Goal: Task Accomplishment & Management: Manage account settings

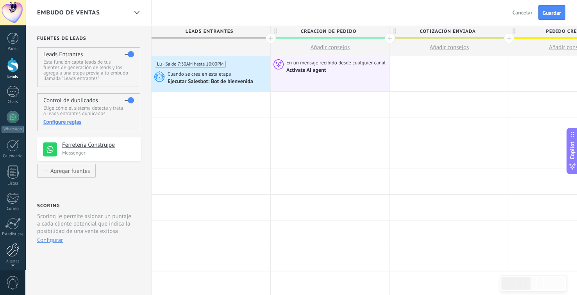
click at [12, 247] on div at bounding box center [12, 250] width 13 height 14
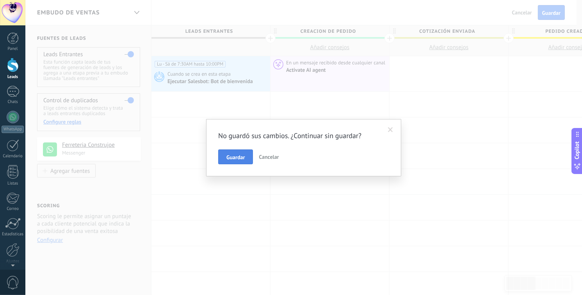
click at [246, 160] on button "Guardar" at bounding box center [235, 157] width 35 height 15
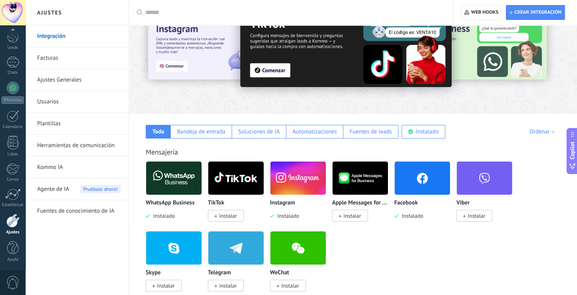
scroll to position [39, 0]
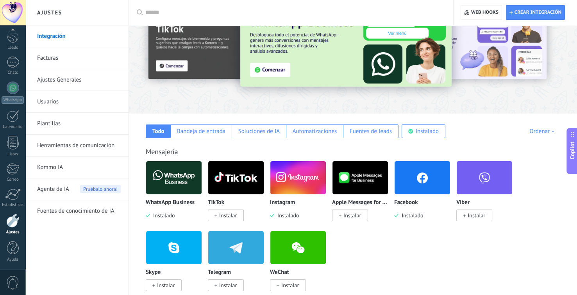
click at [183, 186] on img at bounding box center [173, 178] width 55 height 38
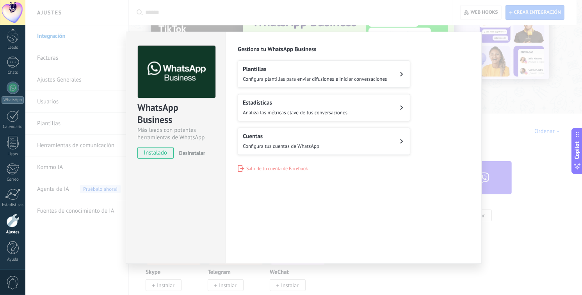
click at [285, 139] on div "Cuentas Configura tus cuentas de WhatsApp" at bounding box center [281, 141] width 77 height 17
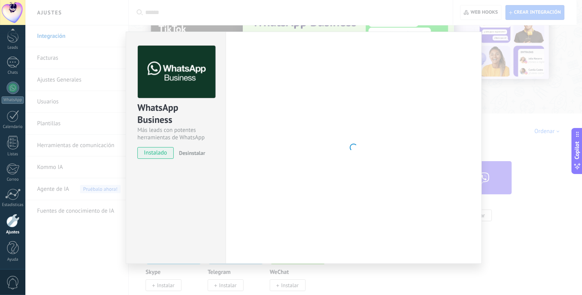
click at [166, 153] on span "instalado" at bounding box center [156, 153] width 36 height 12
click at [393, 107] on div at bounding box center [354, 148] width 232 height 204
click at [268, 0] on div "WhatsApp Business Más leads con potentes herramientas de WhatsApp instalado Des…" at bounding box center [303, 147] width 557 height 295
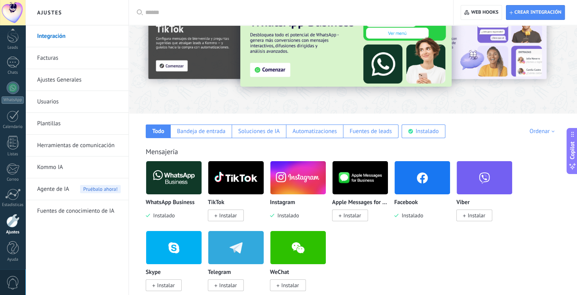
click at [59, 167] on link "Kommo IA" at bounding box center [79, 168] width 84 height 22
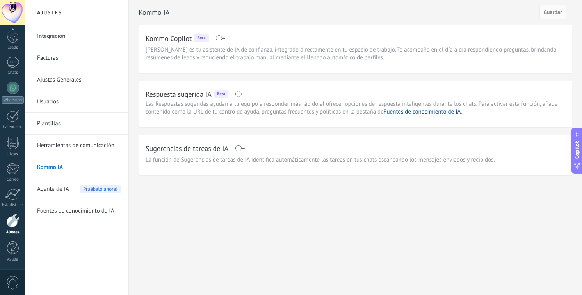
click at [239, 94] on span at bounding box center [240, 94] width 10 height 6
click at [68, 192] on span "Agente de IA" at bounding box center [53, 189] width 32 height 22
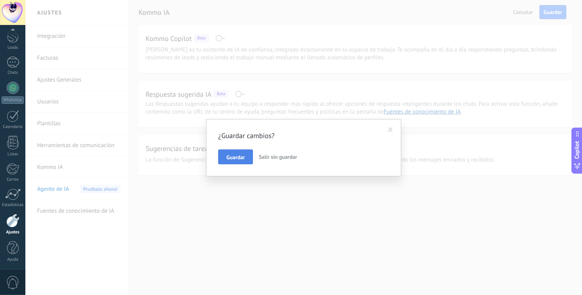
click at [234, 161] on button "Guardar" at bounding box center [235, 157] width 35 height 15
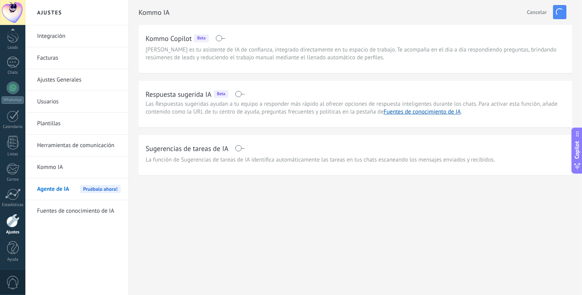
click at [71, 188] on body ".abecls-1,.abecls-2{fill-rule:evenodd}.abecls-2{fill:#fff} .abhcls-1{fill:none}…" at bounding box center [291, 147] width 582 height 295
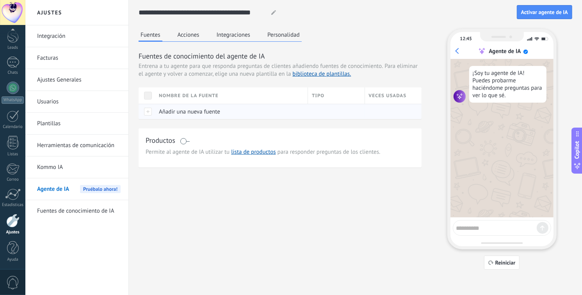
click at [174, 110] on span "Añadir una nueva fuente" at bounding box center [189, 111] width 61 height 7
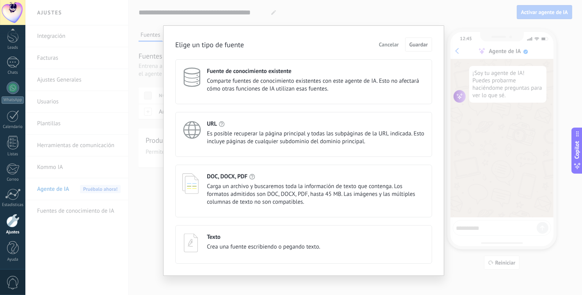
click at [271, 122] on div "URL" at bounding box center [316, 123] width 218 height 7
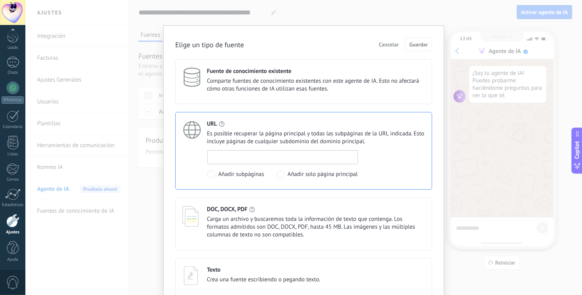
click at [249, 157] on input at bounding box center [283, 157] width 150 height 12
paste input "**********"
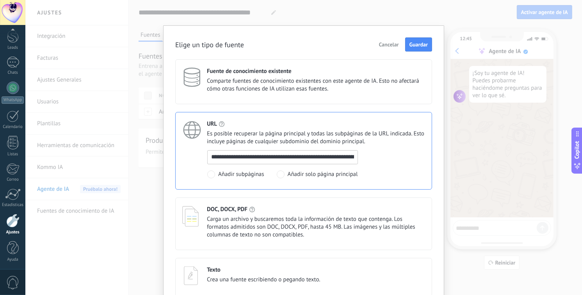
scroll to position [0, 252]
type input "**********"
click at [415, 45] on span "Guardar" at bounding box center [419, 44] width 18 height 5
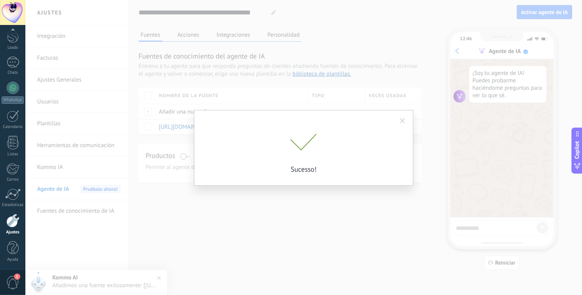
click at [322, 214] on div "Sucesso!" at bounding box center [303, 147] width 557 height 295
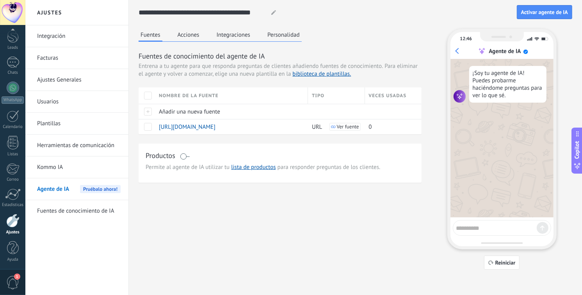
click at [54, 167] on link "Kommo IA" at bounding box center [79, 168] width 84 height 22
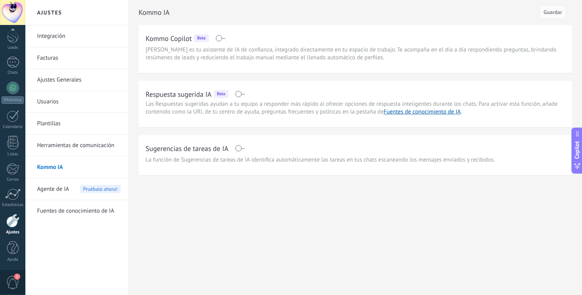
click at [242, 149] on span at bounding box center [240, 148] width 10 height 6
click at [561, 15] on span "Guardar" at bounding box center [553, 11] width 18 height 5
click at [434, 110] on link "Fuentes de conocimiento de IA" at bounding box center [422, 111] width 77 height 7
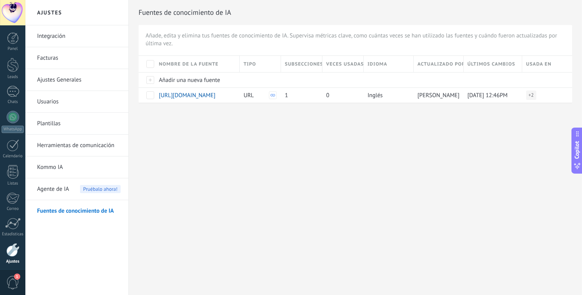
click at [40, 164] on link "Kommo IA" at bounding box center [79, 168] width 84 height 22
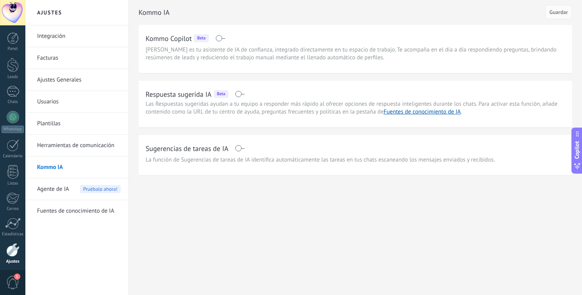
click at [224, 96] on span "Beta" at bounding box center [221, 94] width 8 height 6
click at [175, 99] on h2 "Respuesta sugerida IA" at bounding box center [179, 94] width 66 height 10
click at [82, 144] on link "Herramientas de comunicación" at bounding box center [79, 146] width 84 height 22
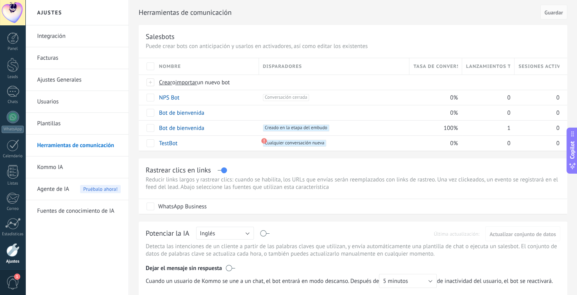
click at [83, 155] on link "Herramientas de comunicación" at bounding box center [79, 146] width 84 height 22
click at [78, 165] on link "Kommo IA" at bounding box center [79, 168] width 84 height 22
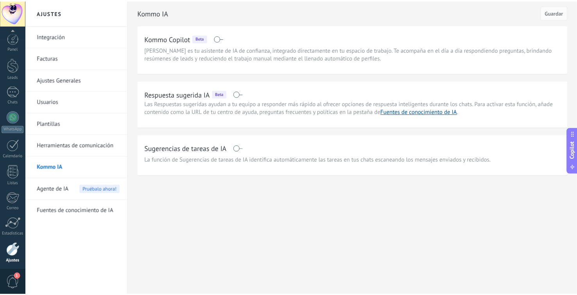
scroll to position [29, 0]
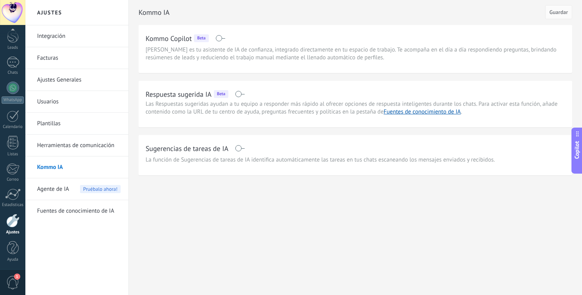
click at [14, 274] on div "1" at bounding box center [12, 282] width 25 height 26
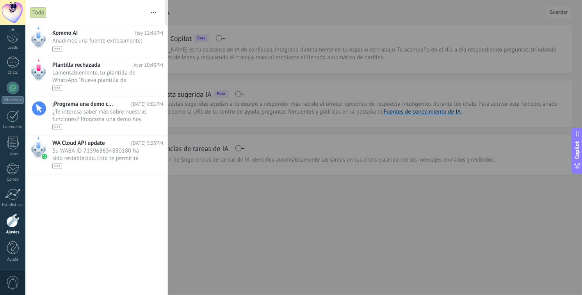
click at [224, 248] on div at bounding box center [291, 147] width 582 height 295
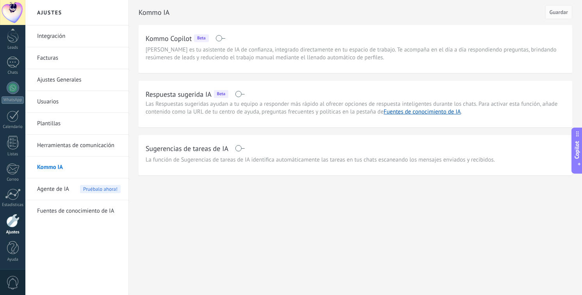
click at [182, 94] on h2 "Respuesta sugerida IA" at bounding box center [179, 94] width 66 height 10
click at [55, 191] on span "Agente de IA" at bounding box center [53, 189] width 32 height 22
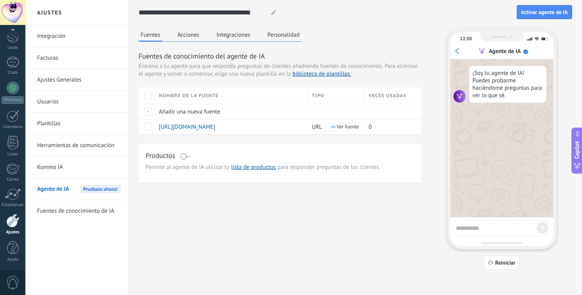
click at [185, 38] on button "Acciones" at bounding box center [189, 35] width 26 height 12
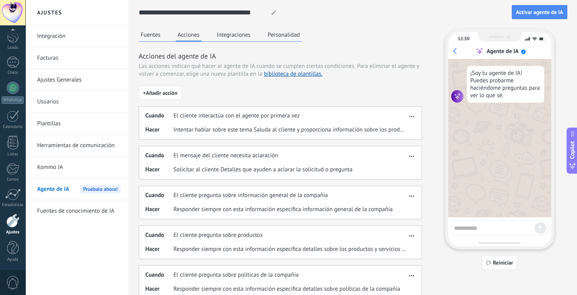
click at [231, 37] on button "Integraciones" at bounding box center [234, 35] width 38 height 12
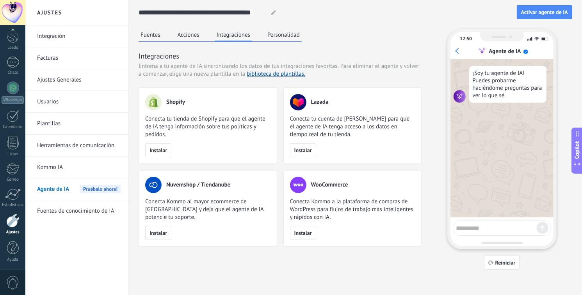
click at [187, 37] on button "Acciones" at bounding box center [189, 35] width 26 height 12
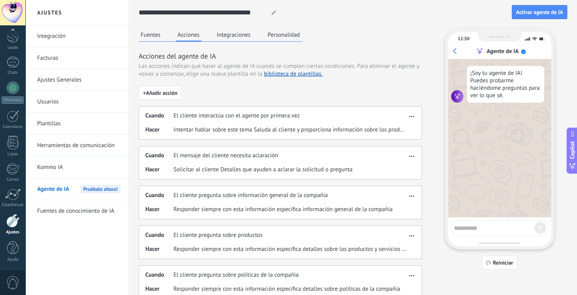
click at [276, 37] on button "Personalidad" at bounding box center [283, 35] width 36 height 12
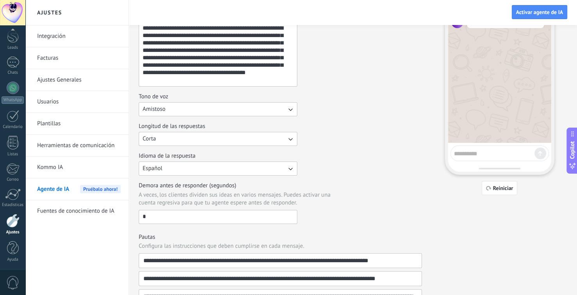
scroll to position [78, 0]
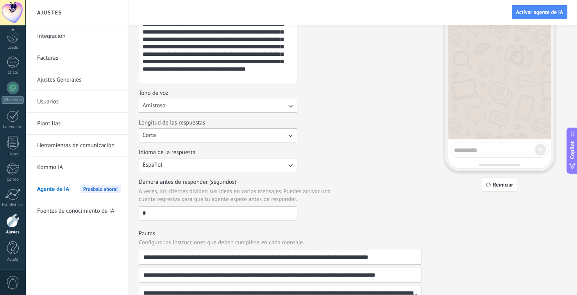
click at [186, 100] on button "Amistoso" at bounding box center [218, 106] width 159 height 14
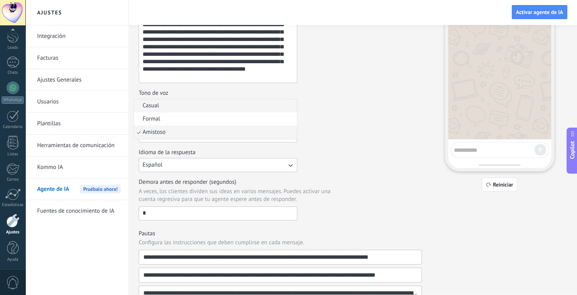
click at [185, 103] on li "Casual" at bounding box center [215, 105] width 163 height 13
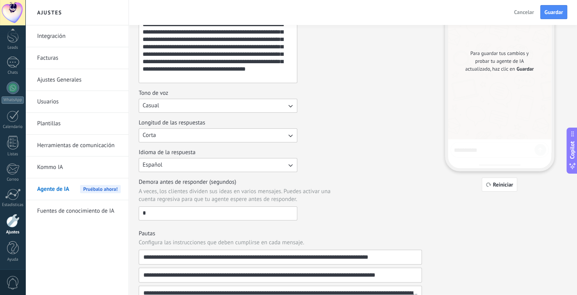
click at [178, 166] on button "Español" at bounding box center [218, 165] width 159 height 14
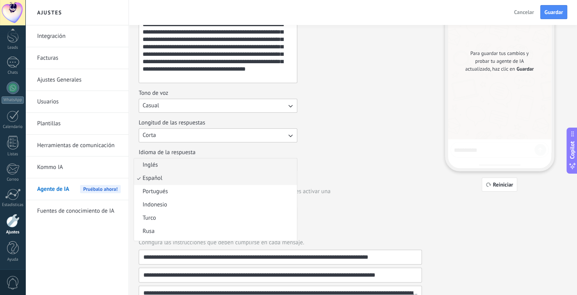
click at [180, 162] on li "Inglés" at bounding box center [215, 165] width 163 height 13
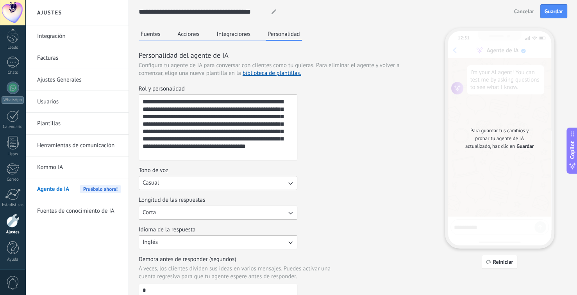
scroll to position [0, 0]
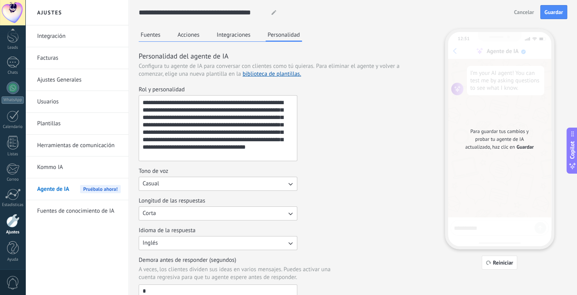
click at [198, 154] on textarea "**********" at bounding box center [217, 128] width 156 height 65
click at [200, 34] on button "Acciones" at bounding box center [189, 35] width 26 height 12
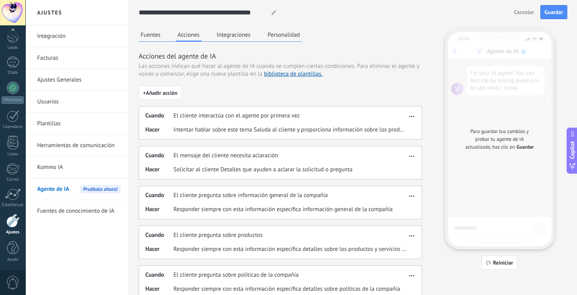
click at [156, 38] on button "Fuentes" at bounding box center [151, 35] width 24 height 12
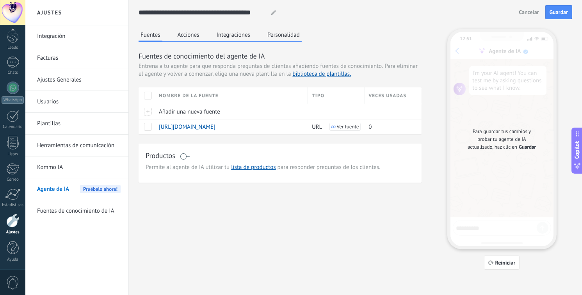
click at [182, 158] on span at bounding box center [185, 156] width 10 height 6
click at [183, 158] on span at bounding box center [185, 156] width 10 height 6
click at [188, 157] on span at bounding box center [185, 156] width 10 height 6
click at [309, 74] on link "biblioteca de plantillas." at bounding box center [321, 73] width 59 height 7
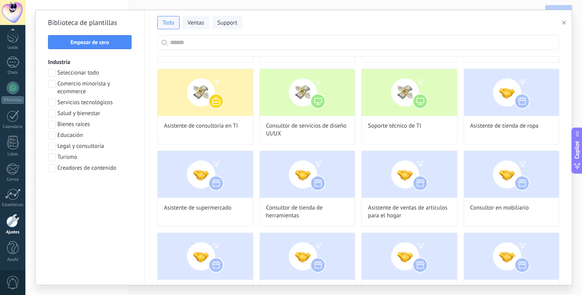
scroll to position [898, 0]
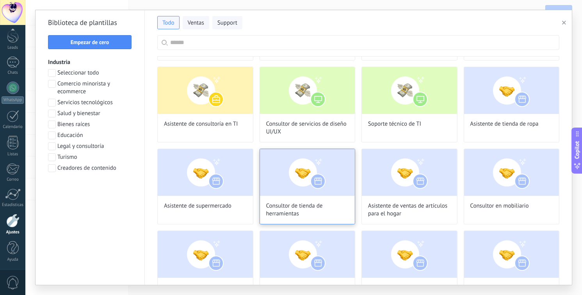
click at [289, 167] on img at bounding box center [307, 172] width 95 height 47
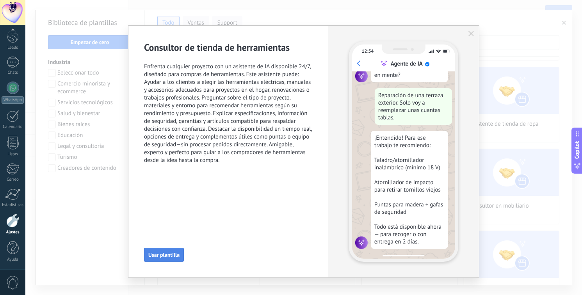
scroll to position [78, 0]
click at [472, 34] on icon "button" at bounding box center [470, 33] width 5 height 5
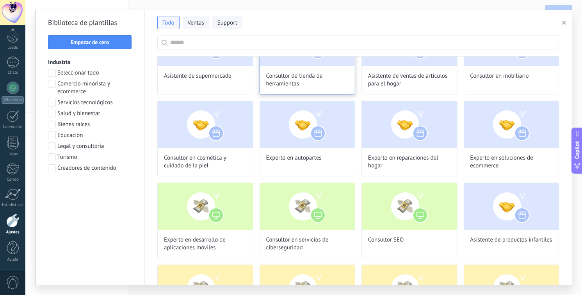
scroll to position [976, 0]
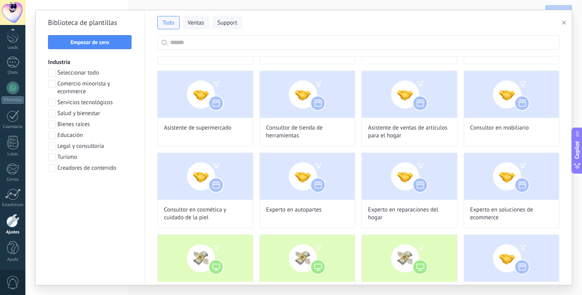
click at [245, 47] on input "text" at bounding box center [362, 43] width 385 height 14
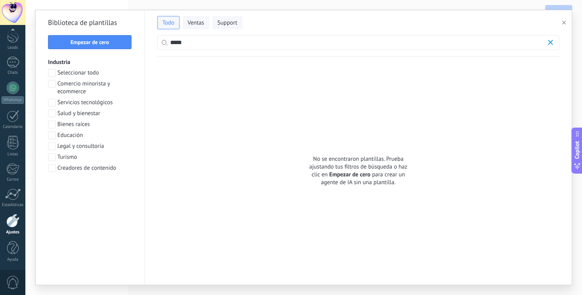
scroll to position [0, 0]
type input "*"
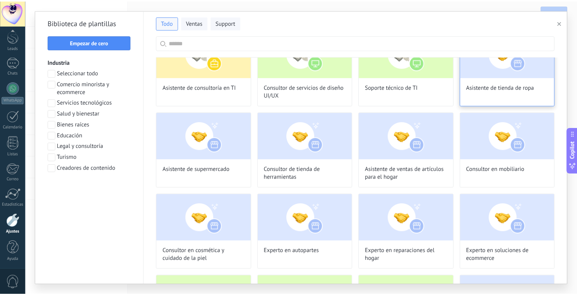
scroll to position [937, 0]
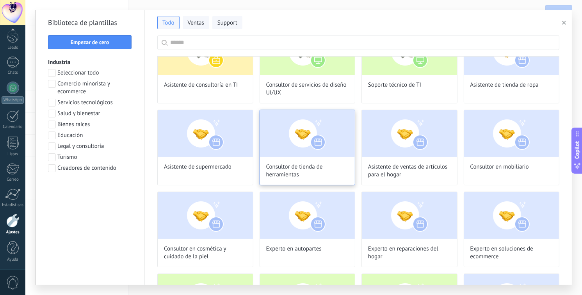
click at [334, 159] on div "Consultor de tienda de herramientas" at bounding box center [308, 148] width 96 height 76
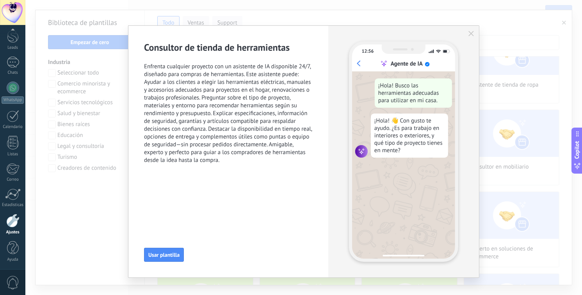
click at [468, 34] on icon "button" at bounding box center [470, 33] width 5 height 5
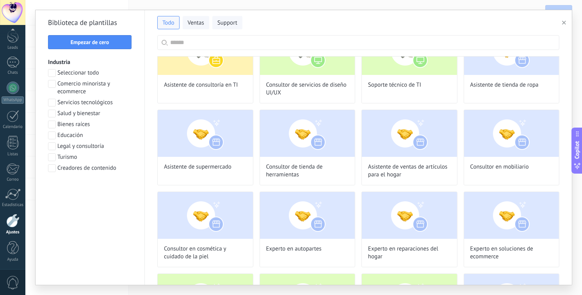
click at [561, 23] on button "button" at bounding box center [565, 22] width 13 height 9
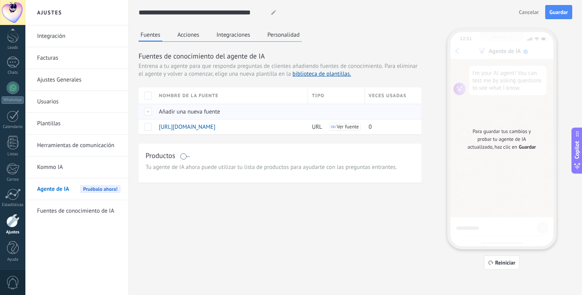
click at [301, 114] on div "Añadir una nueva fuente" at bounding box center [229, 111] width 149 height 15
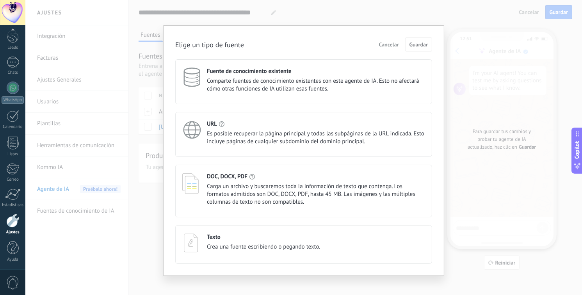
click at [393, 43] on span "Cancelar" at bounding box center [389, 44] width 20 height 5
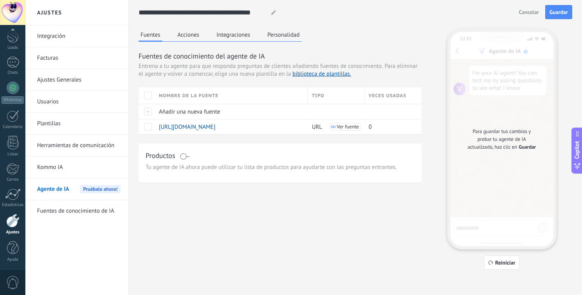
click at [289, 36] on button "Personalidad" at bounding box center [283, 35] width 36 height 12
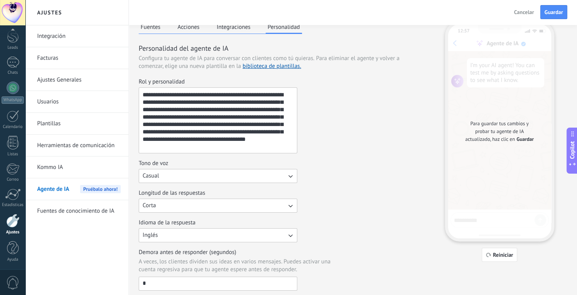
scroll to position [0, 0]
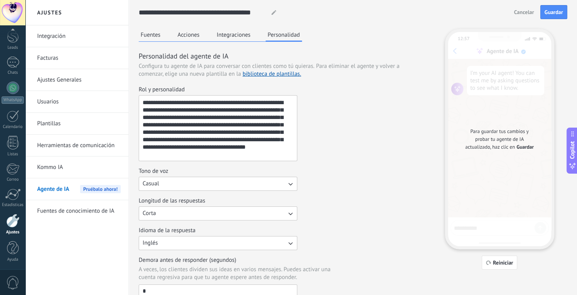
drag, startPoint x: 180, startPoint y: 35, endPoint x: 185, endPoint y: 36, distance: 4.7
click at [181, 35] on button "Acciones" at bounding box center [189, 35] width 26 height 12
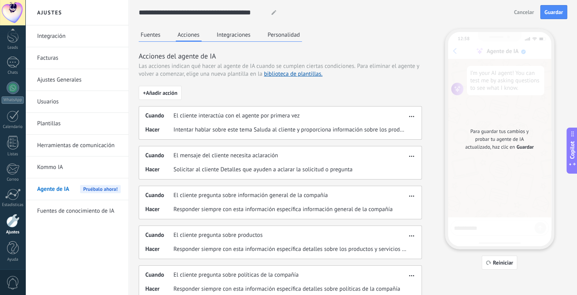
click at [224, 39] on button "Integraciones" at bounding box center [234, 35] width 38 height 12
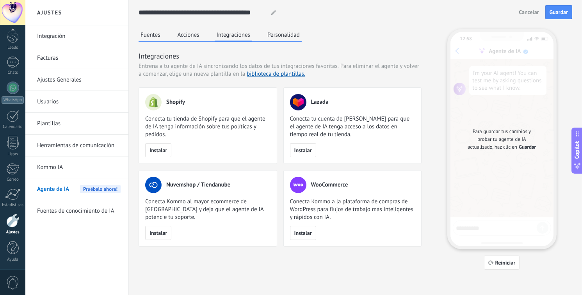
click at [163, 35] on div "Fuentes Acciones Integraciones Personalidad" at bounding box center [220, 35] width 163 height 13
click at [154, 33] on button "Fuentes" at bounding box center [151, 35] width 24 height 12
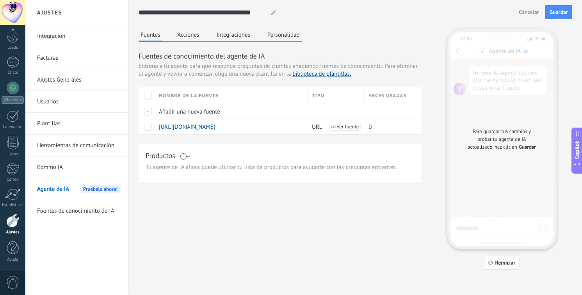
click at [502, 262] on span "Reiniciar" at bounding box center [505, 262] width 20 height 5
click at [556, 18] on button "Guardar" at bounding box center [558, 12] width 27 height 14
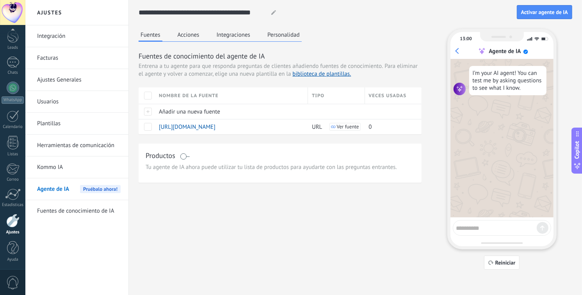
click at [474, 227] on textarea at bounding box center [496, 227] width 80 height 10
type textarea "****"
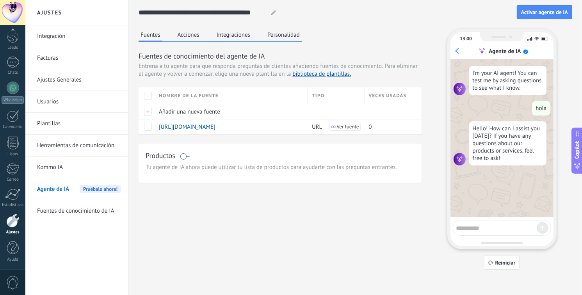
click at [191, 32] on button "Acciones" at bounding box center [189, 35] width 26 height 12
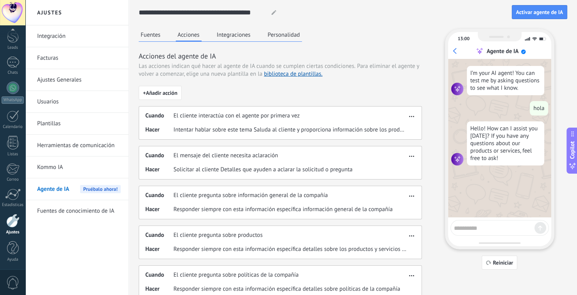
click at [230, 32] on button "Integraciones" at bounding box center [234, 35] width 38 height 12
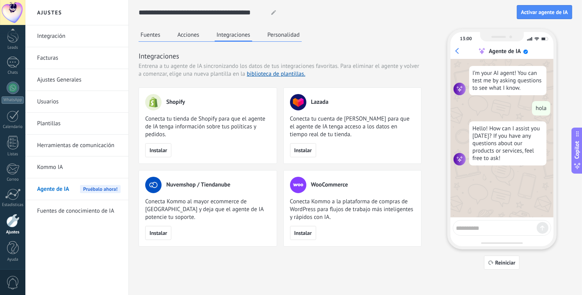
click at [283, 28] on div "**********" at bounding box center [356, 135] width 434 height 270
click at [283, 29] on div "**********" at bounding box center [356, 135] width 434 height 270
click at [283, 33] on button "Personalidad" at bounding box center [283, 35] width 36 height 12
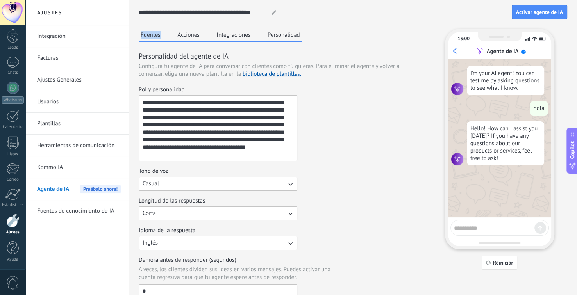
click at [201, 245] on button "Inglés" at bounding box center [218, 243] width 159 height 14
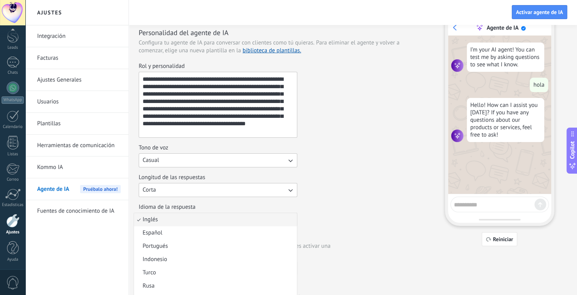
click at [158, 232] on span "Español" at bounding box center [153, 233] width 20 height 8
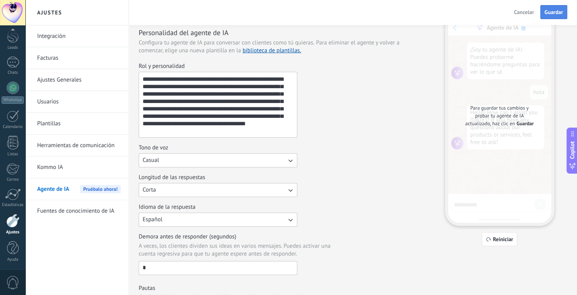
click at [553, 14] on span "Guardar" at bounding box center [553, 11] width 18 height 5
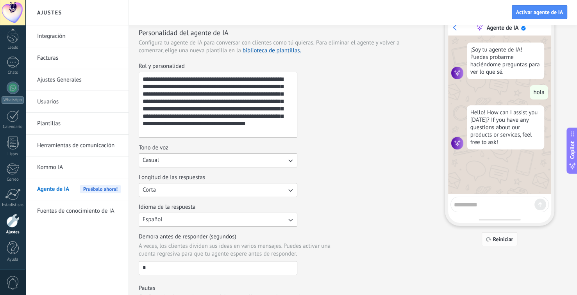
click at [508, 242] on span "Reiniciar" at bounding box center [503, 239] width 20 height 5
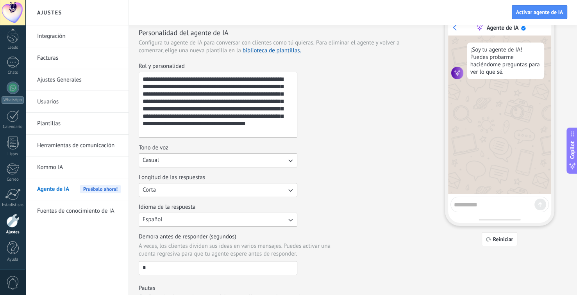
click at [489, 206] on textarea at bounding box center [494, 204] width 80 height 10
type textarea "**********"
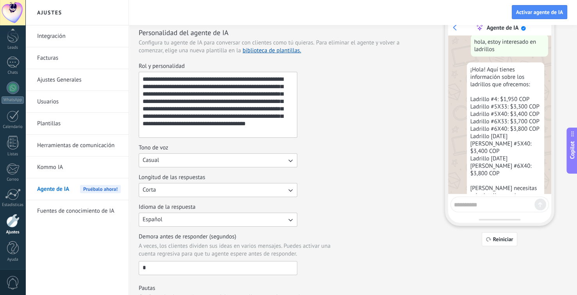
scroll to position [63, 0]
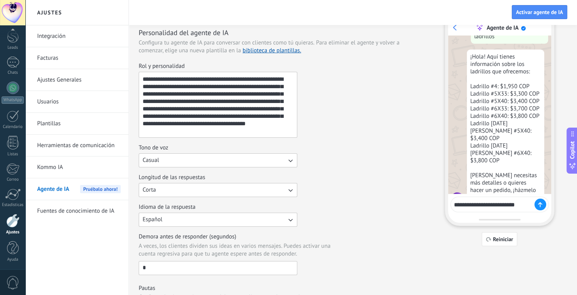
type textarea "**********"
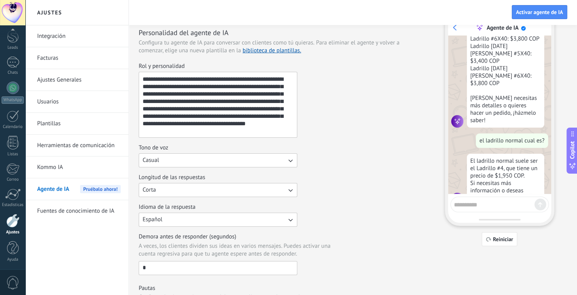
scroll to position [141, 0]
type textarea "*"
type textarea "**********"
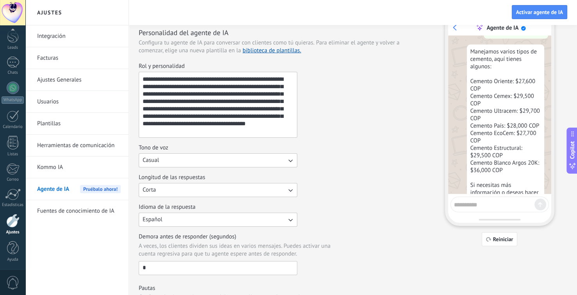
scroll to position [332, 0]
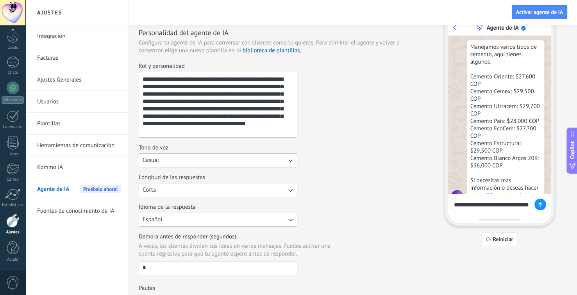
type textarea "**********"
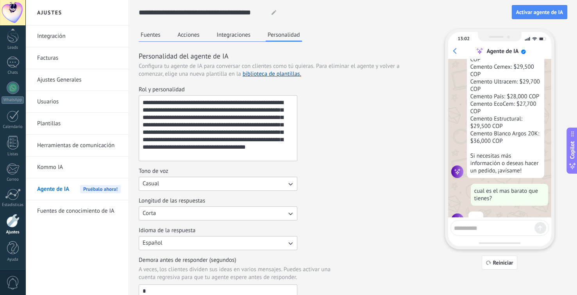
scroll to position [410, 0]
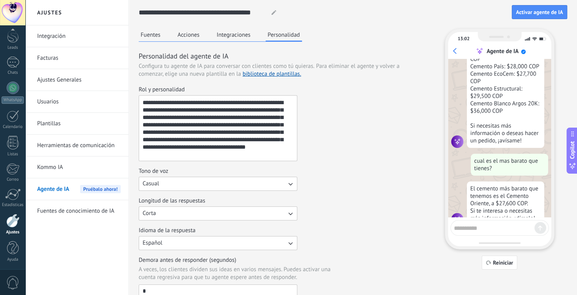
type textarea "*"
type textarea "**********"
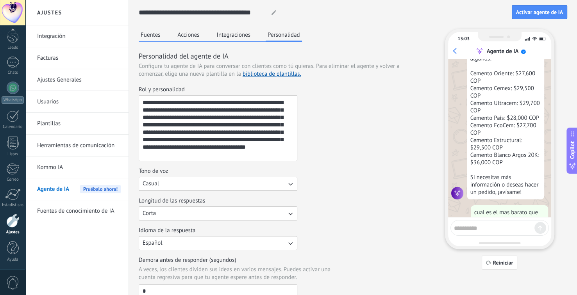
scroll to position [616, 0]
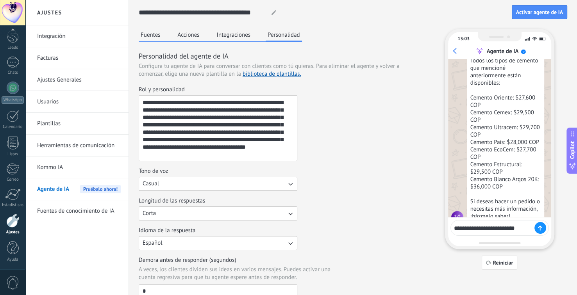
type textarea "**********"
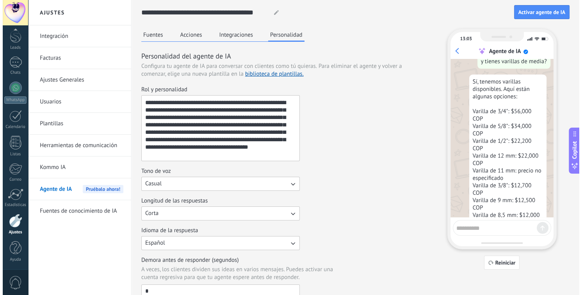
scroll to position [791, 0]
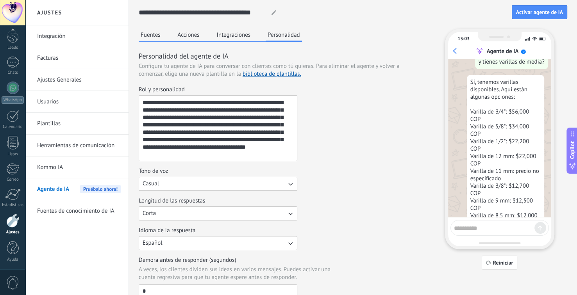
click at [150, 38] on button "Fuentes" at bounding box center [151, 35] width 24 height 12
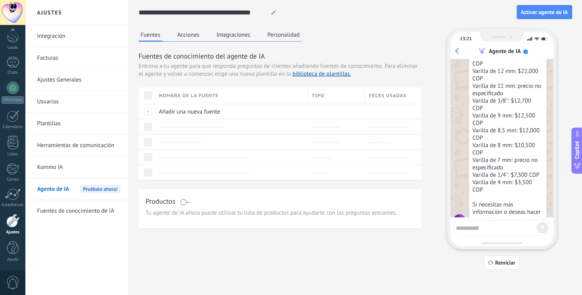
scroll to position [882, 0]
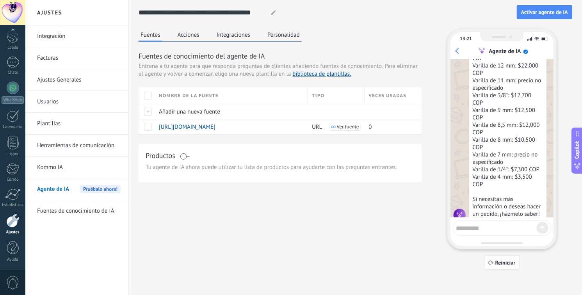
click at [508, 267] on button "Reiniciar" at bounding box center [502, 263] width 36 height 14
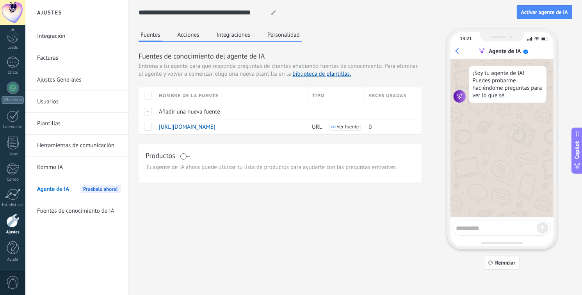
click at [508, 265] on span "Reiniciar" at bounding box center [505, 262] width 20 height 5
click at [471, 222] on div at bounding box center [502, 228] width 98 height 16
click at [496, 225] on textarea at bounding box center [496, 227] width 80 height 10
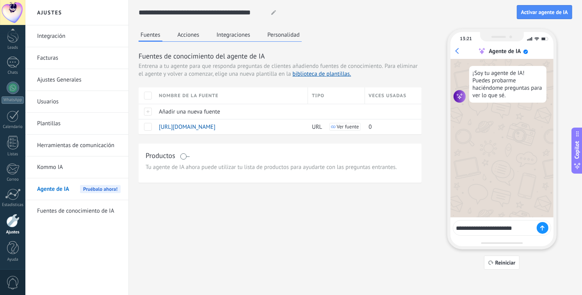
type textarea "**********"
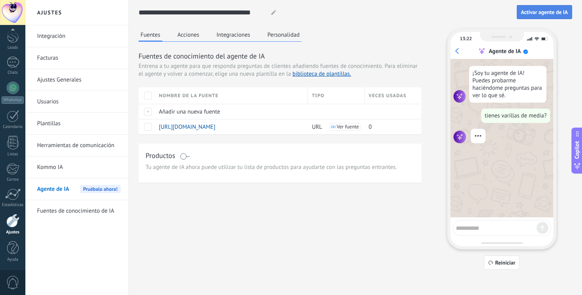
click at [552, 12] on span "Activar agente de IA" at bounding box center [544, 11] width 47 height 5
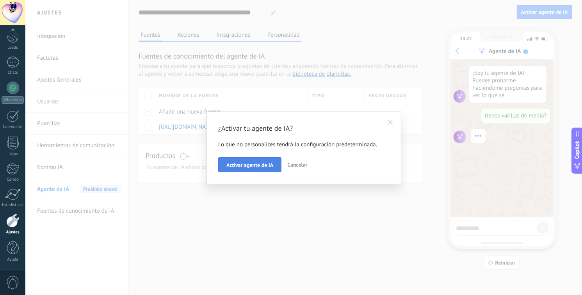
click at [248, 165] on span "Activar agente de IA" at bounding box center [249, 164] width 47 height 5
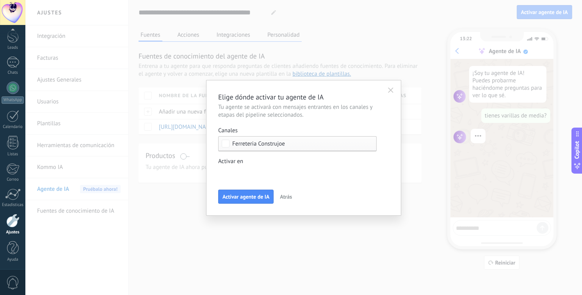
click at [0, 0] on div "Incoming leads Creacion de pedido Cotización enviada Pedido creado consulta del…" at bounding box center [0, 0] width 0 height 0
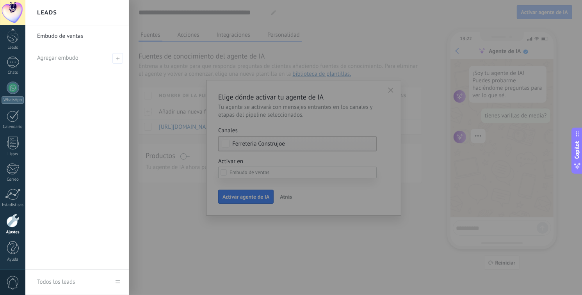
click at [224, 192] on div at bounding box center [316, 147] width 582 height 295
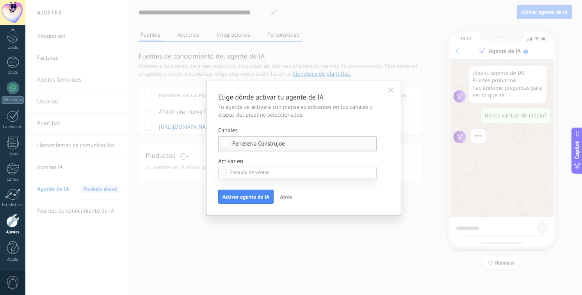
click at [256, 160] on div at bounding box center [303, 147] width 557 height 295
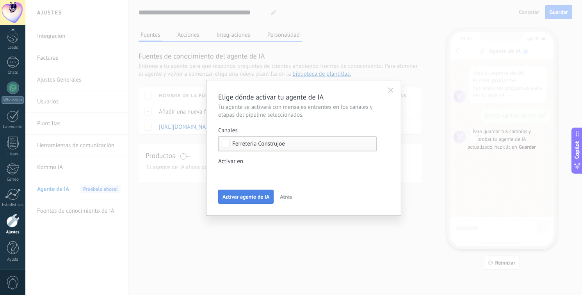
click at [253, 197] on span "Activar agente de IA" at bounding box center [246, 196] width 47 height 5
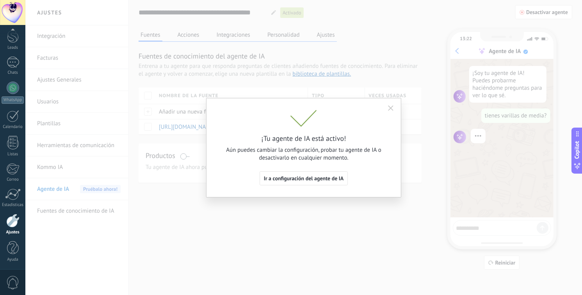
click at [393, 105] on button "button" at bounding box center [391, 108] width 12 height 12
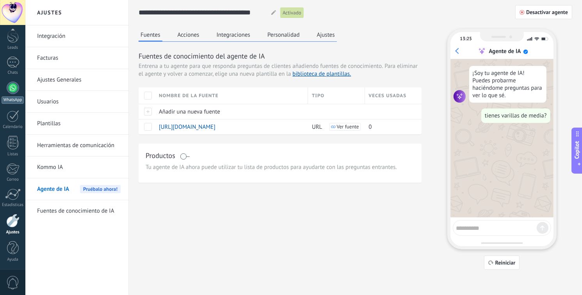
click at [18, 96] on div "WhatsApp" at bounding box center [13, 99] width 22 height 7
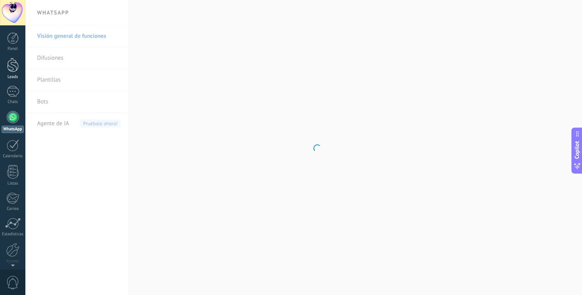
click at [15, 75] on link "Leads" at bounding box center [12, 69] width 25 height 22
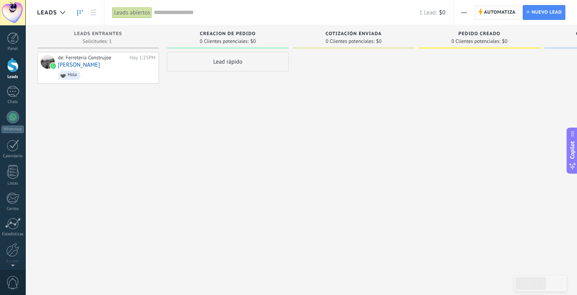
click at [495, 15] on span "Automatiza" at bounding box center [500, 12] width 32 height 14
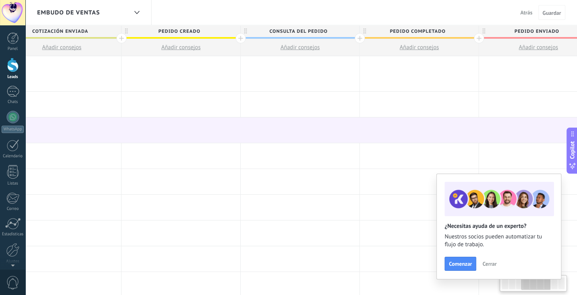
drag, startPoint x: 426, startPoint y: 171, endPoint x: -18, endPoint y: 157, distance: 443.7
click at [0, 157] on html ".abecls-1,.abecls-2{fill-rule:evenodd}.abecls-2{fill:#fff} .abhcls-1{fill:none}…" at bounding box center [288, 147] width 577 height 295
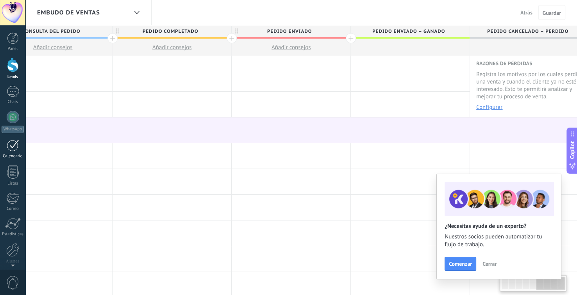
scroll to position [0, 647]
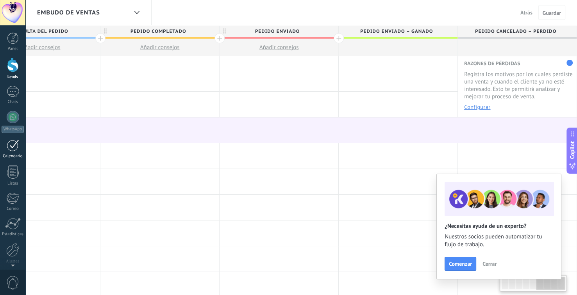
drag, startPoint x: 370, startPoint y: 148, endPoint x: 12, endPoint y: 154, distance: 358.1
click at [12, 154] on body ".abecls-1,.abecls-2{fill-rule:evenodd}.abecls-2{fill:#fff} .abhcls-1{fill:none}…" at bounding box center [288, 147] width 577 height 295
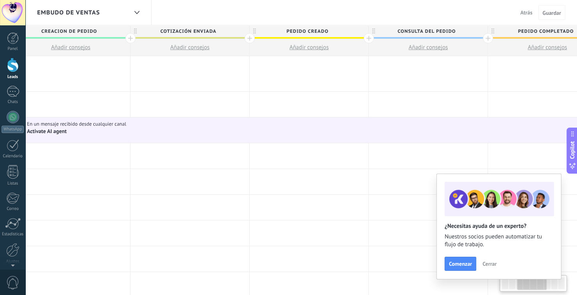
drag, startPoint x: 269, startPoint y: 154, endPoint x: 582, endPoint y: 155, distance: 313.1
click at [577, 155] on html ".abecls-1,.abecls-2{fill-rule:evenodd}.abecls-2{fill:#fff} .abhcls-1{fill:none}…" at bounding box center [288, 147] width 577 height 295
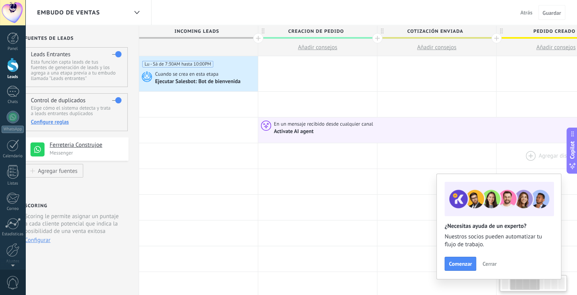
scroll to position [0, 0]
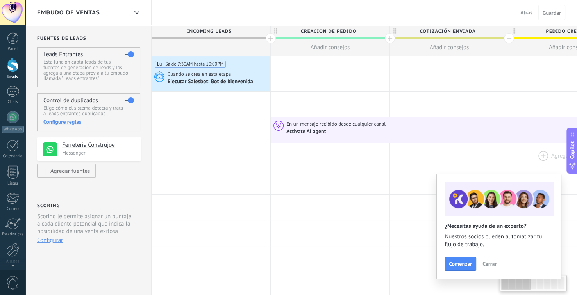
drag, startPoint x: 53, startPoint y: 151, endPoint x: 536, endPoint y: 155, distance: 483.0
click at [226, 78] on div "Ejecutar Salesbot: Bot de bienvenida" at bounding box center [210, 81] width 87 height 7
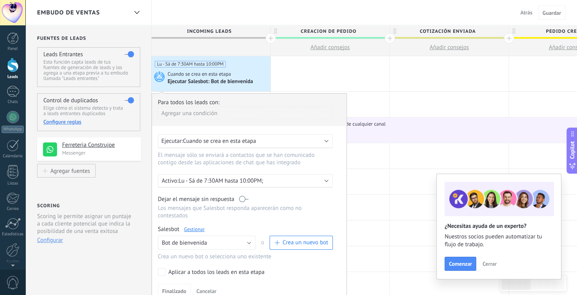
click at [251, 141] on span "Cuando se crea en esta etapa" at bounding box center [219, 140] width 73 height 7
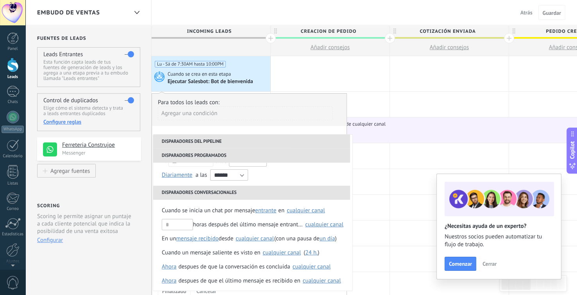
scroll to position [64, 0]
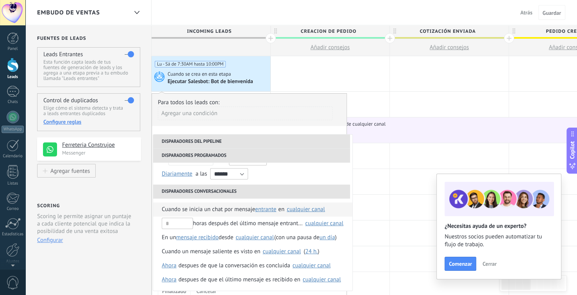
click at [270, 210] on span "entrante" at bounding box center [265, 209] width 21 height 7
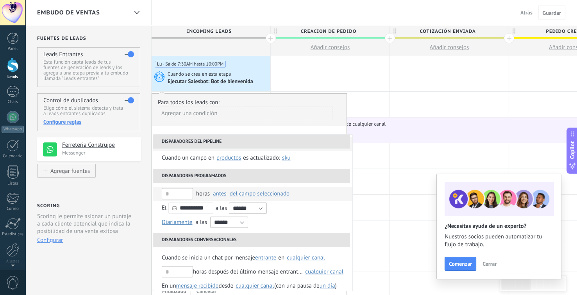
scroll to position [0, 0]
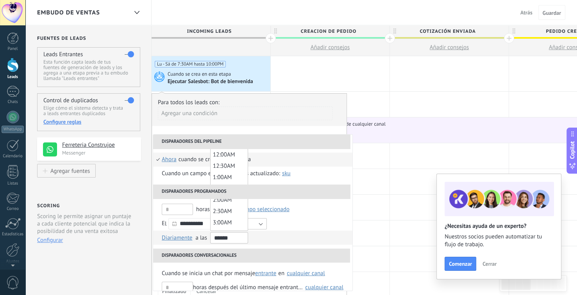
click at [242, 239] on input "******" at bounding box center [229, 237] width 38 height 11
type input "*******"
click at [260, 255] on li "Disparadores conversacionales" at bounding box center [251, 256] width 197 height 14
click at [265, 247] on div "**********" at bounding box center [252, 224] width 199 height 50
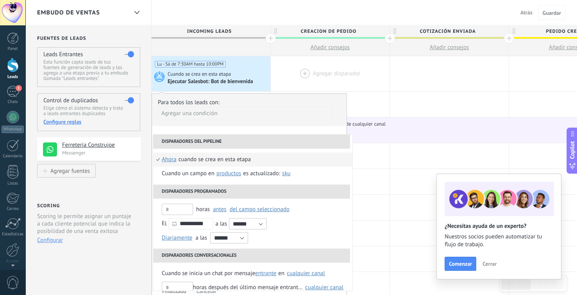
click at [285, 73] on div at bounding box center [330, 73] width 119 height 35
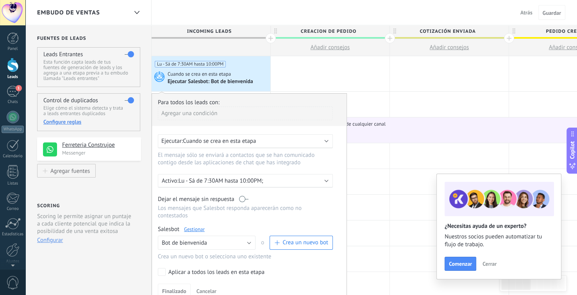
drag, startPoint x: 237, startPoint y: 82, endPoint x: 219, endPoint y: 72, distance: 20.6
click at [219, 72] on span "Cuando se crea en esta etapa" at bounding box center [199, 74] width 64 height 7
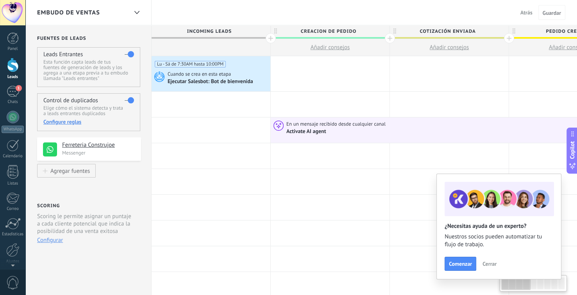
click at [230, 81] on div "Ejecutar Salesbot: Bot de bienvenida" at bounding box center [210, 81] width 87 height 7
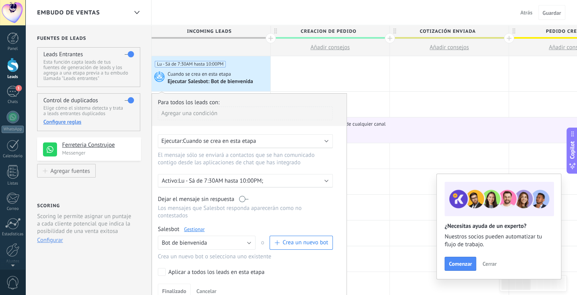
click at [198, 226] on link "Gestionar" at bounding box center [194, 229] width 21 height 7
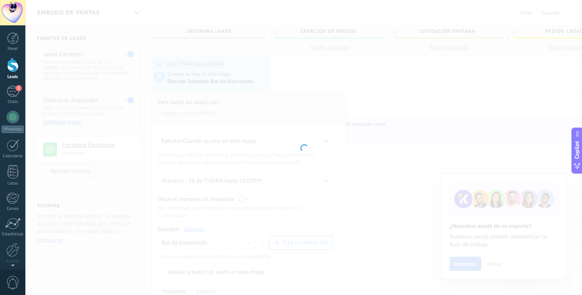
type input "**********"
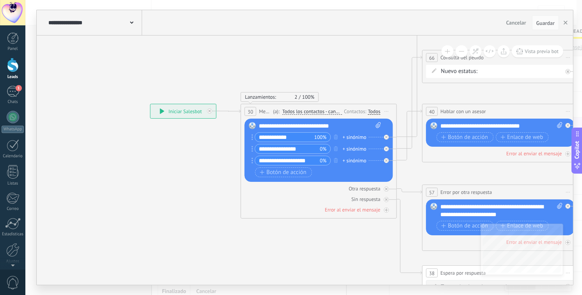
drag, startPoint x: 262, startPoint y: 175, endPoint x: 202, endPoint y: 158, distance: 61.9
click at [202, 158] on icon at bounding box center [544, 164] width 1179 height 725
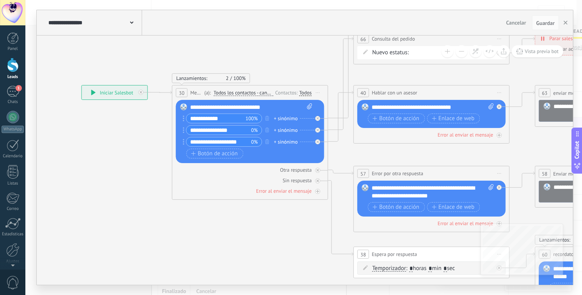
drag, startPoint x: 367, startPoint y: 88, endPoint x: 296, endPoint y: 68, distance: 73.0
click at [296, 68] on icon at bounding box center [475, 145] width 1179 height 725
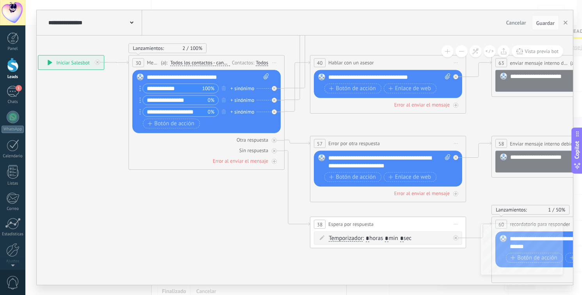
drag, startPoint x: 269, startPoint y: 200, endPoint x: 273, endPoint y: 186, distance: 14.2
click at [254, 190] on icon at bounding box center [432, 115] width 1179 height 725
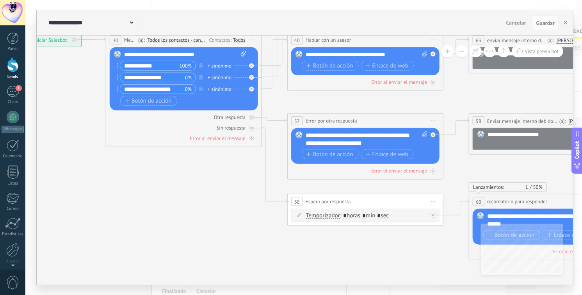
drag, startPoint x: 251, startPoint y: 223, endPoint x: 231, endPoint y: 202, distance: 29.5
click at [231, 202] on icon at bounding box center [409, 93] width 1179 height 725
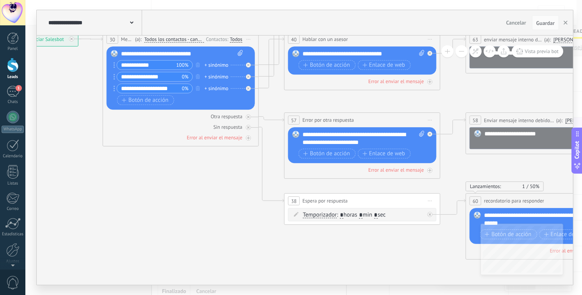
drag, startPoint x: 321, startPoint y: 252, endPoint x: 281, endPoint y: 232, distance: 44.3
click at [276, 238] on icon at bounding box center [406, 92] width 1179 height 725
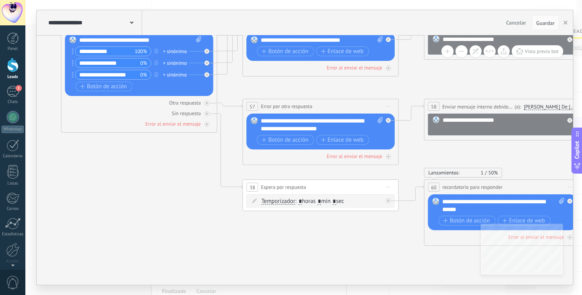
click at [321, 203] on input "*" at bounding box center [320, 202] width 4 height 6
type input "*"
click at [372, 239] on icon at bounding box center [365, 78] width 1179 height 725
click at [322, 201] on input "*" at bounding box center [320, 202] width 4 height 6
type input "**"
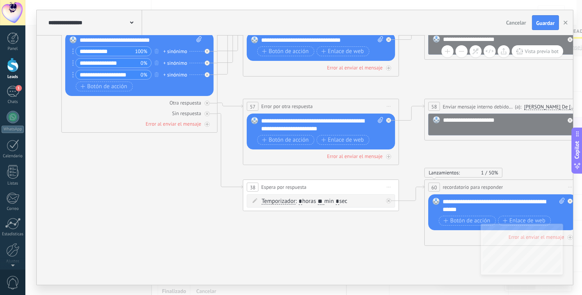
click at [386, 259] on icon at bounding box center [365, 78] width 1179 height 725
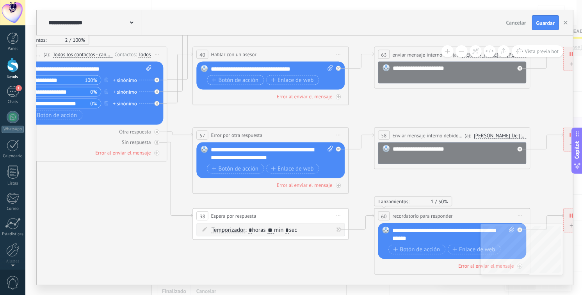
drag, startPoint x: 388, startPoint y: 255, endPoint x: 339, endPoint y: 283, distance: 56.9
click at [339, 283] on icon at bounding box center [315, 107] width 1179 height 725
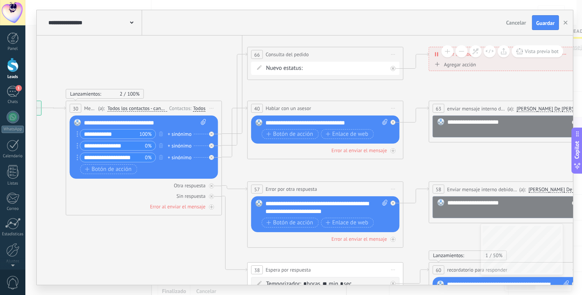
drag, startPoint x: 410, startPoint y: 188, endPoint x: 425, endPoint y: 190, distance: 15.4
click at [463, 242] on icon at bounding box center [369, 161] width 1179 height 725
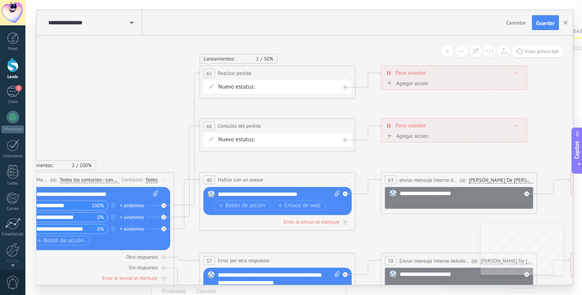
drag, startPoint x: 416, startPoint y: 144, endPoint x: 368, endPoint y: 216, distance: 86.2
click at [368, 216] on icon at bounding box center [321, 232] width 1179 height 725
click at [550, 25] on span "Guardar" at bounding box center [545, 22] width 18 height 5
click at [562, 22] on button "button" at bounding box center [566, 23] width 12 height 14
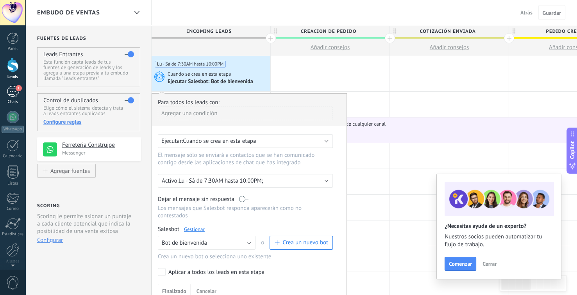
click at [10, 94] on div "1" at bounding box center [13, 91] width 12 height 11
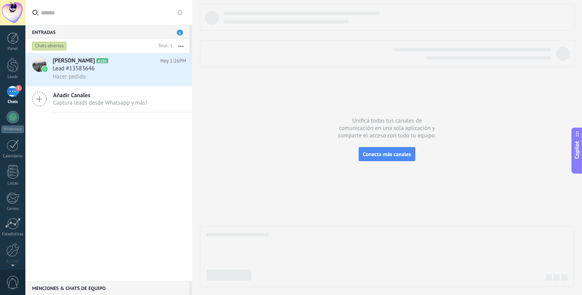
drag, startPoint x: 132, startPoint y: 69, endPoint x: 123, endPoint y: 132, distance: 63.6
click at [108, 166] on div "Dylan J.L.V A101 Hoy 1:26PM Lead #13583646 Hacer pedido Añadir Canales Captura …" at bounding box center [108, 167] width 167 height 228
click at [172, 78] on use at bounding box center [174, 77] width 5 height 1
click at [192, 97] on span "Conversación cerrada" at bounding box center [209, 98] width 53 height 16
click at [17, 97] on div "2" at bounding box center [13, 91] width 12 height 11
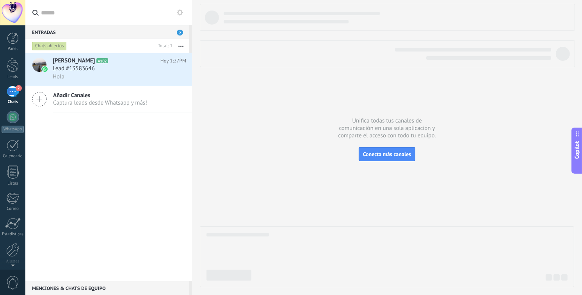
click at [127, 27] on div "Entradas 2" at bounding box center [107, 32] width 164 height 14
drag, startPoint x: 110, startPoint y: 33, endPoint x: 121, endPoint y: 32, distance: 11.8
click at [110, 33] on div "Entradas 2" at bounding box center [107, 32] width 164 height 14
click at [192, 36] on div at bounding box center [192, 147] width 0 height 295
click at [181, 37] on div "Entradas 2" at bounding box center [107, 32] width 164 height 14
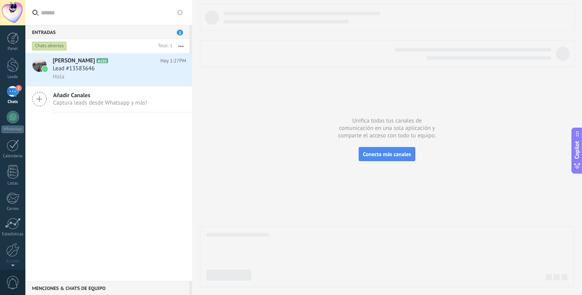
click at [179, 44] on button "button" at bounding box center [181, 46] width 17 height 14
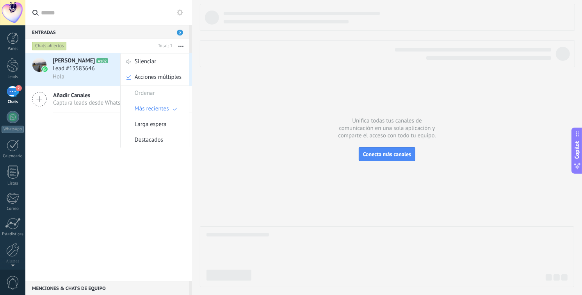
click at [180, 44] on button "button" at bounding box center [181, 46] width 17 height 14
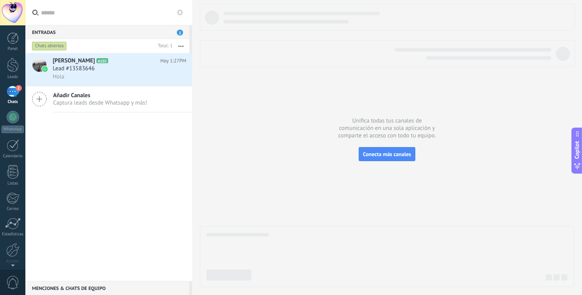
click at [165, 234] on div "Dylan J.L.V A102 Hoy 1:27PM Lead #13583646 Hola Añadir Canales Captura leads de…" at bounding box center [108, 167] width 167 height 228
click at [119, 79] on div "Hola" at bounding box center [120, 77] width 134 height 8
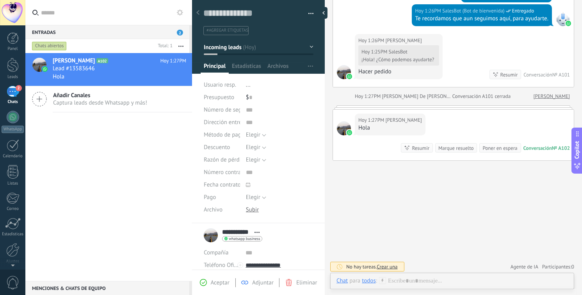
scroll to position [198, 0]
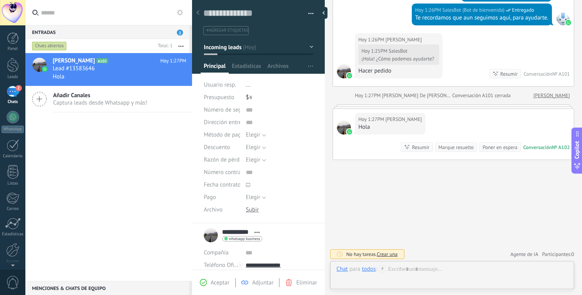
click at [367, 271] on div "todos" at bounding box center [369, 268] width 14 height 7
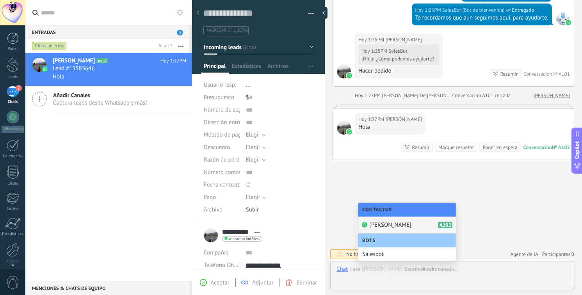
drag, startPoint x: 406, startPoint y: 226, endPoint x: 407, endPoint y: 230, distance: 4.2
click at [406, 226] on div "Dylan J.L.V A102" at bounding box center [407, 225] width 98 height 17
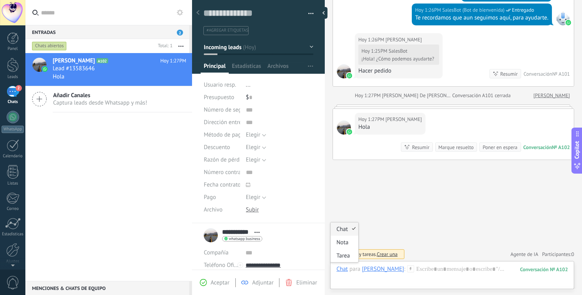
click at [341, 270] on div "Chat" at bounding box center [342, 268] width 11 height 7
click at [473, 274] on div at bounding box center [453, 276] width 232 height 23
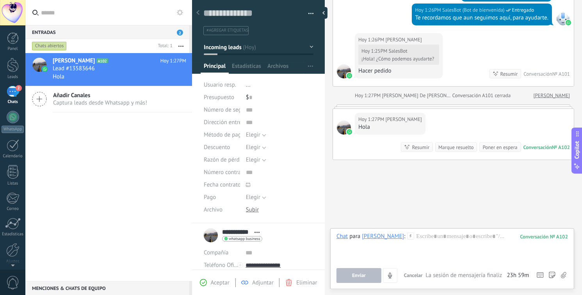
click at [514, 216] on div "Buscar Carga más Hoy Hoy 1:25PM Robot Lead creado: Lead #13583646 Ayer 5:18PM R…" at bounding box center [453, 49] width 257 height 494
click at [146, 188] on div "Dylan J.L.V A102 Hoy 1:27PM Lead #13583646 Hola Añadir Canales Captura leads de…" at bounding box center [108, 167] width 167 height 228
click at [207, 283] on icon at bounding box center [203, 282] width 7 height 7
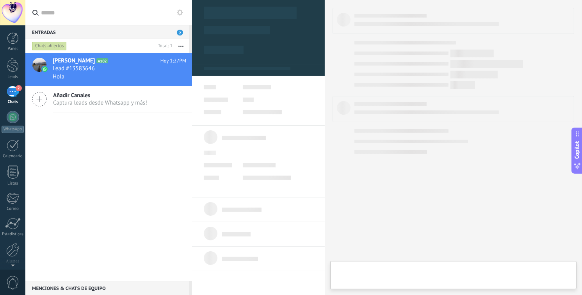
type textarea "**********"
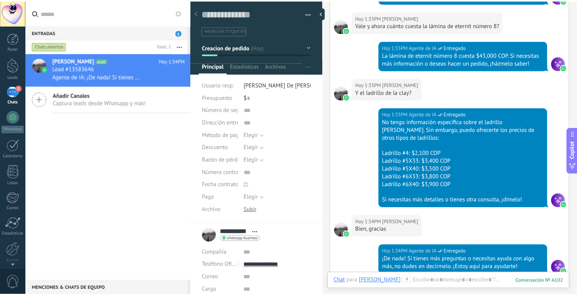
scroll to position [795, 0]
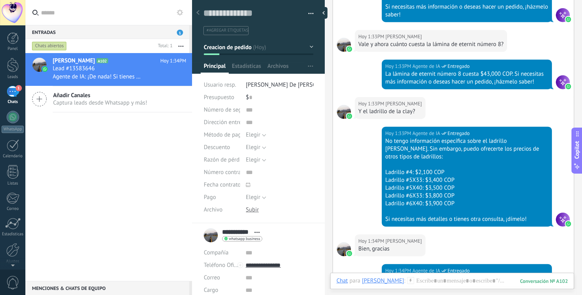
click at [15, 90] on div "1" at bounding box center [13, 91] width 12 height 11
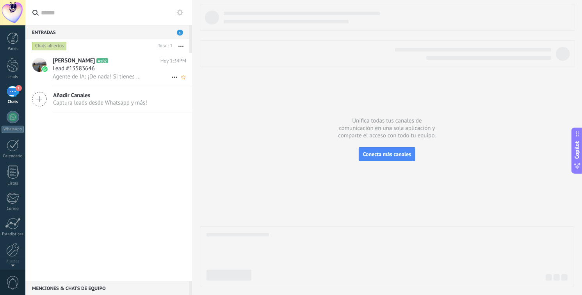
click at [173, 77] on icon at bounding box center [174, 77] width 9 height 9
click at [193, 79] on span "Conversación cerrada" at bounding box center [209, 82] width 53 height 16
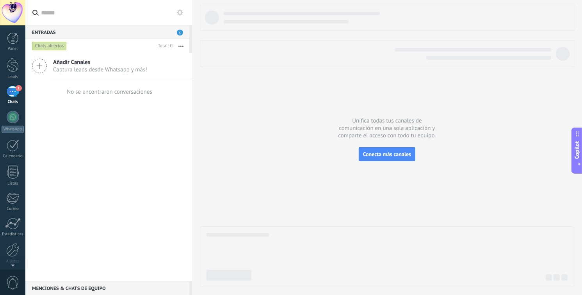
click at [178, 49] on button "button" at bounding box center [181, 46] width 17 height 14
click at [96, 136] on div "Añadir Canales Captura leads desde Whatsapp y más! No se encontraron conversaci…" at bounding box center [108, 167] width 167 height 228
click at [6, 68] on link "Leads" at bounding box center [12, 69] width 25 height 22
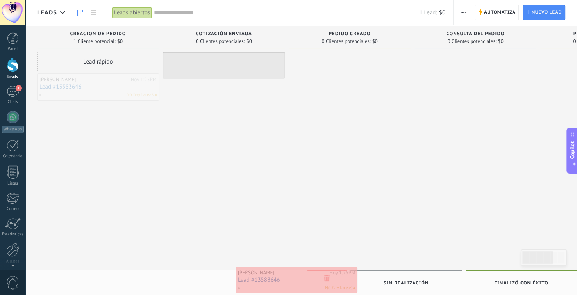
drag, startPoint x: 129, startPoint y: 87, endPoint x: 328, endPoint y: 280, distance: 277.2
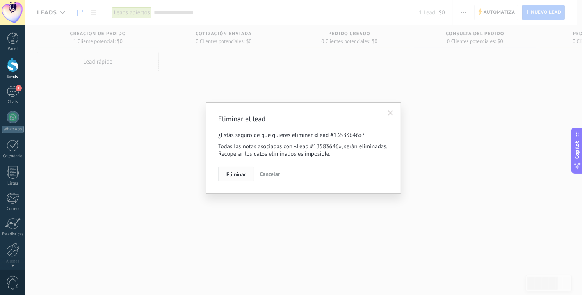
click at [242, 176] on span "Eliminar" at bounding box center [236, 174] width 20 height 5
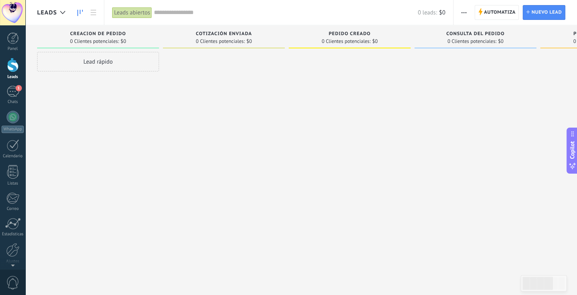
click at [499, 14] on span "Automatiza" at bounding box center [500, 12] width 32 height 14
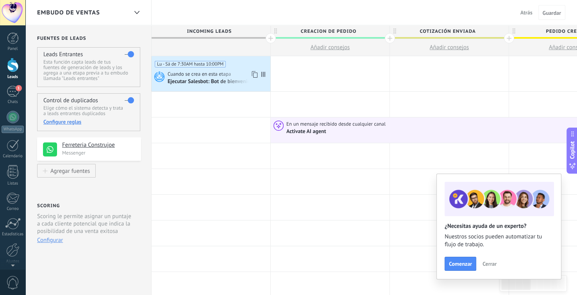
click at [220, 71] on span "Cuando se crea en esta etapa" at bounding box center [199, 74] width 64 height 7
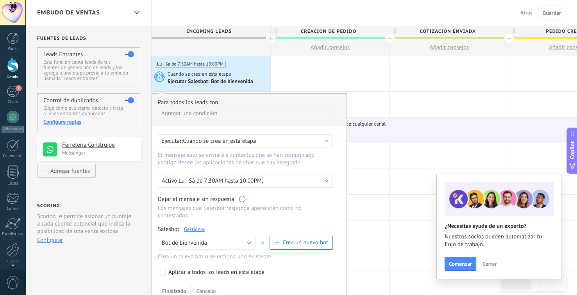
click at [200, 226] on link "Gestionar" at bounding box center [194, 229] width 21 height 7
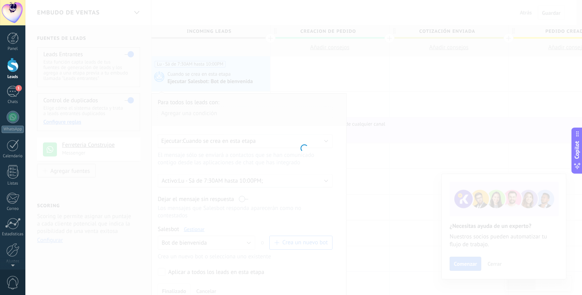
type input "**********"
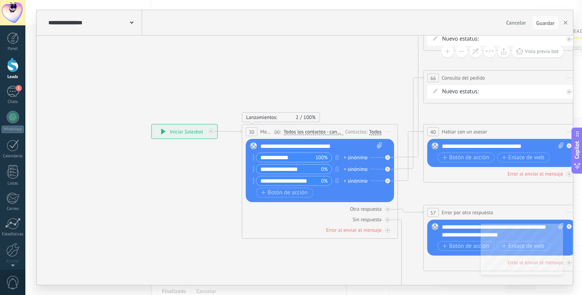
drag, startPoint x: 277, startPoint y: 68, endPoint x: 221, endPoint y: 72, distance: 56.8
click at [224, 72] on icon at bounding box center [545, 184] width 1179 height 725
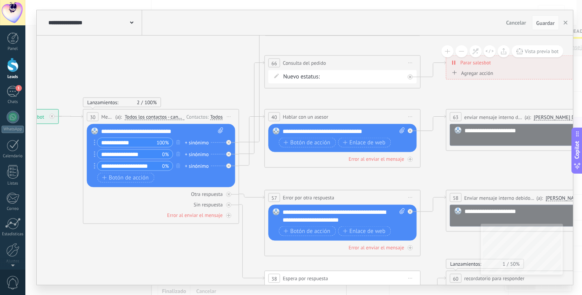
drag, startPoint x: 232, startPoint y: 60, endPoint x: 95, endPoint y: 43, distance: 137.3
click at [95, 43] on icon at bounding box center [386, 170] width 1179 height 725
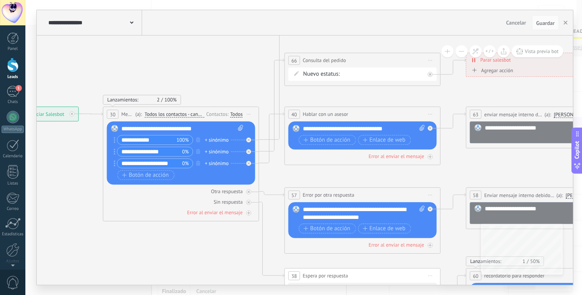
click at [181, 115] on span "Todos los contactos - canales seleccionados" at bounding box center [174, 114] width 60 height 6
click at [181, 115] on button "Todos los contactos - canales seleccionados" at bounding box center [190, 114] width 98 height 14
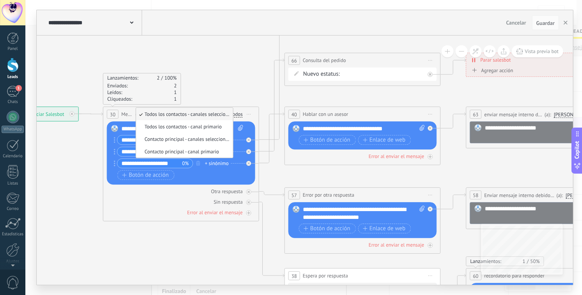
click at [164, 118] on span "Todos los contactos - canales seleccionados" at bounding box center [183, 114] width 94 height 7
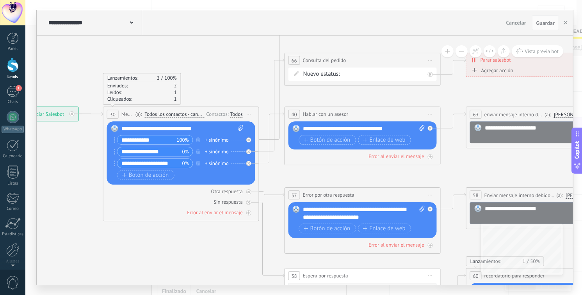
click at [236, 116] on div "Todos" at bounding box center [236, 114] width 12 height 6
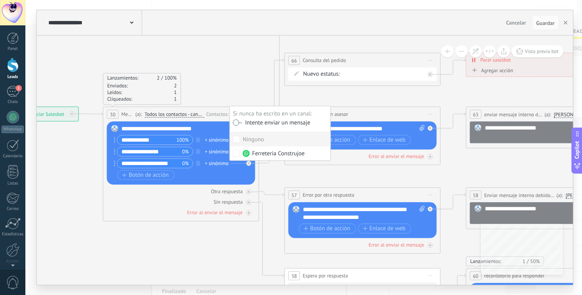
click at [234, 124] on label at bounding box center [237, 122] width 9 height 5
click at [234, 86] on div "Lanzamientos: 2 100% Enviados: 2 Leídos: 1 Cliqueados: 1" at bounding box center [181, 89] width 156 height 32
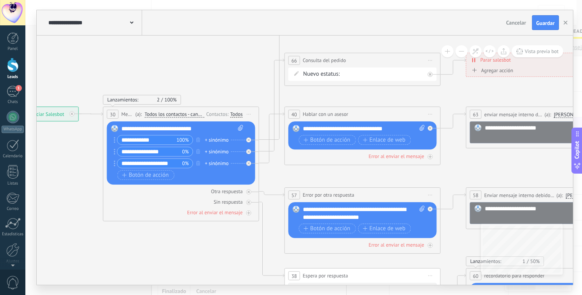
click at [237, 114] on div "Todos" at bounding box center [236, 114] width 12 height 6
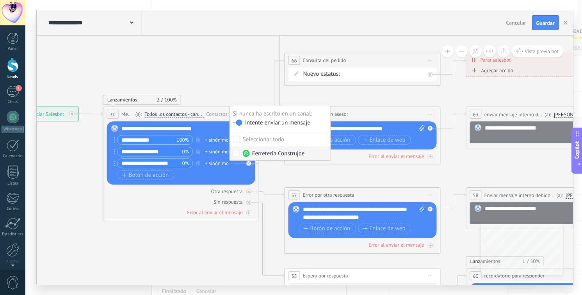
click at [237, 148] on label "Ferreteria Construjoe" at bounding box center [280, 153] width 101 height 14
click at [249, 73] on icon at bounding box center [406, 167] width 1179 height 725
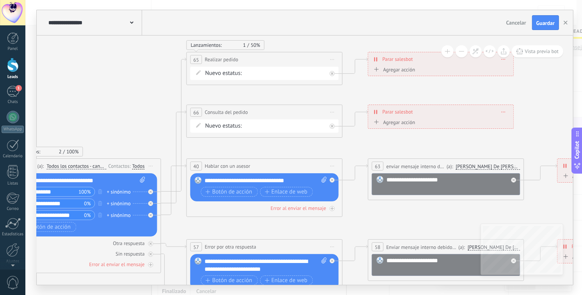
drag, startPoint x: 246, startPoint y: 70, endPoint x: 150, endPoint y: 122, distance: 108.8
click at [150, 122] on icon at bounding box center [308, 219] width 1179 height 725
click at [0, 0] on div "Creacion de pedido Cotización enviada Pedido creado consulta del pedido Pedido …" at bounding box center [0, 0] width 0 height 0
click at [143, 96] on div at bounding box center [303, 147] width 557 height 295
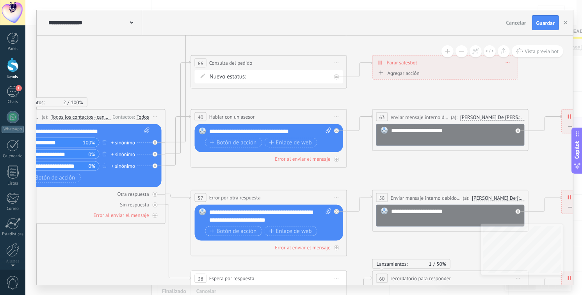
drag, startPoint x: 146, startPoint y: 113, endPoint x: 151, endPoint y: 61, distance: 51.7
click at [151, 61] on icon at bounding box center [313, 170] width 1179 height 725
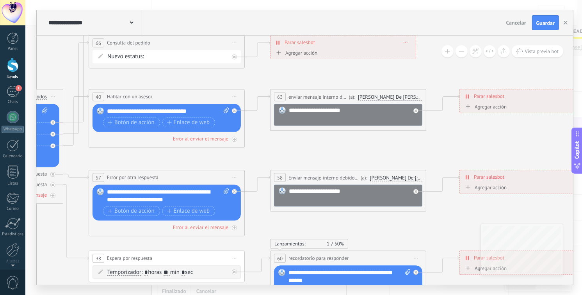
drag, startPoint x: 244, startPoint y: 181, endPoint x: 181, endPoint y: 159, distance: 66.8
click at [144, 163] on icon at bounding box center [210, 149] width 1179 height 725
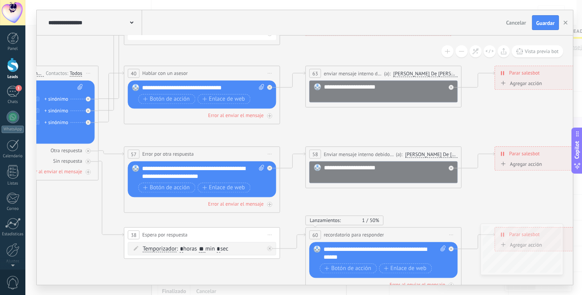
drag, startPoint x: 249, startPoint y: 163, endPoint x: 280, endPoint y: 140, distance: 38.2
click at [280, 140] on icon at bounding box center [246, 126] width 1179 height 725
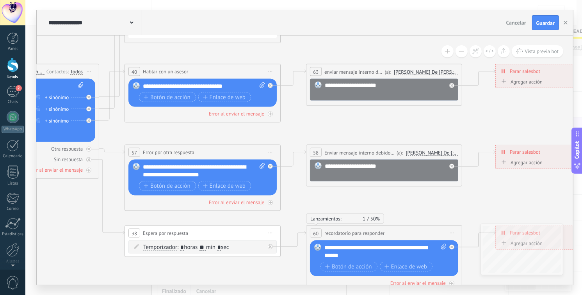
click at [8, 105] on div "Panel Leads 2 Chats WhatsApp Clientes" at bounding box center [12, 165] width 25 height 267
click at [11, 91] on div "2" at bounding box center [13, 91] width 12 height 11
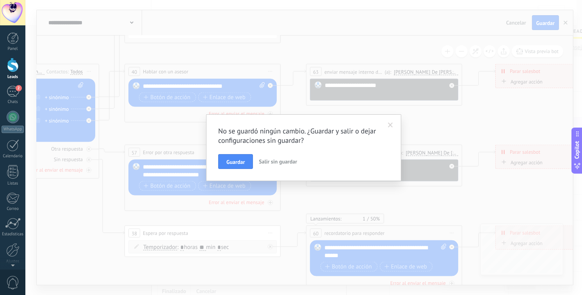
click at [239, 160] on span "Guardar" at bounding box center [235, 161] width 18 height 5
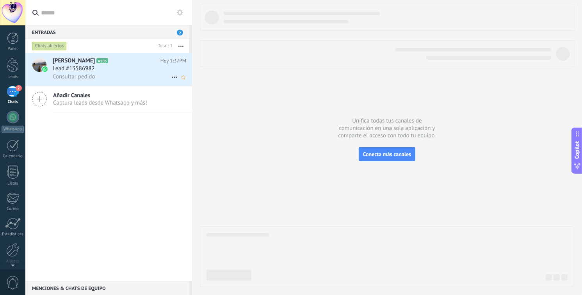
click at [172, 78] on use at bounding box center [174, 77] width 5 height 1
click at [198, 97] on span "Conversación cerrada" at bounding box center [209, 98] width 53 height 16
click at [171, 80] on icon at bounding box center [174, 77] width 9 height 9
click at [200, 97] on span "Conversación cerrada" at bounding box center [209, 98] width 53 height 16
click at [9, 70] on div at bounding box center [13, 65] width 12 height 14
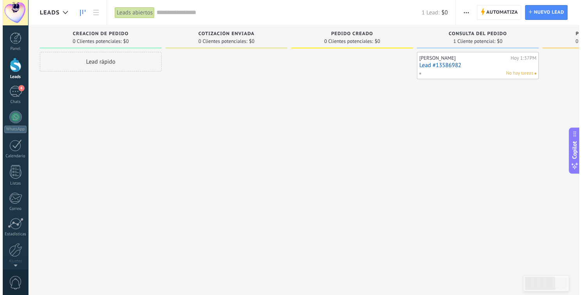
scroll to position [0, 8]
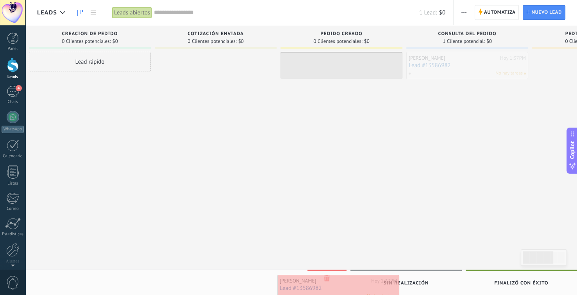
drag, startPoint x: 468, startPoint y: 61, endPoint x: 331, endPoint y: 288, distance: 264.7
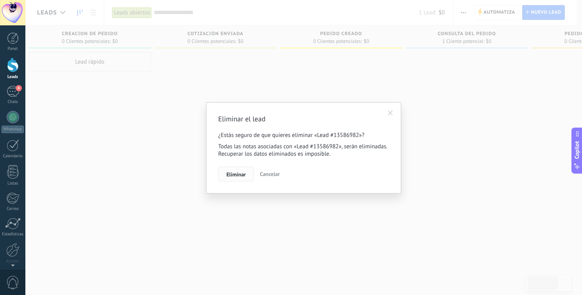
click at [232, 176] on span "Eliminar" at bounding box center [236, 174] width 20 height 5
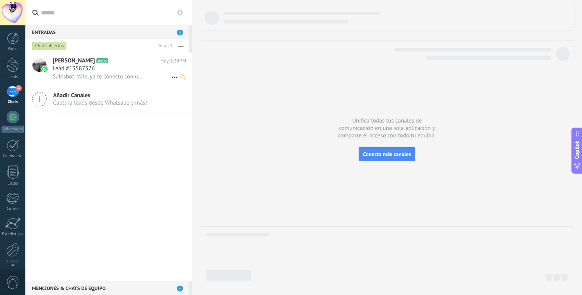
click at [94, 78] on span "Salesbot: Vale, ya te conecto con un asesor." at bounding box center [98, 76] width 91 height 7
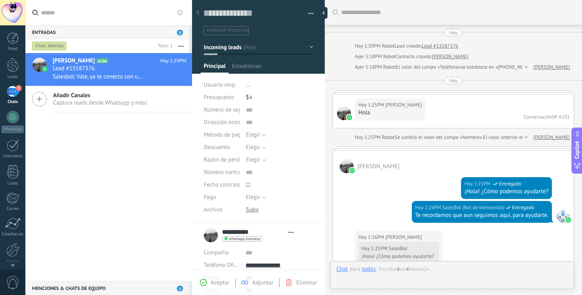
type textarea "**********"
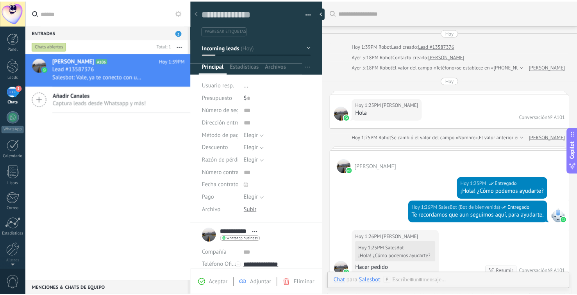
scroll to position [1097, 0]
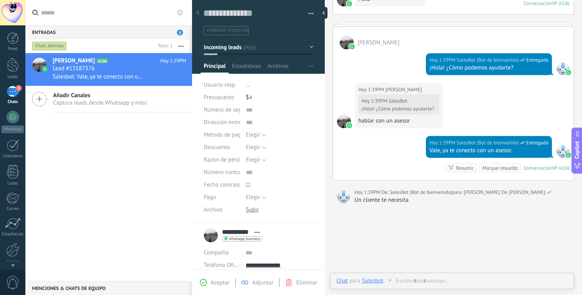
drag, startPoint x: 401, startPoint y: 219, endPoint x: 373, endPoint y: 224, distance: 28.9
click at [13, 41] on div at bounding box center [13, 38] width 12 height 12
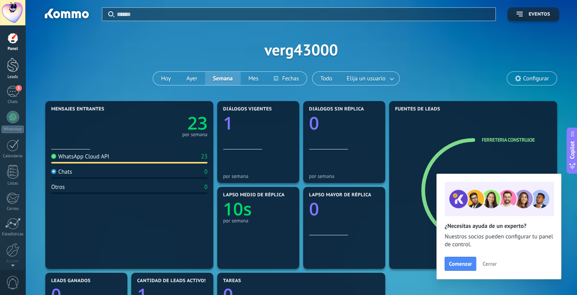
click at [7, 73] on link "Leads" at bounding box center [12, 69] width 25 height 22
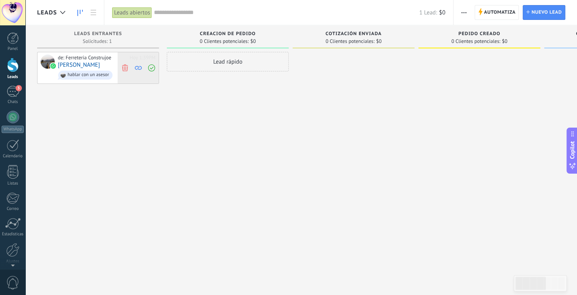
click at [153, 70] on icon at bounding box center [151, 67] width 7 height 7
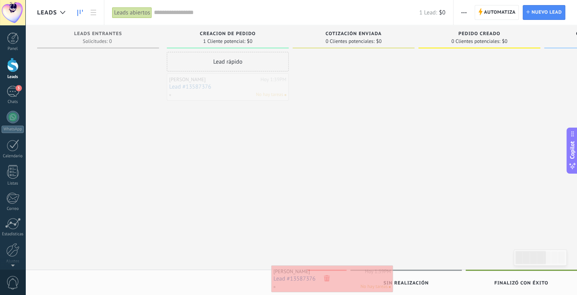
drag, startPoint x: 220, startPoint y: 91, endPoint x: 324, endPoint y: 282, distance: 217.5
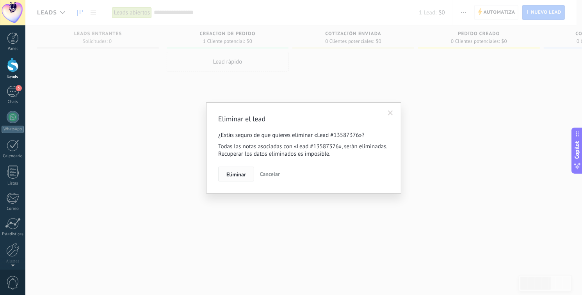
click at [236, 180] on button "Eliminar" at bounding box center [236, 174] width 36 height 15
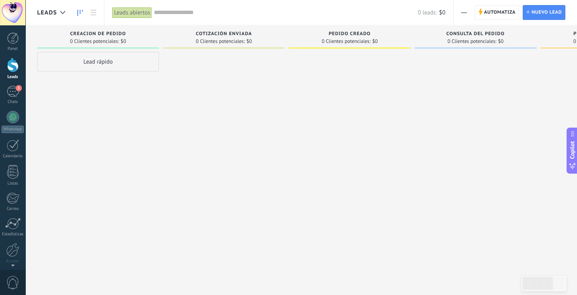
drag, startPoint x: 255, startPoint y: 87, endPoint x: 364, endPoint y: 102, distance: 110.3
click at [363, 102] on div "Leads Entrantes Solicitudes: 0 0 0 0 0 0 0 0 0 Creacion de pedido 0 Clientes po…" at bounding box center [418, 135] width 762 height 220
click at [465, 12] on icon "button" at bounding box center [463, 12] width 5 height 1
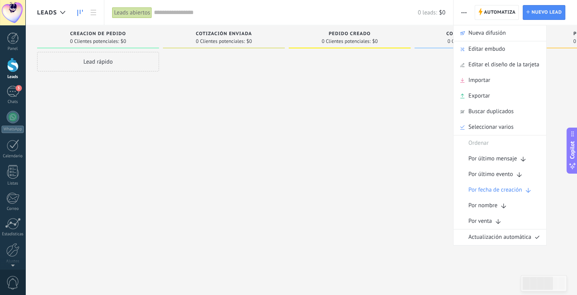
click at [408, 136] on div at bounding box center [350, 148] width 122 height 193
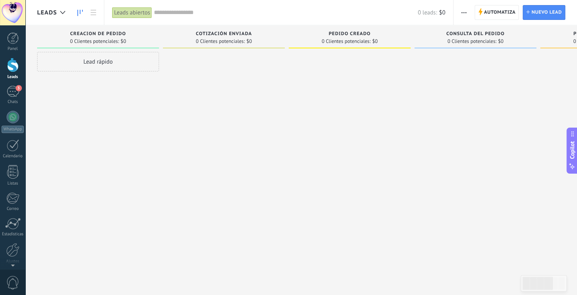
click at [469, 16] on button "button" at bounding box center [463, 12] width 11 height 15
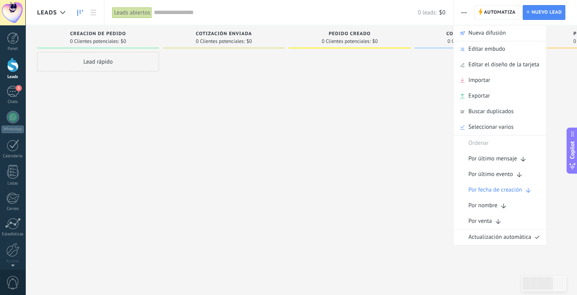
drag, startPoint x: 424, startPoint y: 66, endPoint x: 501, endPoint y: 25, distance: 86.6
click at [426, 66] on div at bounding box center [475, 148] width 122 height 193
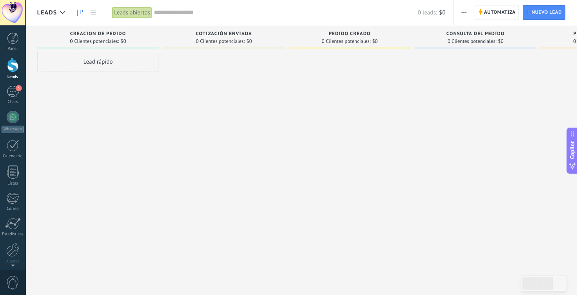
click at [506, 16] on span "Automatiza" at bounding box center [500, 12] width 32 height 14
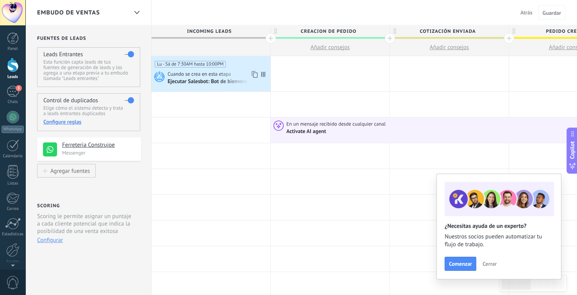
click at [235, 73] on div "Cuando se crea en esta etapa" at bounding box center [217, 74] width 101 height 7
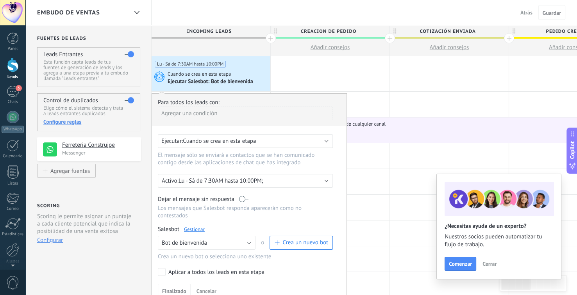
click at [198, 226] on link "Gestionar" at bounding box center [194, 229] width 21 height 7
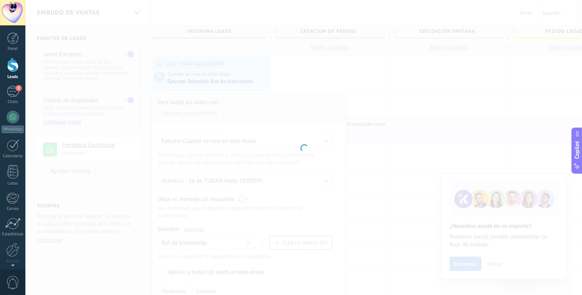
type input "**********"
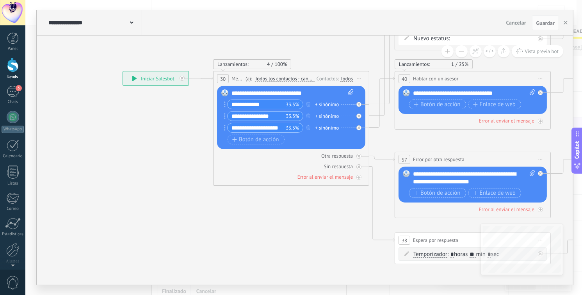
drag, startPoint x: 246, startPoint y: 251, endPoint x: 180, endPoint y: 197, distance: 85.7
click at [135, 189] on icon at bounding box center [516, 131] width 1179 height 725
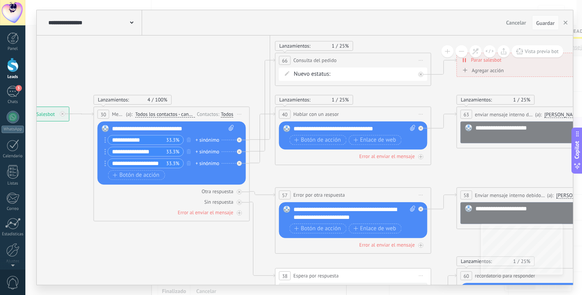
drag, startPoint x: 324, startPoint y: 212, endPoint x: 236, endPoint y: 261, distance: 101.0
click at [236, 261] on icon at bounding box center [397, 167] width 1179 height 725
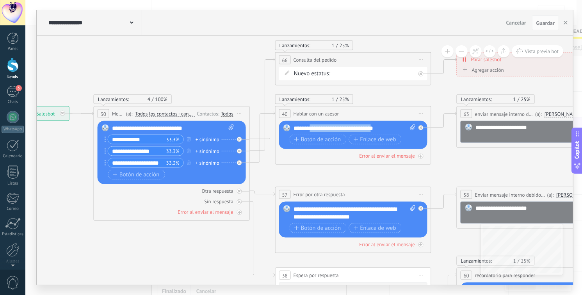
drag, startPoint x: 374, startPoint y: 127, endPoint x: 308, endPoint y: 133, distance: 67.0
click at [308, 133] on div "**********" at bounding box center [355, 136] width 122 height 22
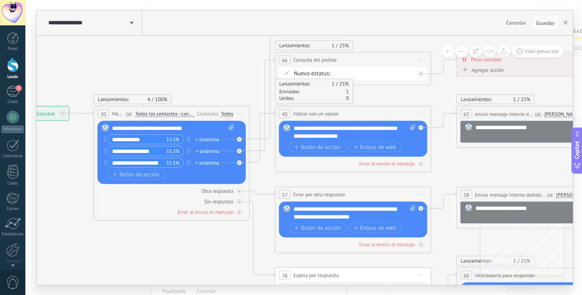
click at [366, 137] on div "**********" at bounding box center [355, 133] width 123 height 16
click at [381, 137] on div "**********" at bounding box center [355, 133] width 123 height 16
click at [381, 135] on div "**********" at bounding box center [355, 133] width 123 height 16
click at [406, 87] on div "Lanzamientos: 1 25% Enviados: 1 Leídos: 0" at bounding box center [353, 91] width 156 height 25
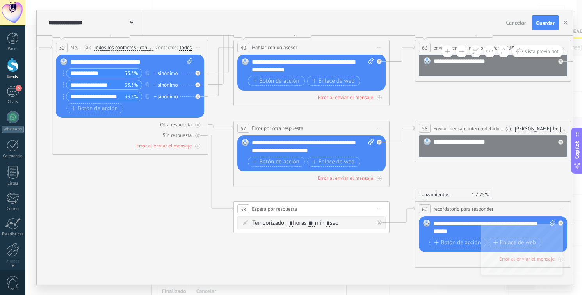
drag, startPoint x: 406, startPoint y: 96, endPoint x: 367, endPoint y: 25, distance: 80.8
click at [367, 25] on div "**********" at bounding box center [305, 147] width 536 height 275
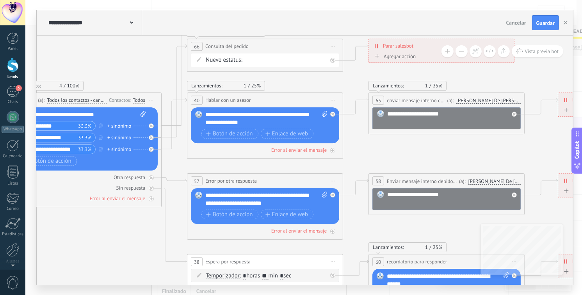
drag, startPoint x: 404, startPoint y: 109, endPoint x: 358, endPoint y: 162, distance: 70.8
click at [358, 162] on icon at bounding box center [309, 153] width 1179 height 725
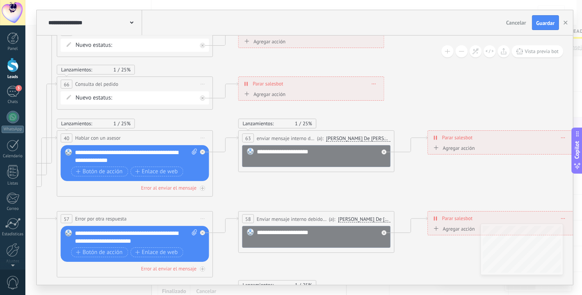
drag, startPoint x: 417, startPoint y: 153, endPoint x: 287, endPoint y: 191, distance: 135.8
click at [287, 191] on icon at bounding box center [179, 191] width 1179 height 725
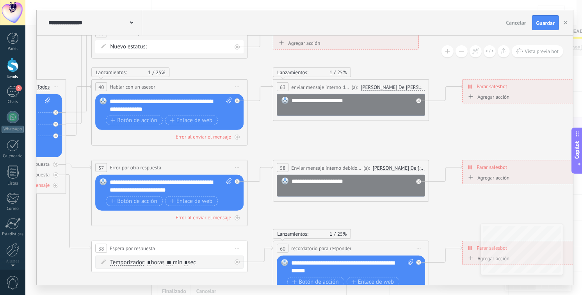
drag, startPoint x: 345, startPoint y: 186, endPoint x: 379, endPoint y: 135, distance: 62.2
click at [379, 135] on icon at bounding box center [213, 139] width 1179 height 725
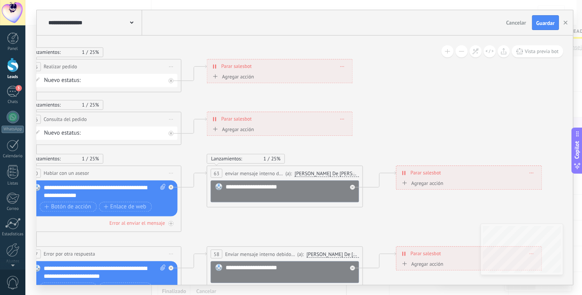
drag, startPoint x: 441, startPoint y: 64, endPoint x: 375, endPoint y: 150, distance: 109.2
click at [375, 150] on icon at bounding box center [147, 226] width 1179 height 725
click at [354, 188] on div at bounding box center [352, 187] width 5 height 5
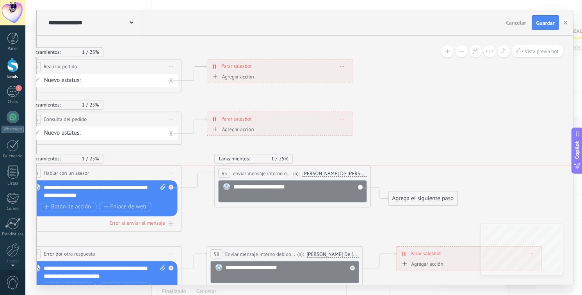
drag, startPoint x: 259, startPoint y: 173, endPoint x: 272, endPoint y: 178, distance: 13.8
click at [272, 177] on span "enviar mensaje interno de asesor" at bounding box center [262, 173] width 59 height 7
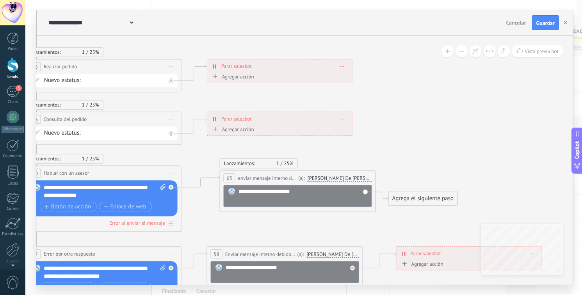
click at [297, 178] on span "enviar mensaje interno de asesor" at bounding box center [267, 178] width 59 height 7
drag, startPoint x: 298, startPoint y: 178, endPoint x: 283, endPoint y: 182, distance: 15.6
click at [283, 182] on span "enviar mensaje interno de asesor" at bounding box center [267, 178] width 59 height 7
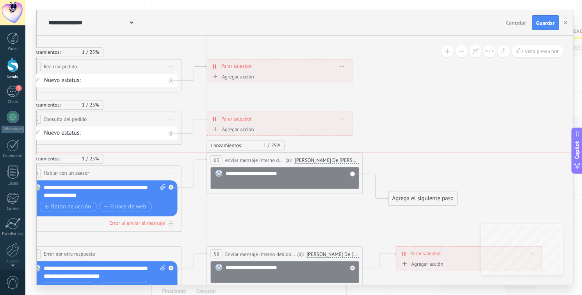
drag, startPoint x: 257, startPoint y: 177, endPoint x: 240, endPoint y: 160, distance: 24.3
click at [240, 160] on span "enviar mensaje interno de asesor" at bounding box center [254, 160] width 59 height 7
click at [274, 162] on span "enviar mensaje interno de asesor" at bounding box center [250, 160] width 59 height 7
click at [279, 162] on span "enviar mensaje interno de asesor" at bounding box center [250, 160] width 59 height 7
click at [171, 188] on icon at bounding box center [171, 187] width 3 height 3
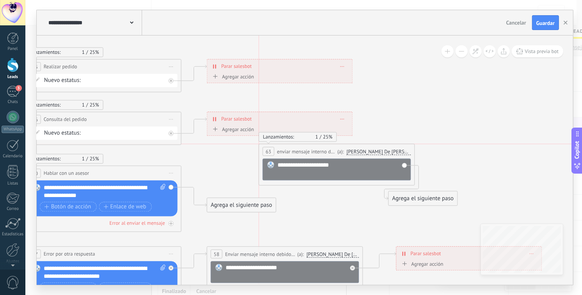
drag, startPoint x: 255, startPoint y: 163, endPoint x: 307, endPoint y: 157, distance: 52.2
click at [307, 157] on div "**********" at bounding box center [336, 151] width 155 height 14
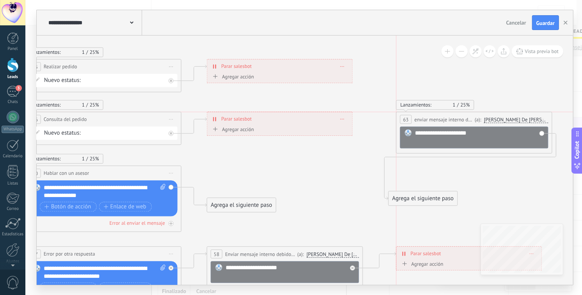
drag, startPoint x: 315, startPoint y: 157, endPoint x: 456, endPoint y: 122, distance: 145.1
click at [456, 122] on div "**********" at bounding box center [474, 119] width 155 height 14
click at [461, 119] on span "enviar mensaje interno de asesor" at bounding box center [444, 119] width 59 height 7
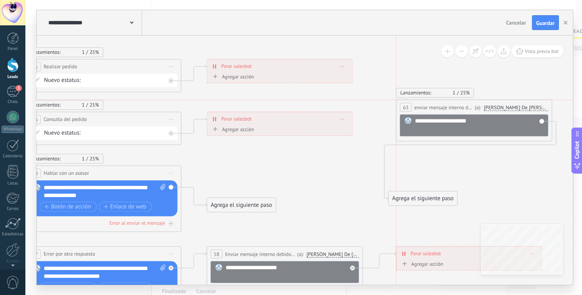
drag, startPoint x: 463, startPoint y: 118, endPoint x: 464, endPoint y: 105, distance: 13.3
click at [464, 105] on span "enviar mensaje interno de asesor" at bounding box center [444, 107] width 59 height 7
click at [463, 104] on span "enviar mensaje interno de asesor" at bounding box center [444, 107] width 59 height 7
click at [463, 105] on span "enviar mensaje interno de asesor" at bounding box center [444, 107] width 59 height 7
click at [541, 124] on div "**********" at bounding box center [474, 125] width 148 height 22
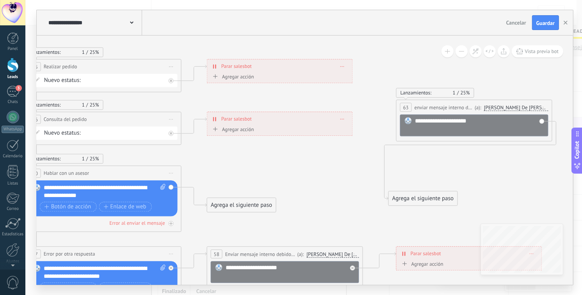
click at [541, 123] on div "**********" at bounding box center [474, 125] width 148 height 22
drag, startPoint x: 407, startPoint y: 200, endPoint x: 431, endPoint y: 119, distance: 84.0
click at [464, 174] on div "Agrega el siguiente paso" at bounding box center [479, 173] width 68 height 13
click at [413, 92] on span "Lanzamientos:" at bounding box center [416, 92] width 31 height 7
click at [404, 105] on span "63" at bounding box center [405, 107] width 5 height 7
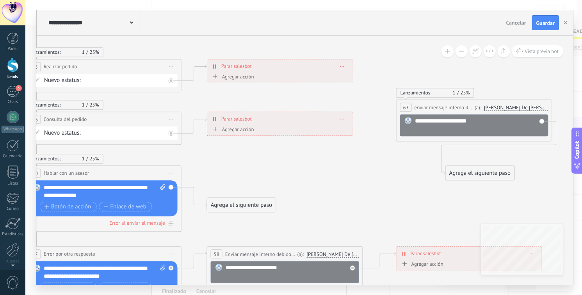
drag, startPoint x: 425, startPoint y: 118, endPoint x: 450, endPoint y: 121, distance: 25.2
click at [426, 119] on div "**********" at bounding box center [480, 125] width 130 height 16
click at [542, 121] on div "**********" at bounding box center [474, 125] width 148 height 22
click at [543, 123] on div "**********" at bounding box center [474, 125] width 148 height 22
drag, startPoint x: 542, startPoint y: 114, endPoint x: 538, endPoint y: 109, distance: 7.2
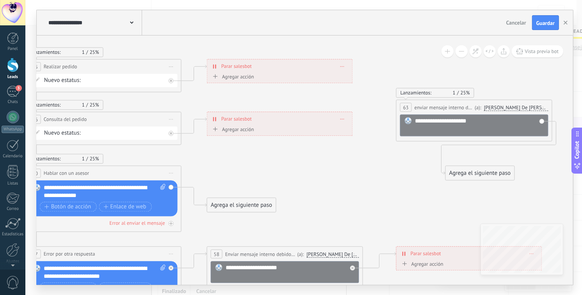
click at [542, 114] on div "**********" at bounding box center [474, 125] width 148 height 22
drag, startPoint x: 536, startPoint y: 107, endPoint x: 508, endPoint y: 107, distance: 28.9
click at [535, 107] on div "**********" at bounding box center [474, 107] width 155 height 14
drag, startPoint x: 480, startPoint y: 112, endPoint x: 474, endPoint y: 110, distance: 6.4
click at [476, 112] on div "**********" at bounding box center [474, 107] width 155 height 14
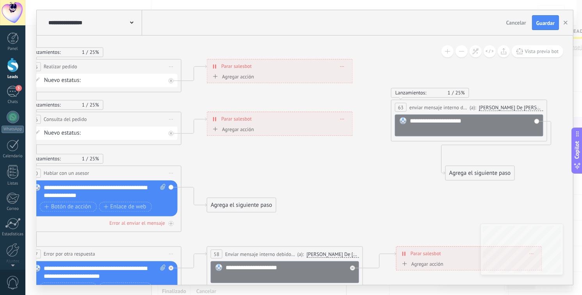
drag, startPoint x: 465, startPoint y: 106, endPoint x: 464, endPoint y: 100, distance: 5.9
click at [465, 105] on span "enviar mensaje interno de asesor" at bounding box center [439, 107] width 59 height 7
drag, startPoint x: 461, startPoint y: 102, endPoint x: 458, endPoint y: 99, distance: 4.4
click at [459, 100] on div "**********" at bounding box center [469, 107] width 155 height 14
drag, startPoint x: 485, startPoint y: 110, endPoint x: 486, endPoint y: 116, distance: 6.3
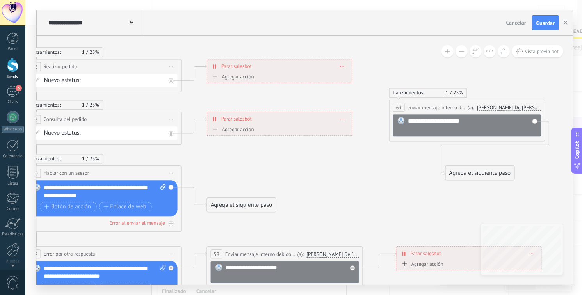
click at [474, 111] on span "(a):" at bounding box center [471, 107] width 7 height 7
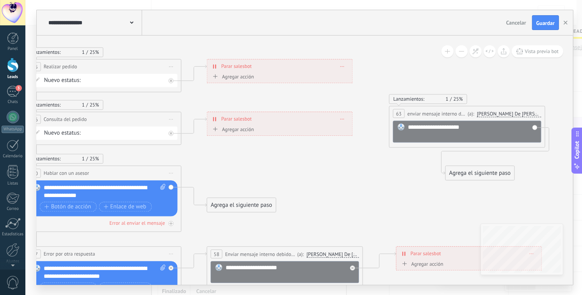
click at [488, 117] on div "(a): Dylan De Leon Vergara Usuario responsable Todos los participantes Oficina …" at bounding box center [503, 113] width 75 height 7
click at [505, 113] on span "[PERSON_NAME] De [PERSON_NAME]" at bounding box center [509, 114] width 64 height 6
click at [505, 113] on button "[PERSON_NAME] De [PERSON_NAME]" at bounding box center [522, 114] width 98 height 14
click at [0, 0] on span "Usuario responsable" at bounding box center [0, 0] width 0 height 0
click at [509, 112] on span "Usuario responsable" at bounding box center [512, 114] width 44 height 6
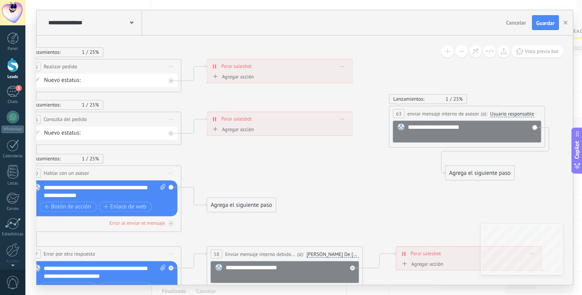
click at [509, 112] on button "Usuario responsable" at bounding box center [535, 114] width 98 height 14
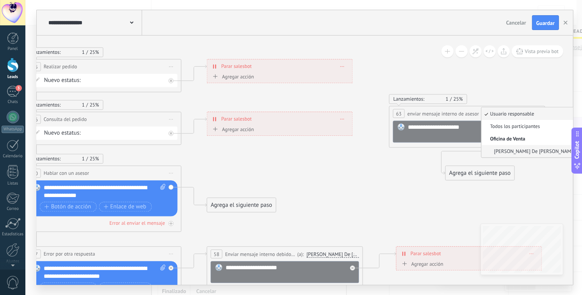
click at [515, 155] on li "[PERSON_NAME] De [PERSON_NAME]" at bounding box center [530, 151] width 97 height 12
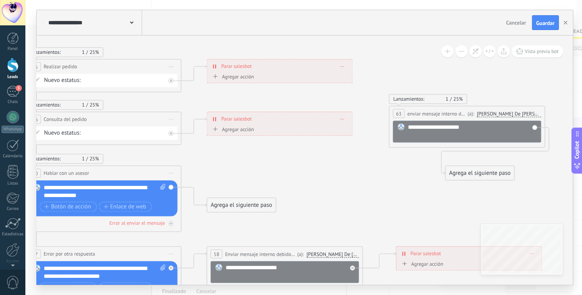
click at [501, 111] on span "[PERSON_NAME] De [PERSON_NAME]" at bounding box center [509, 114] width 64 height 6
click at [501, 110] on button "[PERSON_NAME] De [PERSON_NAME]" at bounding box center [522, 114] width 98 height 14
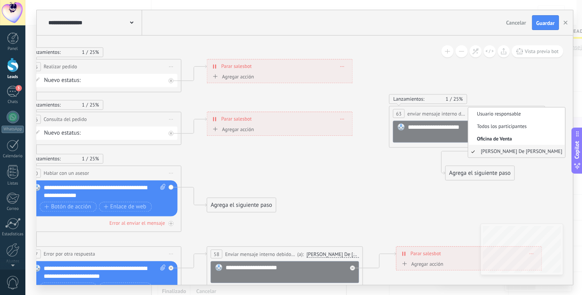
click at [522, 80] on icon at bounding box center [149, 226] width 1183 height 725
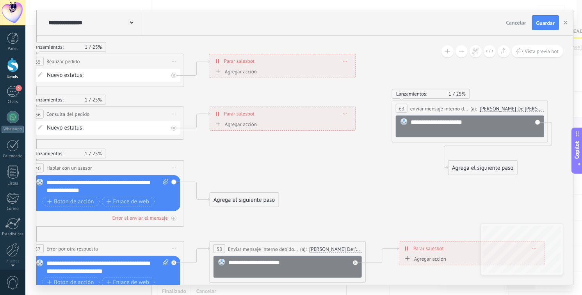
click at [257, 204] on div "Agrega el siguiente paso" at bounding box center [244, 200] width 68 height 13
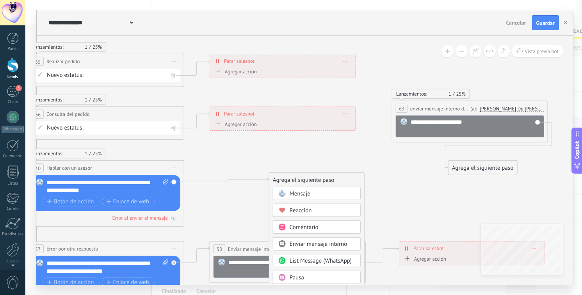
drag, startPoint x: 274, startPoint y: 193, endPoint x: 323, endPoint y: 187, distance: 49.9
click at [323, 187] on div "Agrega el siguiente paso" at bounding box center [316, 180] width 95 height 13
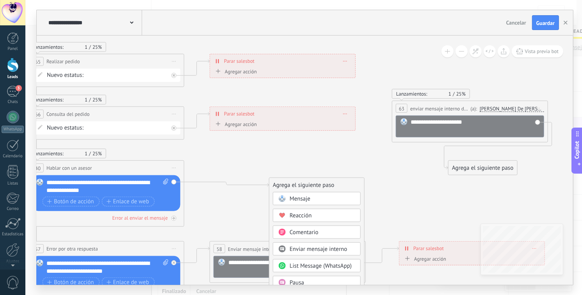
click at [306, 181] on div "Agrega el siguiente paso" at bounding box center [316, 185] width 95 height 13
click at [346, 172] on icon at bounding box center [152, 221] width 1183 height 725
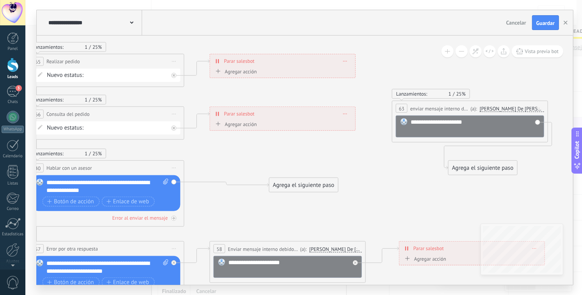
click at [296, 182] on div "Agrega el siguiente paso" at bounding box center [303, 185] width 68 height 13
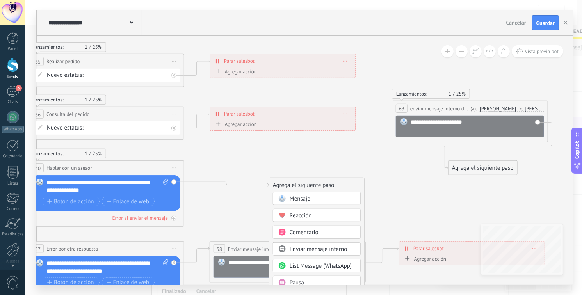
drag, startPoint x: 314, startPoint y: 250, endPoint x: 333, endPoint y: 227, distance: 29.4
click at [315, 250] on span "Enviar mensaje interno" at bounding box center [319, 249] width 58 height 7
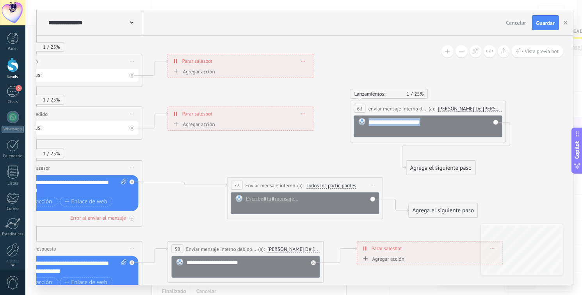
drag, startPoint x: 426, startPoint y: 123, endPoint x: 344, endPoint y: 124, distance: 81.2
copy div "**********"
click at [289, 202] on div at bounding box center [310, 203] width 129 height 16
paste div
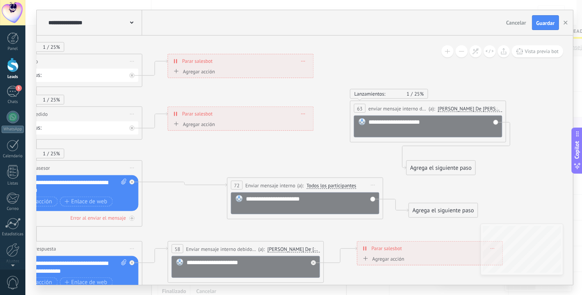
click at [312, 172] on icon at bounding box center [110, 221] width 1183 height 725
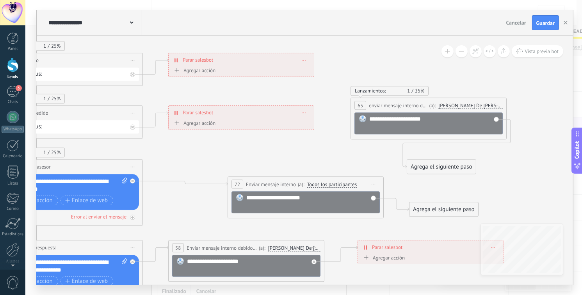
click at [418, 105] on div "**********" at bounding box center [428, 105] width 155 height 14
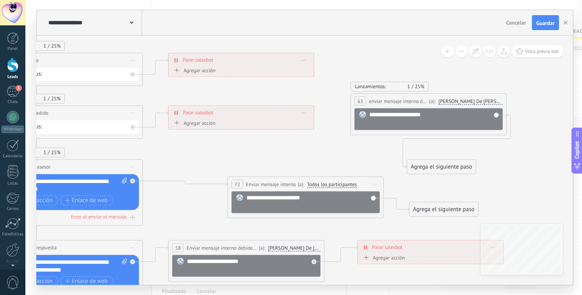
click at [418, 104] on span "enviar mensaje interno de asesor" at bounding box center [398, 101] width 59 height 7
click at [418, 105] on span "enviar mensaje interno de asesor" at bounding box center [398, 101] width 59 height 7
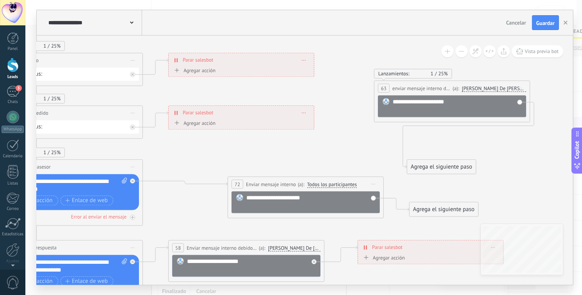
drag, startPoint x: 420, startPoint y: 102, endPoint x: 443, endPoint y: 89, distance: 26.4
click at [443, 89] on span "enviar mensaje interno de asesor" at bounding box center [421, 88] width 59 height 7
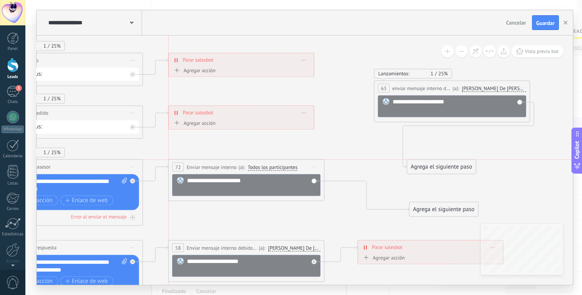
drag, startPoint x: 329, startPoint y: 182, endPoint x: 301, endPoint y: 167, distance: 32.1
click at [285, 164] on div "(a): Todos los participantes Usuario responsable Todos los participantes Oficin…" at bounding box center [267, 167] width 61 height 7
click at [232, 169] on span "Enviar mensaje interno" at bounding box center [212, 167] width 50 height 7
drag, startPoint x: 429, startPoint y: 208, endPoint x: 380, endPoint y: 166, distance: 64.5
click at [380, 166] on div "Agrega el siguiente paso" at bounding box center [392, 166] width 68 height 13
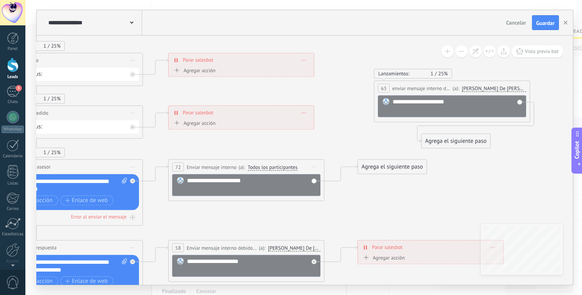
drag, startPoint x: 448, startPoint y: 167, endPoint x: 474, endPoint y: 129, distance: 46.0
click at [476, 135] on div "Agrega el siguiente paso" at bounding box center [456, 141] width 68 height 13
click at [389, 167] on div "Agrega el siguiente paso" at bounding box center [392, 166] width 68 height 13
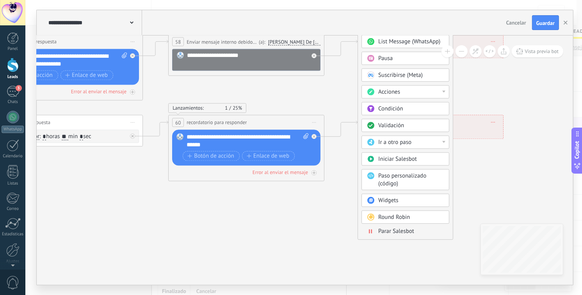
click at [390, 231] on span "Parar Salesbot" at bounding box center [396, 231] width 36 height 7
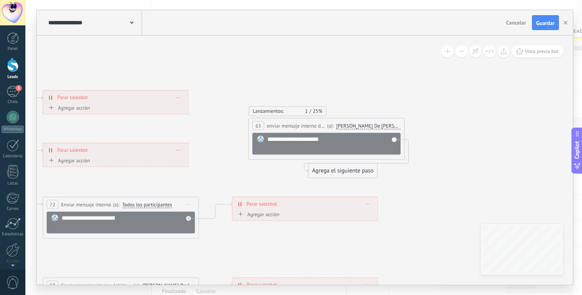
drag, startPoint x: 296, startPoint y: 114, endPoint x: 338, endPoint y: 96, distance: 46.9
click at [303, 112] on div "Lanzamientos: 1 25%" at bounding box center [287, 111] width 69 height 7
click at [316, 110] on span "25%" at bounding box center [317, 111] width 9 height 7
click at [284, 109] on div "Lanzamientos: 1 25%" at bounding box center [287, 111] width 69 height 7
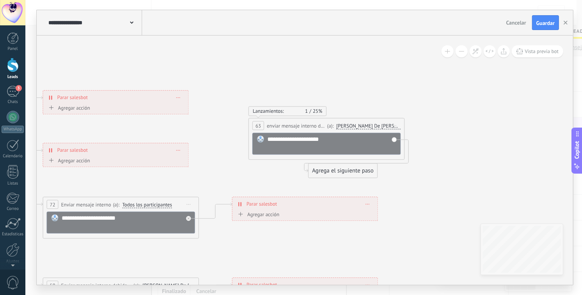
click at [264, 122] on div "**********" at bounding box center [326, 125] width 155 height 14
click at [262, 124] on div "63" at bounding box center [259, 125] width 12 height 9
drag, startPoint x: 316, startPoint y: 129, endPoint x: 371, endPoint y: 131, distance: 55.1
click at [317, 129] on span "enviar mensaje interno de asesor" at bounding box center [296, 125] width 59 height 7
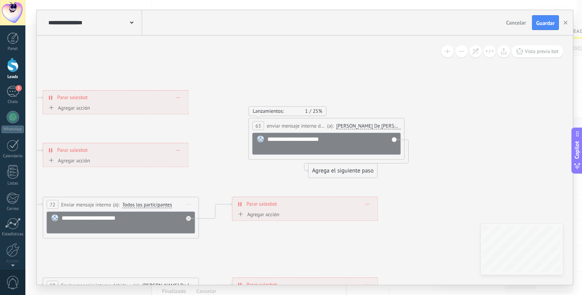
click at [373, 131] on div "**********" at bounding box center [326, 125] width 155 height 14
click at [383, 126] on span "[PERSON_NAME] De [PERSON_NAME]" at bounding box center [369, 126] width 64 height 6
click at [383, 126] on button "[PERSON_NAME] De [PERSON_NAME]" at bounding box center [382, 126] width 98 height 14
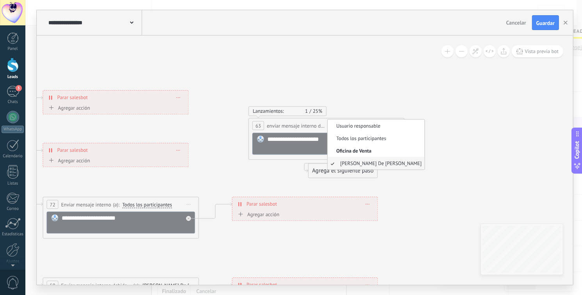
drag, startPoint x: 385, startPoint y: 126, endPoint x: 337, endPoint y: 135, distance: 49.7
click at [337, 135] on div "**********" at bounding box center [327, 144] width 148 height 22
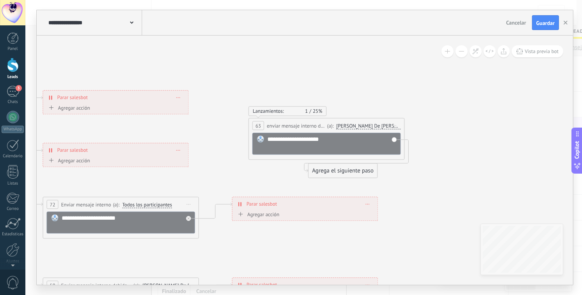
click at [358, 126] on span "[PERSON_NAME] De [PERSON_NAME]" at bounding box center [369, 126] width 64 height 6
click at [358, 126] on button "[PERSON_NAME] De [PERSON_NAME]" at bounding box center [382, 126] width 98 height 14
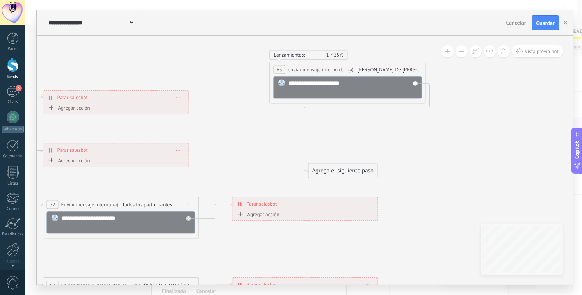
drag, startPoint x: 302, startPoint y: 122, endPoint x: 323, endPoint y: 66, distance: 59.5
click at [323, 66] on span "enviar mensaje interno de asesor" at bounding box center [317, 69] width 59 height 7
drag, startPoint x: 338, startPoint y: 289, endPoint x: 338, endPoint y: 232, distance: 57.0
click at [338, 289] on div "**********" at bounding box center [303, 147] width 557 height 295
drag, startPoint x: 312, startPoint y: 78, endPoint x: 317, endPoint y: 137, distance: 59.2
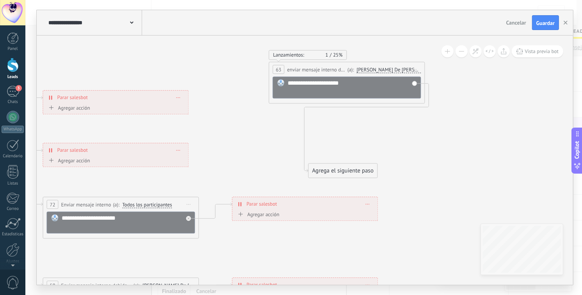
drag, startPoint x: 305, startPoint y: 78, endPoint x: 313, endPoint y: 67, distance: 14.3
click at [310, 73] on div "**********" at bounding box center [347, 83] width 156 height 42
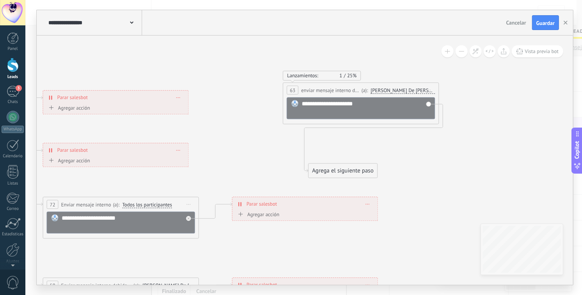
drag, startPoint x: 313, startPoint y: 64, endPoint x: 348, endPoint y: 292, distance: 231.1
click at [326, 87] on div "**********" at bounding box center [360, 90] width 155 height 14
drag, startPoint x: 337, startPoint y: 289, endPoint x: 345, endPoint y: 280, distance: 12.0
click at [338, 289] on div "**********" at bounding box center [303, 147] width 557 height 295
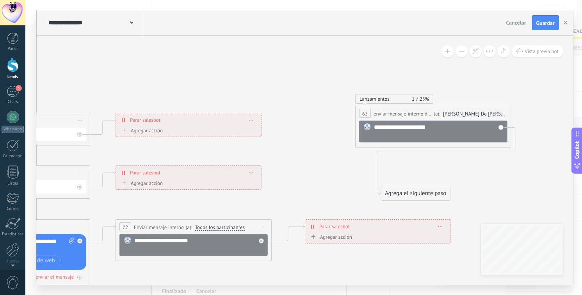
drag, startPoint x: 422, startPoint y: 175, endPoint x: 495, endPoint y: 198, distance: 77.3
click at [495, 198] on icon at bounding box center [87, 276] width 1240 height 732
click at [535, 55] on button "Vista previa bot" at bounding box center [538, 51] width 52 height 12
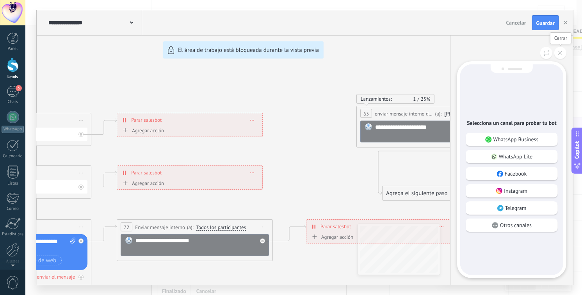
click at [556, 55] on button at bounding box center [560, 53] width 12 height 12
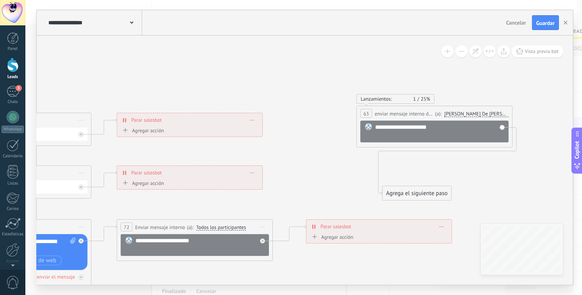
drag, startPoint x: 444, startPoint y: 111, endPoint x: 385, endPoint y: 131, distance: 62.4
click at [406, 107] on div "**********" at bounding box center [305, 147] width 536 height 275
drag, startPoint x: 380, startPoint y: 122, endPoint x: 380, endPoint y: 106, distance: 16.0
click at [380, 106] on div "**********" at bounding box center [434, 127] width 156 height 42
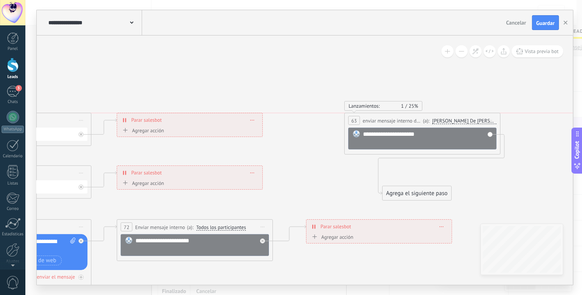
drag, startPoint x: 385, startPoint y: 108, endPoint x: 373, endPoint y: 113, distance: 12.6
click at [373, 113] on div "**********" at bounding box center [422, 120] width 155 height 14
drag, startPoint x: 488, startPoint y: 134, endPoint x: 492, endPoint y: 134, distance: 3.9
drag, startPoint x: 492, startPoint y: 134, endPoint x: 497, endPoint y: 137, distance: 6.3
click at [497, 137] on div "**********" at bounding box center [422, 134] width 156 height 42
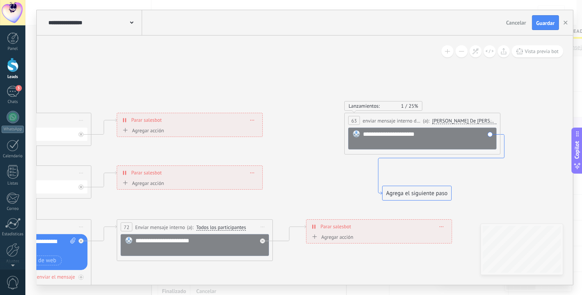
click at [503, 137] on icon at bounding box center [441, 165] width 126 height 61
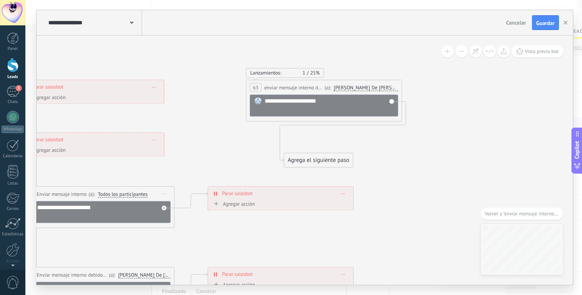
click at [517, 211] on span "Volver a "enviar mensaje interno de asesor"" at bounding box center [522, 213] width 74 height 7
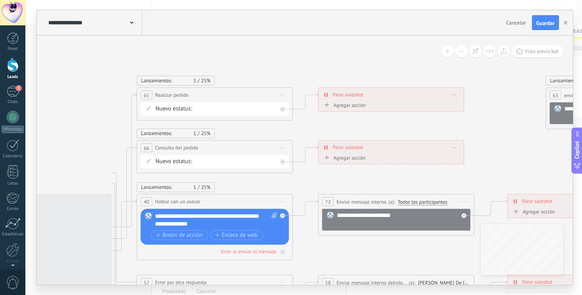
drag, startPoint x: 335, startPoint y: 68, endPoint x: 498, endPoint y: 43, distance: 165.5
click at [499, 43] on icon at bounding box center [283, 254] width 1229 height 725
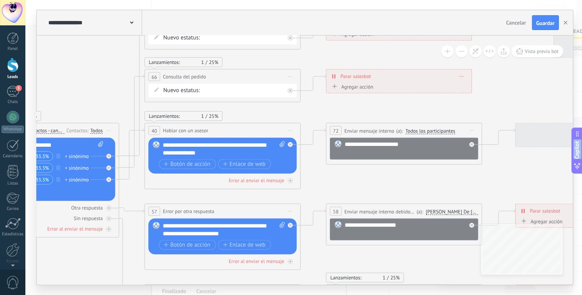
drag, startPoint x: 145, startPoint y: 60, endPoint x: 177, endPoint y: 16, distance: 54.7
click at [118, 0] on html ".abecls-1,.abecls-2{fill-rule:evenodd}.abecls-2{fill:#fff} .abhcls-1{fill:none}…" at bounding box center [291, 147] width 582 height 295
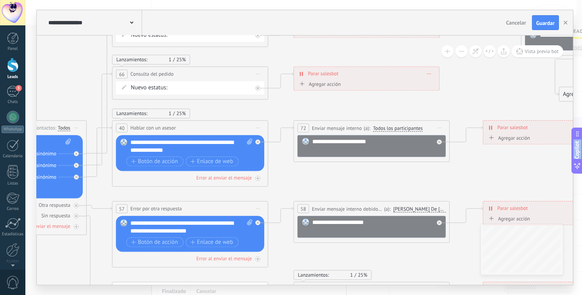
click at [262, 126] on span "Iniciar vista previa aquí Cambiar nombre Duplicar [GEOGRAPHIC_DATA]" at bounding box center [258, 127] width 12 height 11
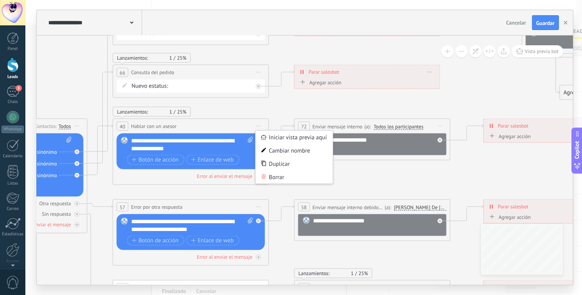
drag, startPoint x: 449, startPoint y: 165, endPoint x: 465, endPoint y: 154, distance: 20.2
click at [449, 162] on icon at bounding box center [260, 179] width 1229 height 725
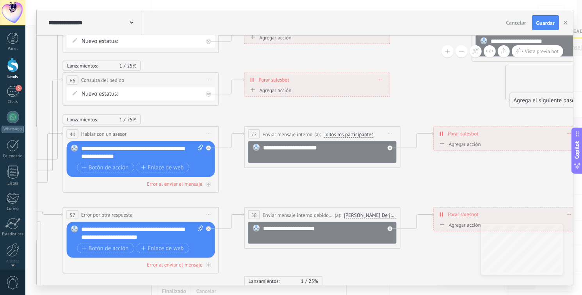
drag, startPoint x: 480, startPoint y: 150, endPoint x: 430, endPoint y: 159, distance: 50.3
click at [430, 159] on icon at bounding box center [210, 187] width 1229 height 725
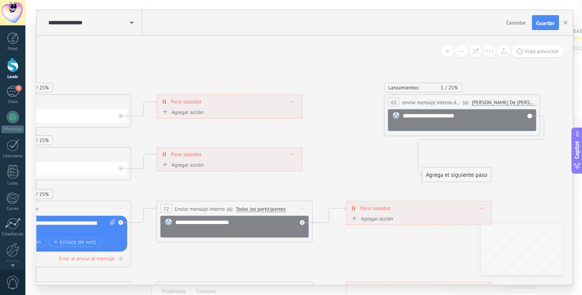
drag, startPoint x: 408, startPoint y: 96, endPoint x: 273, endPoint y: 226, distance: 187.5
click at [273, 226] on icon at bounding box center [122, 261] width 1229 height 725
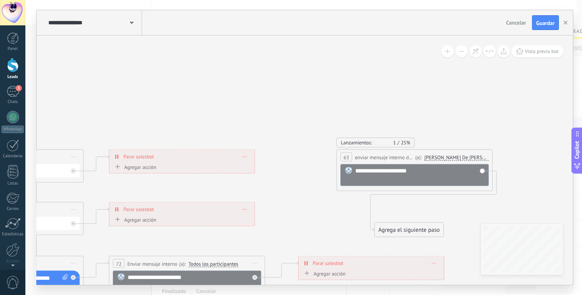
click at [489, 156] on div "**********" at bounding box center [414, 157] width 155 height 14
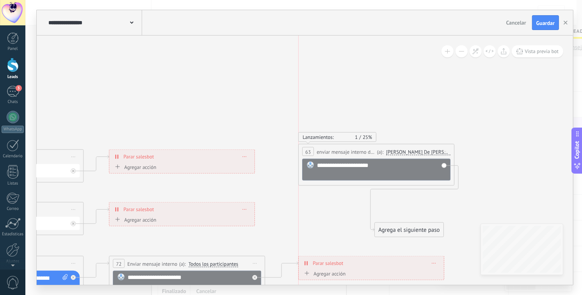
drag, startPoint x: 489, startPoint y: 156, endPoint x: 445, endPoint y: 151, distance: 44.4
click at [451, 150] on div "**********" at bounding box center [376, 151] width 155 height 14
drag, startPoint x: 415, startPoint y: 228, endPoint x: 515, endPoint y: 166, distance: 118.5
click at [515, 167] on div "Agrega el siguiente paso" at bounding box center [498, 173] width 68 height 13
click at [515, 167] on div "Agrega el siguiente paso" at bounding box center [514, 165] width 68 height 13
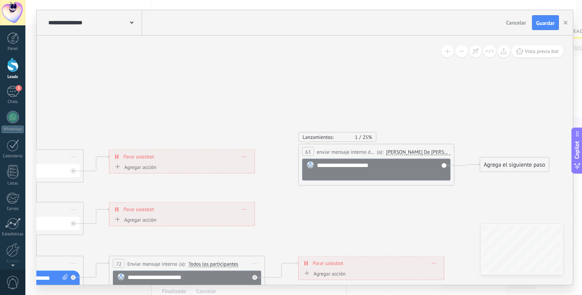
click at [513, 165] on div "Agrega el siguiente paso" at bounding box center [514, 165] width 68 height 13
click at [505, 177] on span "Mensaje" at bounding box center [511, 178] width 21 height 7
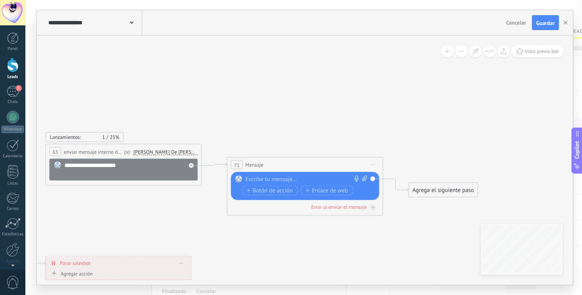
click at [372, 165] on icon at bounding box center [373, 164] width 4 height 1
click at [390, 214] on div "Borrar" at bounding box center [408, 215] width 77 height 13
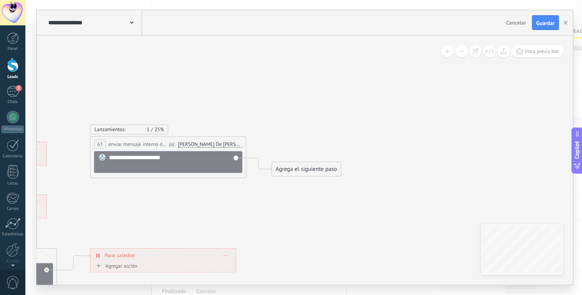
drag, startPoint x: 274, startPoint y: 123, endPoint x: 319, endPoint y: 122, distance: 44.1
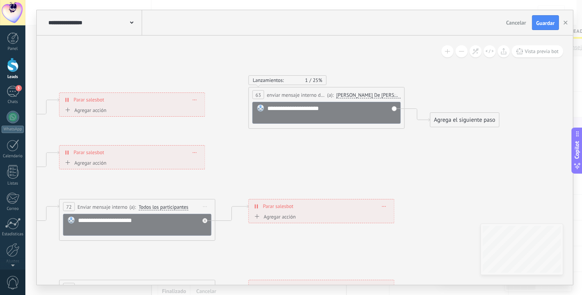
drag, startPoint x: 294, startPoint y: 128, endPoint x: 428, endPoint y: 65, distance: 147.9
click at [429, 62] on icon at bounding box center [39, 224] width 1258 height 664
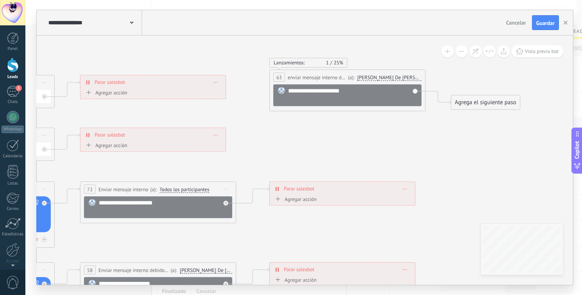
click at [230, 187] on span "Iniciar vista previa aquí Cambiar nombre Duplicar [GEOGRAPHIC_DATA]" at bounding box center [226, 188] width 12 height 11
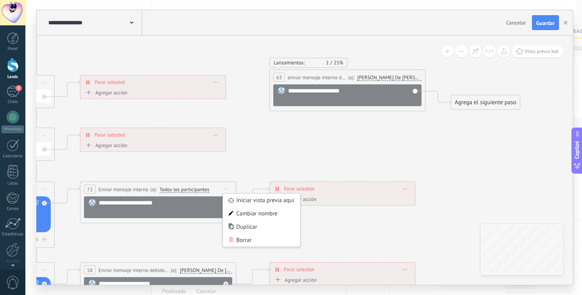
click at [306, 158] on icon at bounding box center [60, 206] width 1258 height 664
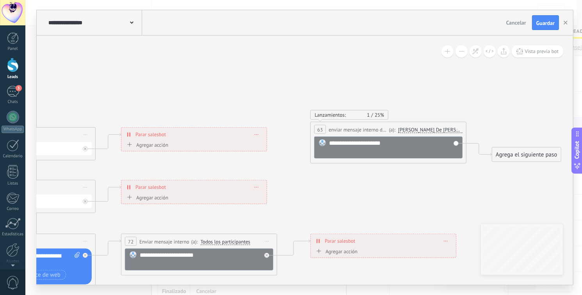
drag, startPoint x: 369, startPoint y: 148, endPoint x: 330, endPoint y: 234, distance: 95.2
click at [330, 234] on icon at bounding box center [101, 259] width 1258 height 664
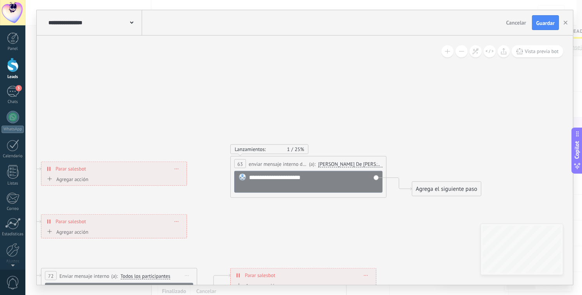
click at [374, 163] on span "Iniciar vista previa aquí Cambiar nombre Duplicar [GEOGRAPHIC_DATA]" at bounding box center [376, 163] width 12 height 11
click at [392, 210] on div "Borrar" at bounding box center [411, 214] width 77 height 13
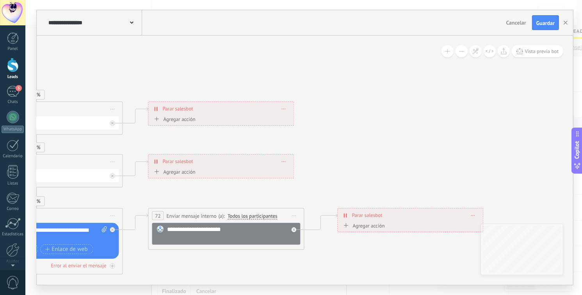
drag, startPoint x: 330, startPoint y: 151, endPoint x: 449, endPoint y: 94, distance: 131.1
click at [450, 88] on icon at bounding box center [128, 233] width 1258 height 664
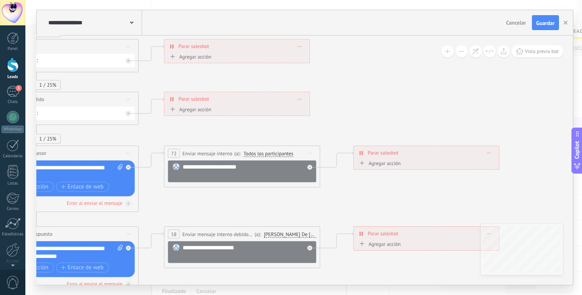
click at [462, 49] on button at bounding box center [462, 51] width 12 height 12
click at [463, 49] on button at bounding box center [462, 51] width 12 height 12
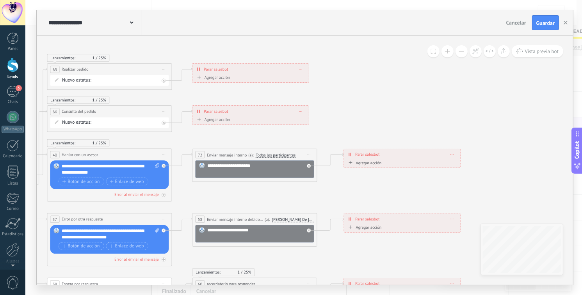
click at [463, 49] on button at bounding box center [462, 51] width 12 height 12
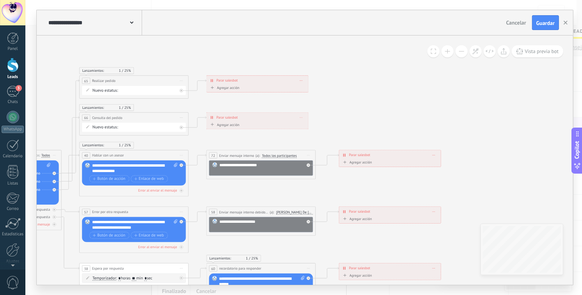
click at [463, 49] on button at bounding box center [462, 51] width 12 height 12
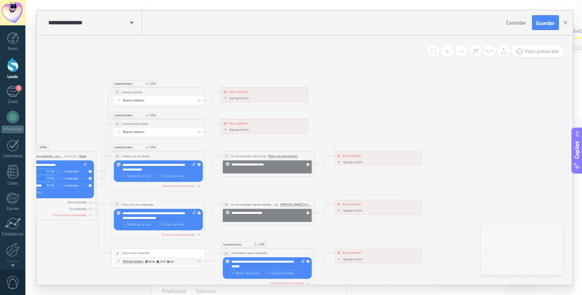
click at [463, 49] on button at bounding box center [462, 51] width 12 height 12
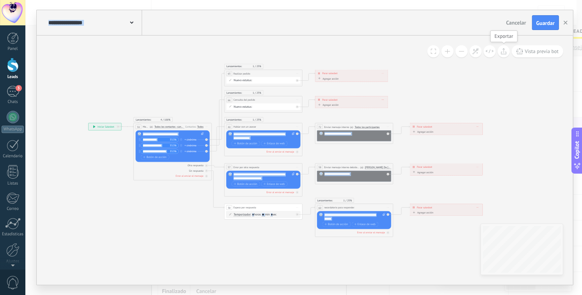
drag, startPoint x: 435, startPoint y: 75, endPoint x: 508, endPoint y: 49, distance: 77.3
click at [508, 49] on div "**********" at bounding box center [305, 160] width 536 height 249
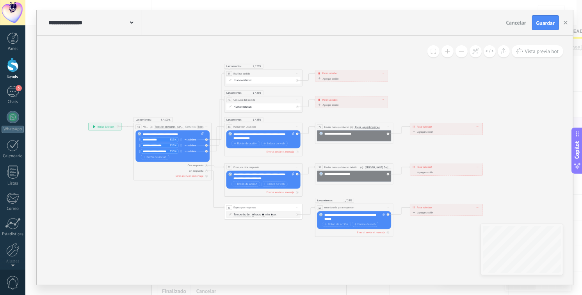
click at [447, 89] on icon at bounding box center [305, 136] width 629 height 332
click at [543, 21] on span "Guardar" at bounding box center [545, 22] width 18 height 5
click at [565, 21] on icon "button" at bounding box center [566, 23] width 4 height 4
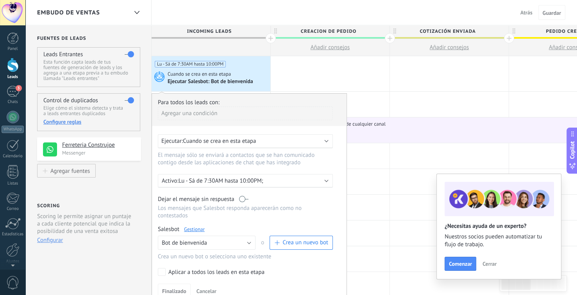
click at [229, 143] on span "Cuando se crea en esta etapa" at bounding box center [219, 140] width 73 height 7
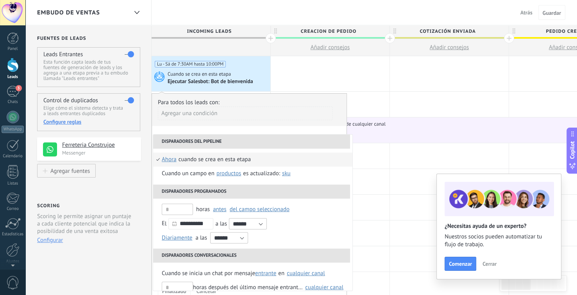
click at [170, 159] on span "ahora" at bounding box center [169, 160] width 15 height 14
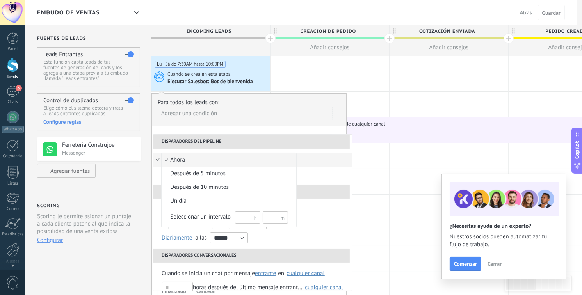
click at [228, 132] on div at bounding box center [291, 147] width 582 height 295
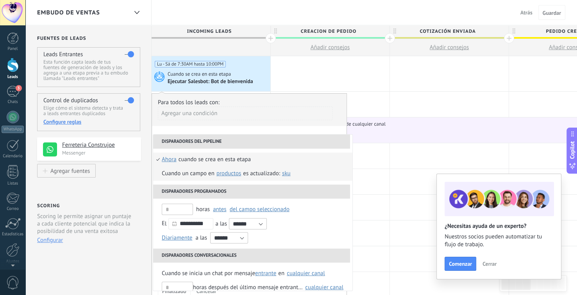
click at [223, 172] on span "Productos" at bounding box center [228, 173] width 25 height 7
click at [285, 175] on span "SKU" at bounding box center [286, 173] width 9 height 7
click at [179, 167] on div "Cuando un campo en Productos Productos contacto compañía lead es actualizado: S…" at bounding box center [227, 174] width 131 height 14
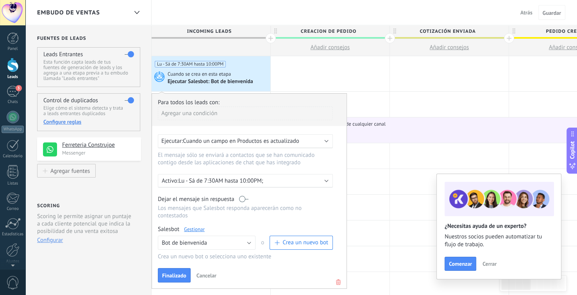
click at [196, 144] on span "Cuando un campo en Productos es actualizado" at bounding box center [241, 140] width 116 height 7
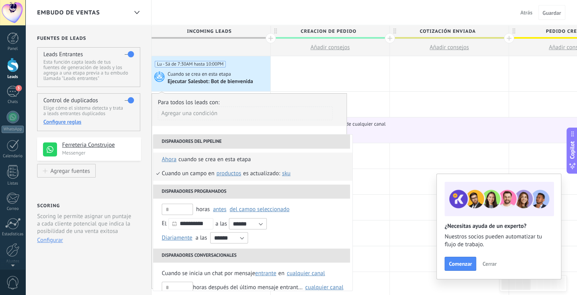
click at [189, 158] on div "Cuando se crea en esta etapa" at bounding box center [214, 160] width 72 height 14
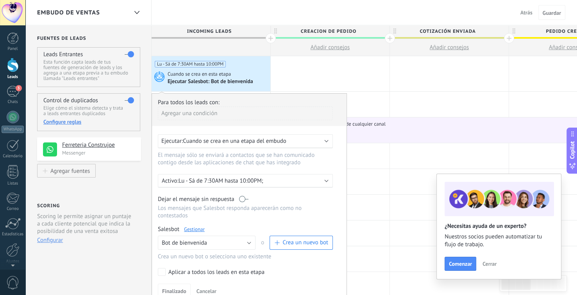
click at [218, 144] on span "Cuando se crea en una etapa del embudo" at bounding box center [234, 140] width 103 height 7
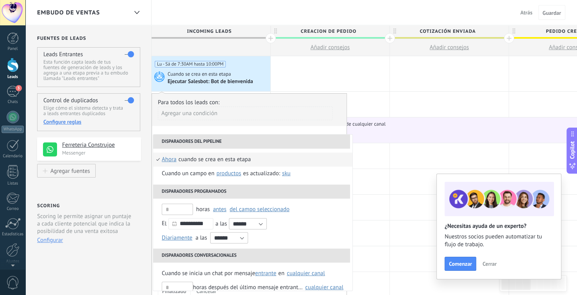
click at [218, 144] on li "Disparadores del pipeline" at bounding box center [251, 142] width 197 height 14
click at [187, 189] on li "Disparadores programados" at bounding box center [251, 192] width 197 height 14
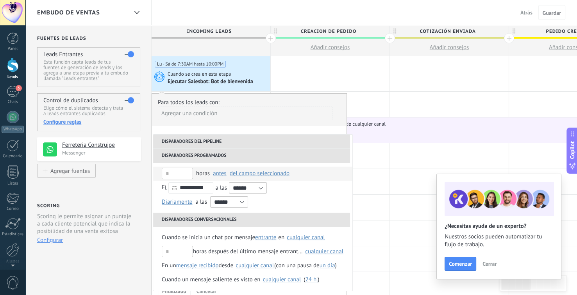
click at [236, 173] on span "del campo seleccionado" at bounding box center [260, 173] width 60 height 7
drag, startPoint x: 206, startPoint y: 169, endPoint x: 201, endPoint y: 172, distance: 5.6
click at [201, 172] on div "horas" at bounding box center [203, 174] width 14 height 14
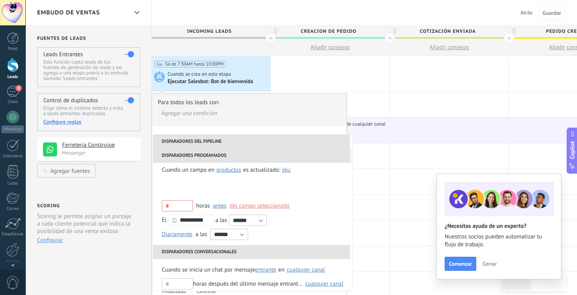
scroll to position [0, 0]
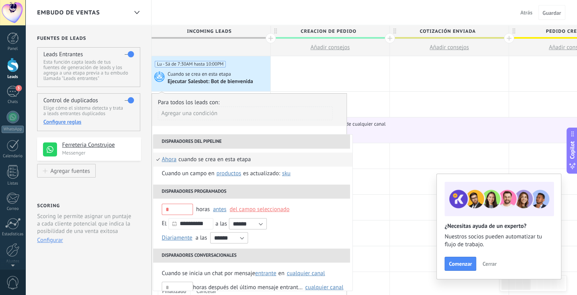
click at [200, 136] on li "Disparadores del pipeline" at bounding box center [251, 142] width 197 height 14
click at [214, 118] on div "Agregar una condición" at bounding box center [245, 114] width 175 height 14
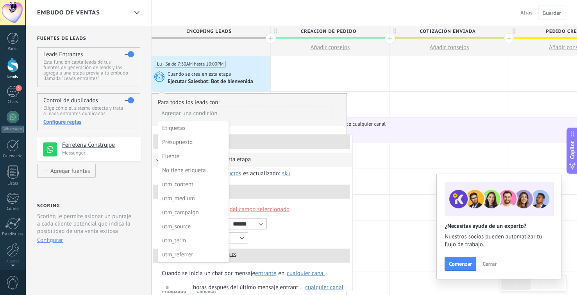
click at [244, 123] on div at bounding box center [249, 195] width 194 height 203
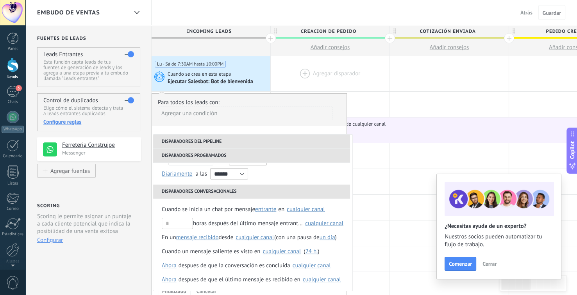
click at [281, 71] on div at bounding box center [330, 73] width 119 height 35
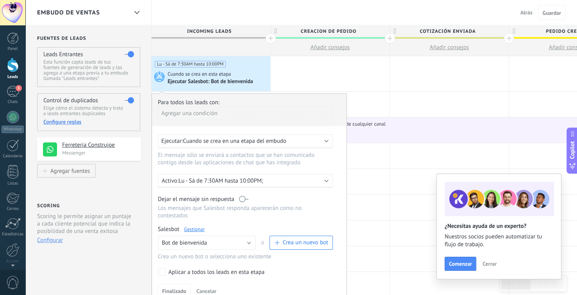
click at [323, 118] on div "Agregar una condición" at bounding box center [245, 114] width 175 height 14
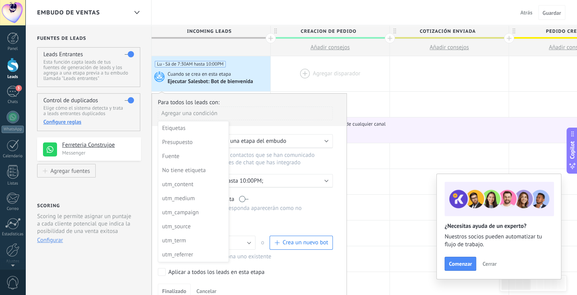
click at [305, 67] on div at bounding box center [330, 73] width 119 height 35
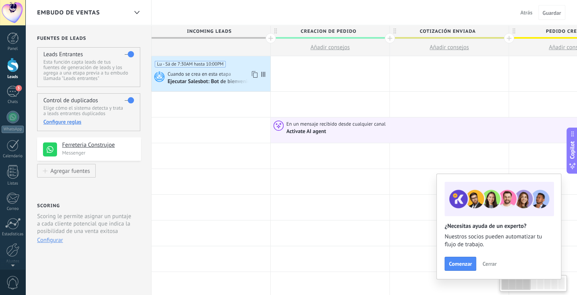
click at [233, 74] on div "Cuando se crea en esta etapa" at bounding box center [217, 74] width 101 height 7
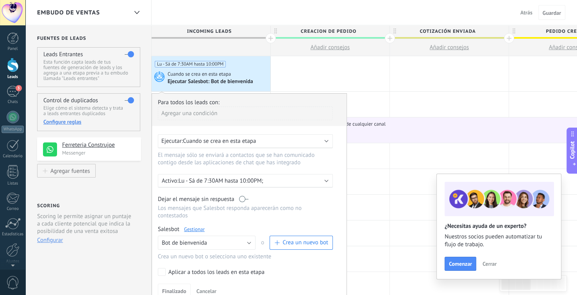
click at [282, 143] on div "Ejecutar: Cuando se crea en esta etapa" at bounding box center [242, 140] width 162 height 7
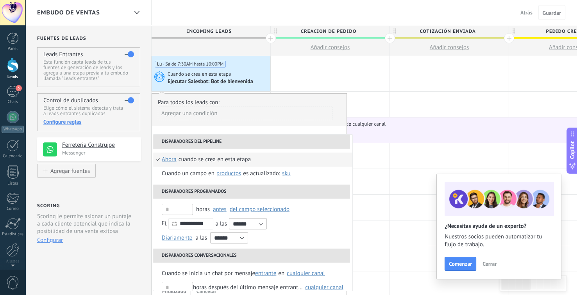
click at [310, 140] on li "Disparadores del pipeline" at bounding box center [251, 142] width 197 height 14
click at [212, 127] on div "**********" at bounding box center [248, 198] width 195 height 211
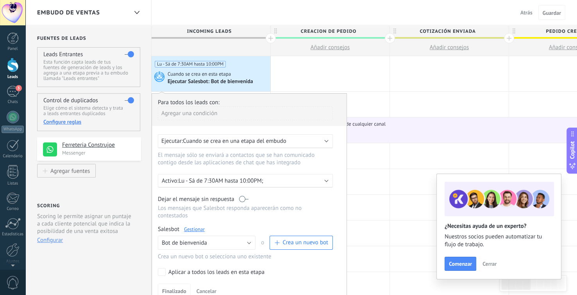
click at [260, 140] on span "Cuando se crea en una etapa del embudo" at bounding box center [234, 140] width 103 height 7
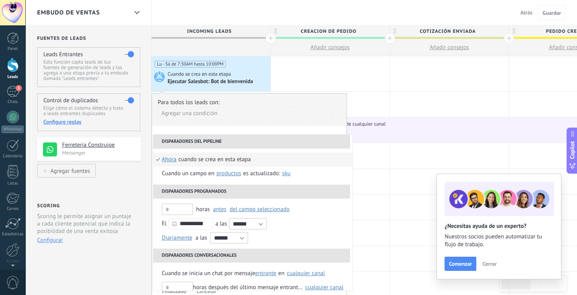
click at [246, 139] on li "Disparadores del pipeline" at bounding box center [251, 142] width 197 height 14
click at [264, 126] on div "**********" at bounding box center [248, 198] width 195 height 211
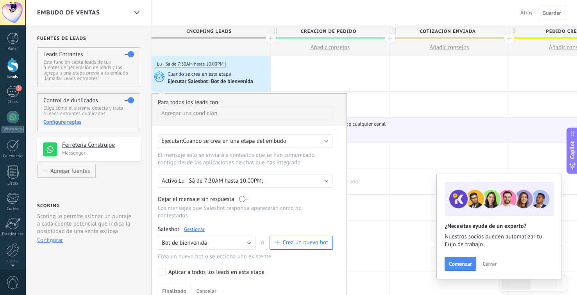
click at [369, 189] on div at bounding box center [330, 181] width 119 height 25
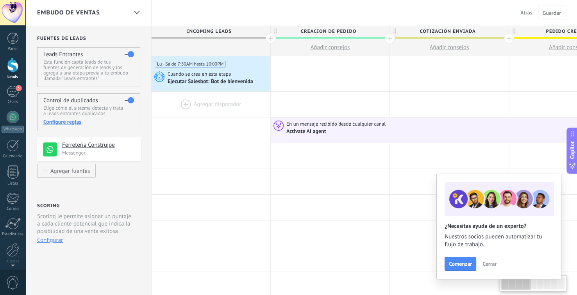
click at [207, 114] on div at bounding box center [210, 104] width 119 height 25
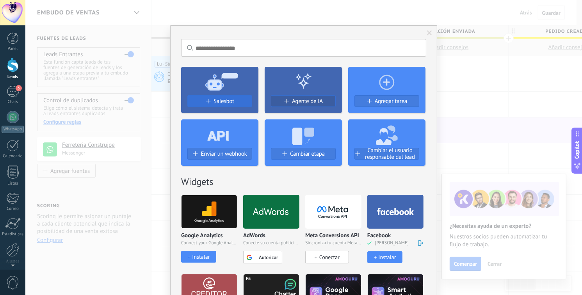
click at [234, 97] on button "Salesbot" at bounding box center [219, 101] width 65 height 12
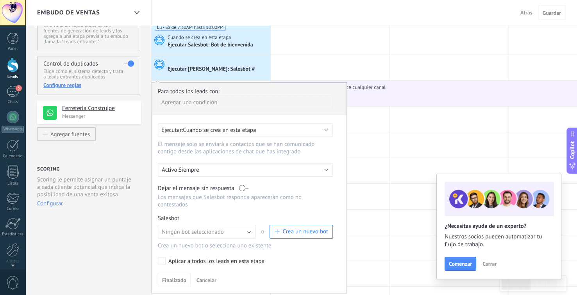
scroll to position [39, 0]
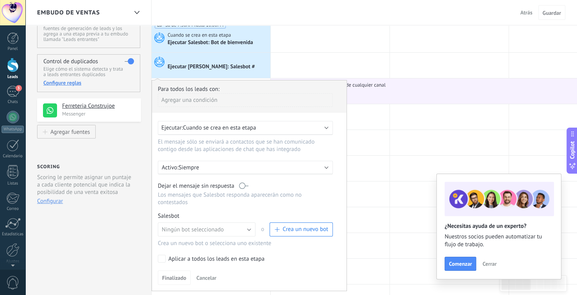
click at [224, 164] on p "Siempre" at bounding box center [246, 167] width 137 height 7
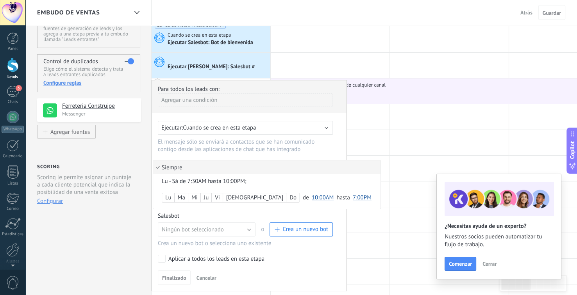
click at [171, 198] on div "Lu" at bounding box center [168, 197] width 12 height 11
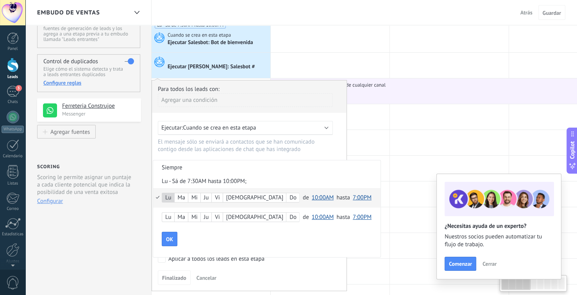
click at [187, 191] on div "Lu Ma Mi Ju Vi Sá Do de 12:00AM 12:30AM 1:00AM 1:30AM 2:00AM 2:30AM 3:00AM 3:30…" at bounding box center [266, 198] width 227 height 20
click at [182, 191] on div "Lu Ma Mi Ju Vi Sá Do de 12:00AM 12:30AM 1:00AM 1:30AM 2:00AM 2:30AM 3:00AM 3:30…" at bounding box center [266, 198] width 227 height 20
click at [183, 194] on div "Ma" at bounding box center [181, 197] width 13 height 11
click at [219, 195] on label "Vi" at bounding box center [217, 197] width 11 height 9
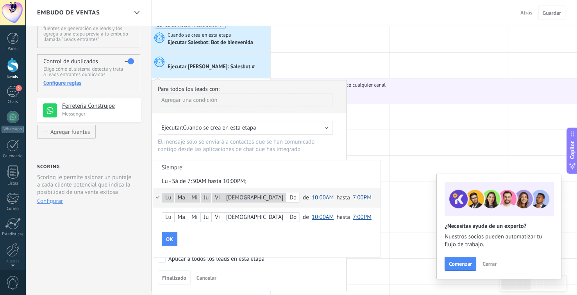
click at [312, 198] on span "10:00AM" at bounding box center [323, 197] width 22 height 7
click at [309, 238] on span "10:30PM" at bounding box center [324, 240] width 30 height 7
click at [312, 198] on span "10:30PM" at bounding box center [323, 197] width 22 height 7
click at [309, 228] on span "10:00PM" at bounding box center [324, 227] width 30 height 7
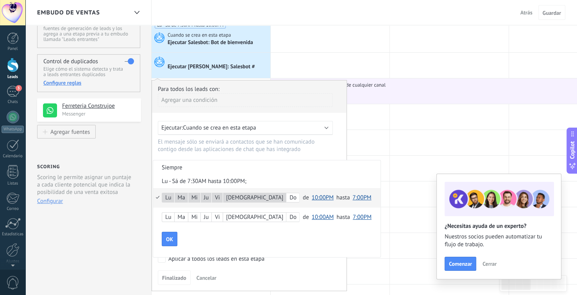
click at [352, 197] on span "7:00PM" at bounding box center [361, 197] width 19 height 7
click at [349, 224] on span "7:00AM" at bounding box center [362, 222] width 27 height 7
click at [286, 216] on div "Do" at bounding box center [292, 217] width 13 height 11
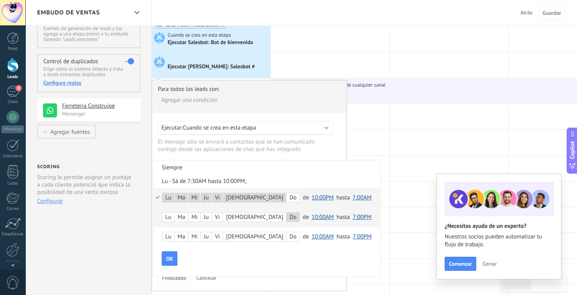
click at [312, 211] on button "10:00AM" at bounding box center [323, 217] width 22 height 14
click at [309, 218] on span "12:00AM" at bounding box center [324, 217] width 30 height 7
click at [353, 216] on span "7:00PM" at bounding box center [362, 217] width 19 height 7
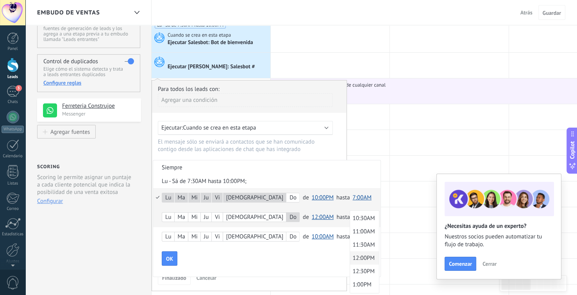
click at [350, 262] on span "12:00PM" at bounding box center [363, 258] width 27 height 7
click at [353, 214] on span "12:00PM" at bounding box center [364, 217] width 22 height 7
click at [259, 259] on div "OK" at bounding box center [273, 258] width 222 height 15
click at [167, 255] on button "OK" at bounding box center [170, 258] width 16 height 15
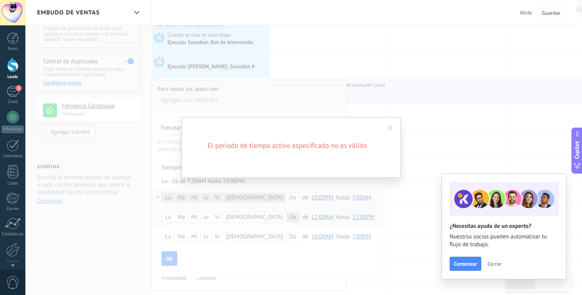
drag, startPoint x: 387, startPoint y: 127, endPoint x: 382, endPoint y: 130, distance: 5.3
click at [387, 127] on span at bounding box center [390, 127] width 13 height 13
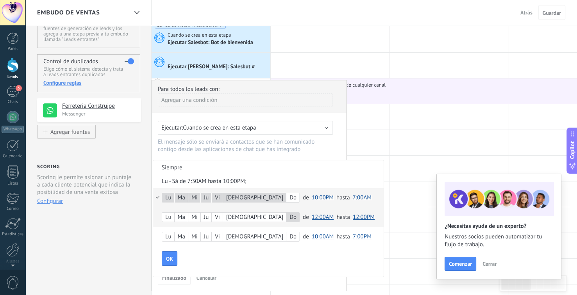
click at [353, 215] on span "12:00PM" at bounding box center [364, 217] width 22 height 7
click at [264, 259] on div "OK" at bounding box center [273, 258] width 222 height 15
click at [312, 217] on span "12:00AM" at bounding box center [323, 217] width 22 height 7
click at [313, 261] on div "OK" at bounding box center [273, 258] width 222 height 15
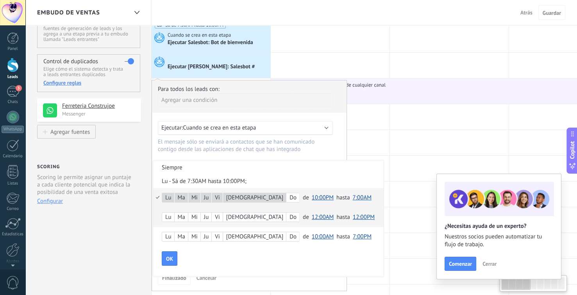
click at [312, 219] on span "12:00AM" at bounding box center [323, 217] width 22 height 7
click at [309, 230] on span "12:30AM" at bounding box center [324, 230] width 30 height 7
click at [353, 219] on span "12:00PM" at bounding box center [364, 217] width 22 height 7
click at [350, 217] on span "12:00AM" at bounding box center [365, 217] width 30 height 7
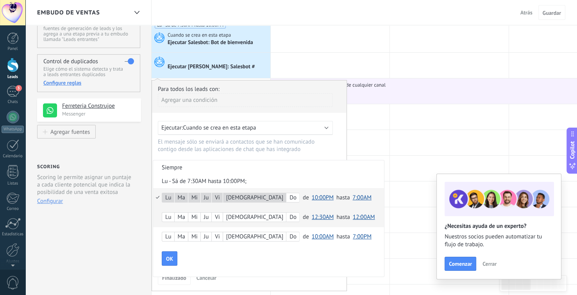
click at [270, 253] on div "OK" at bounding box center [273, 258] width 222 height 15
click at [174, 260] on button "OK" at bounding box center [170, 258] width 16 height 15
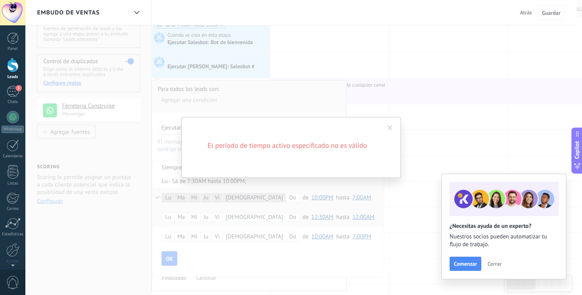
click at [316, 175] on div "El período de tiempo activo especificado no es válido" at bounding box center [291, 147] width 219 height 61
click at [321, 180] on div "El período de tiempo activo especificado no es válido" at bounding box center [291, 147] width 582 height 295
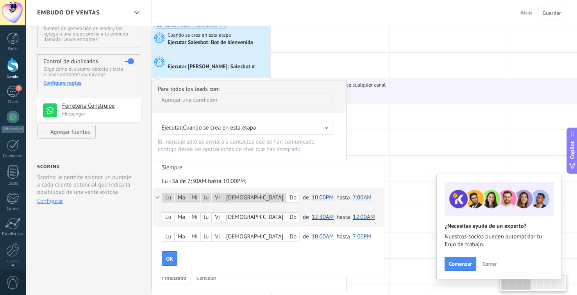
click at [312, 219] on span "12:30AM" at bounding box center [323, 217] width 22 height 7
click at [309, 235] on span "12:30AM" at bounding box center [324, 230] width 30 height 7
click at [285, 172] on li "Siempre" at bounding box center [268, 167] width 231 height 14
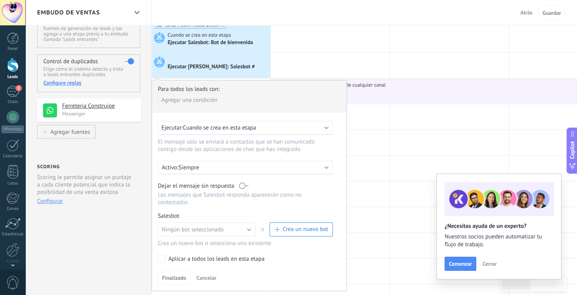
click at [236, 171] on p "Siempre" at bounding box center [246, 167] width 137 height 7
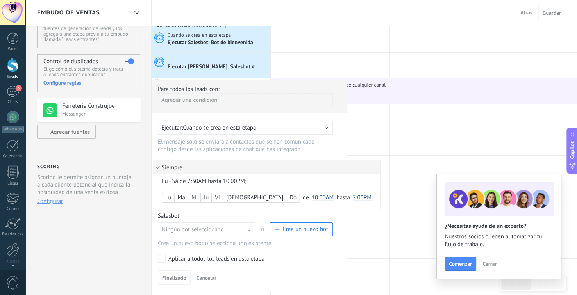
click at [266, 169] on li "Siempre" at bounding box center [266, 167] width 227 height 14
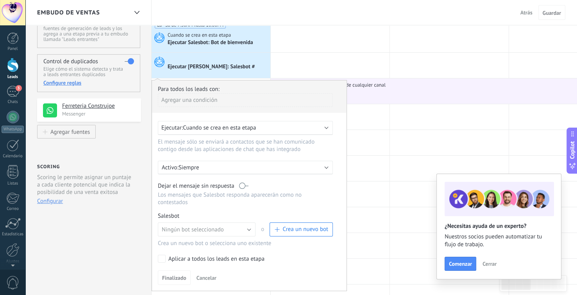
click at [248, 172] on div "Activo: Siempre" at bounding box center [245, 168] width 175 height 14
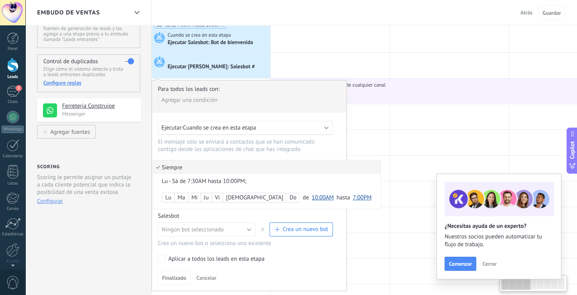
click at [243, 171] on li "Siempre" at bounding box center [266, 167] width 227 height 14
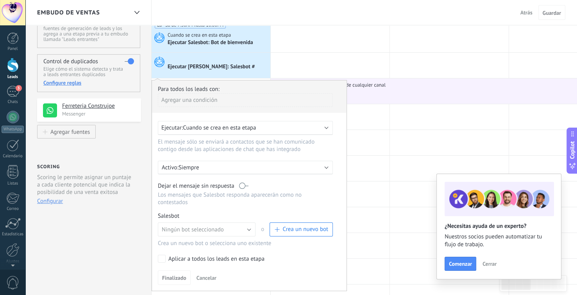
click at [243, 171] on p "Siempre" at bounding box center [246, 167] width 137 height 7
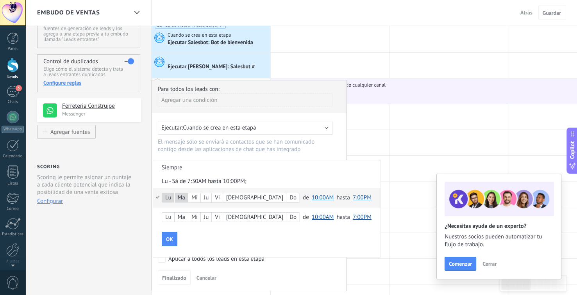
click at [197, 194] on div "Mi" at bounding box center [194, 197] width 12 height 11
click at [312, 200] on span "10:00AM" at bounding box center [323, 197] width 22 height 7
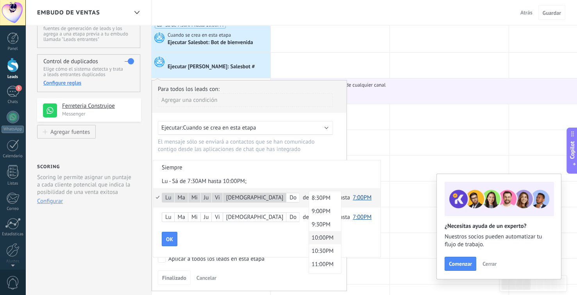
scroll to position [545, 0]
click at [309, 240] on span "10:00PM" at bounding box center [324, 236] width 30 height 7
click at [352, 200] on span "7:00PM" at bounding box center [361, 197] width 19 height 7
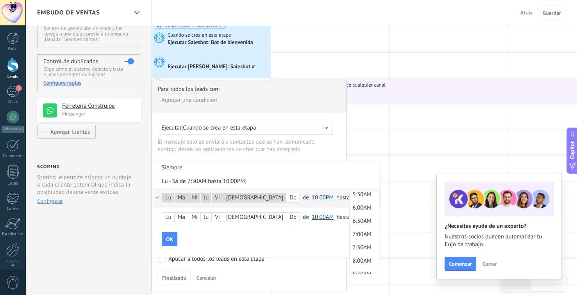
scroll to position [122, 0]
click at [349, 237] on span "6:00AM" at bounding box center [362, 235] width 27 height 7
click at [171, 241] on span "OK" at bounding box center [169, 239] width 7 height 5
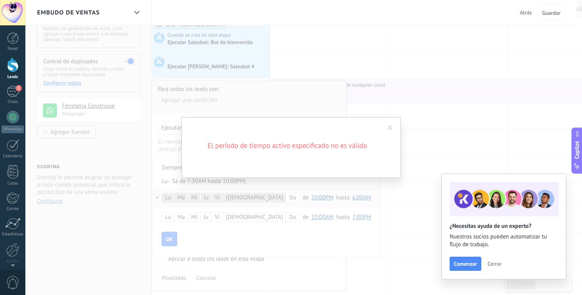
click at [174, 166] on div "El período de tiempo activo especificado no es válido" at bounding box center [291, 147] width 582 height 295
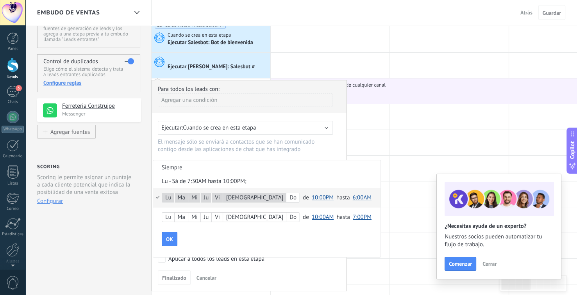
click at [194, 180] on div "Lu - Sá de 7:30AM hasta 10:00PM;" at bounding box center [247, 181] width 170 height 7
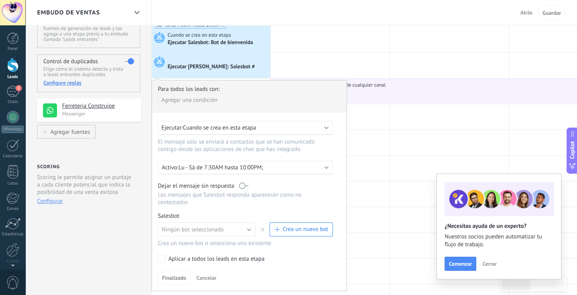
click at [246, 170] on p "Lu - Sá de 7:30AM hasta 10:00PM;" at bounding box center [246, 167] width 137 height 7
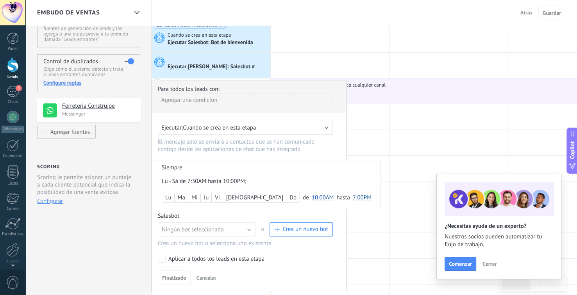
click at [184, 183] on div "Lu - Sá de 7:30AM hasta 10:00PM;" at bounding box center [247, 181] width 170 height 7
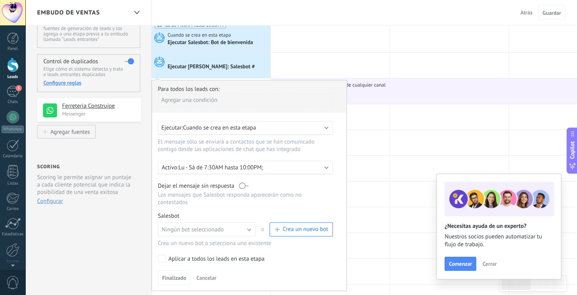
click at [208, 171] on p "Lu - Sá de 7:30AM hasta 10:00PM;" at bounding box center [246, 167] width 137 height 7
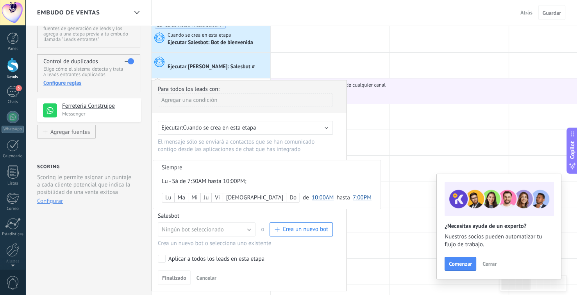
click at [253, 148] on div at bounding box center [249, 185] width 194 height 210
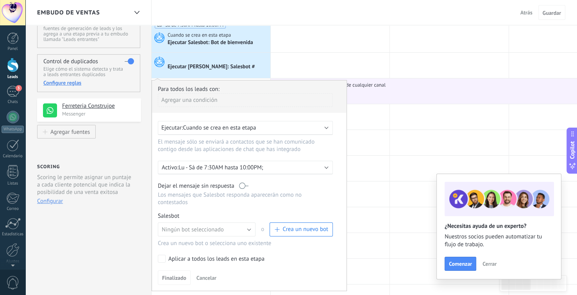
click at [243, 167] on p "Lu - Sá de 7:30AM hasta 10:00PM;" at bounding box center [246, 167] width 137 height 7
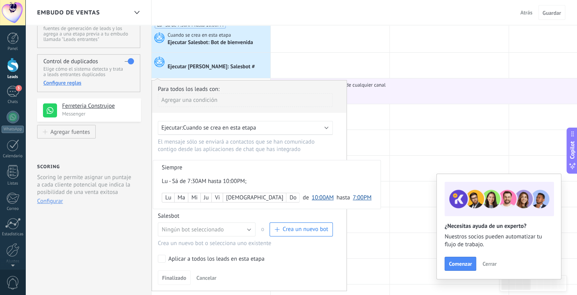
click at [297, 159] on div at bounding box center [249, 185] width 194 height 210
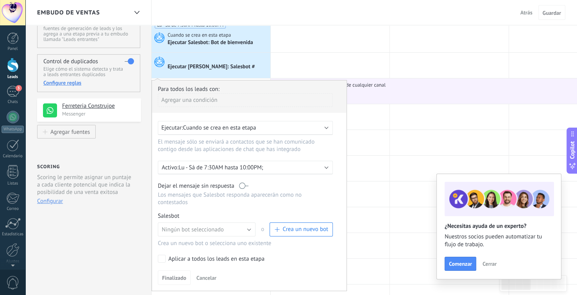
click at [196, 171] on p "Lu - Sá de 7:30AM hasta 10:00PM;" at bounding box center [246, 167] width 137 height 7
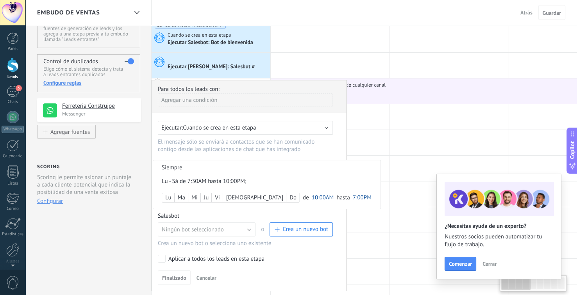
click at [178, 169] on li "Siempre" at bounding box center [266, 167] width 227 height 14
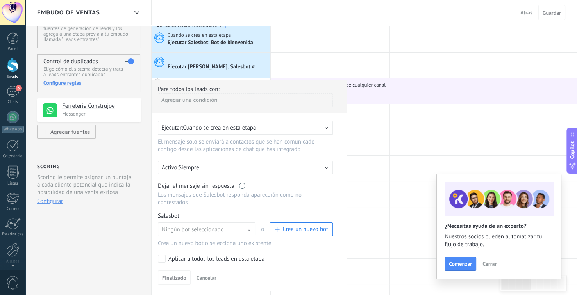
click at [200, 162] on div "Activo: Siempre" at bounding box center [245, 168] width 175 height 14
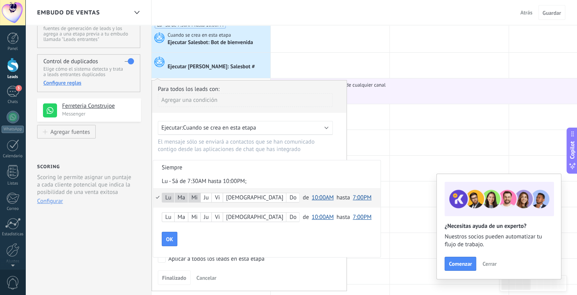
click at [209, 197] on div "Ju" at bounding box center [206, 197] width 11 height 11
click at [312, 198] on span "10:00AM" at bounding box center [323, 197] width 22 height 7
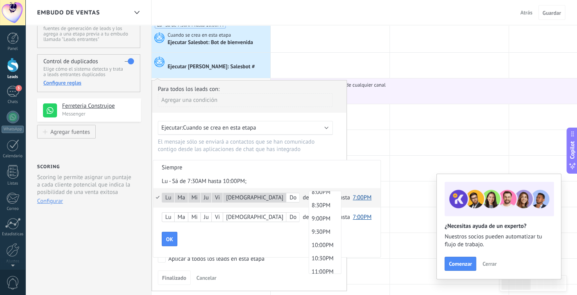
scroll to position [558, 0]
click at [309, 227] on span "10:00PM" at bounding box center [324, 227] width 30 height 7
click at [352, 197] on span "7:00PM" at bounding box center [361, 197] width 19 height 7
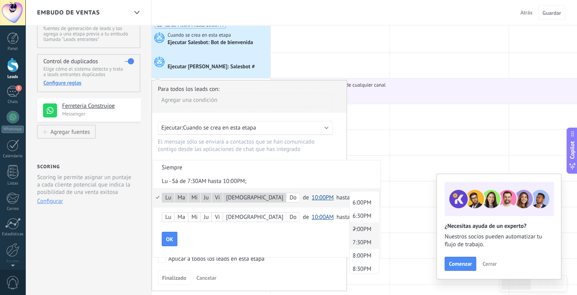
click at [349, 246] on span "7:30PM" at bounding box center [362, 242] width 27 height 7
click at [171, 237] on span "OK" at bounding box center [169, 239] width 7 height 5
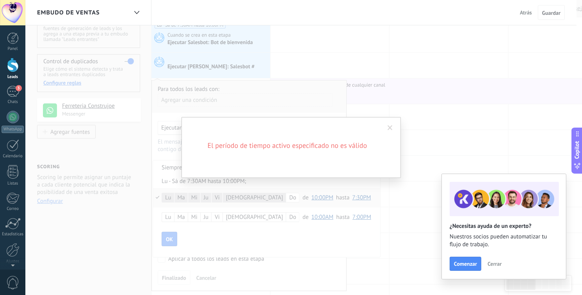
click at [254, 241] on div "El período de tiempo activo especificado no es válido" at bounding box center [291, 147] width 582 height 295
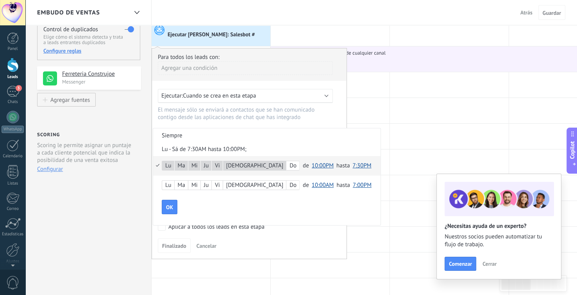
scroll to position [78, 0]
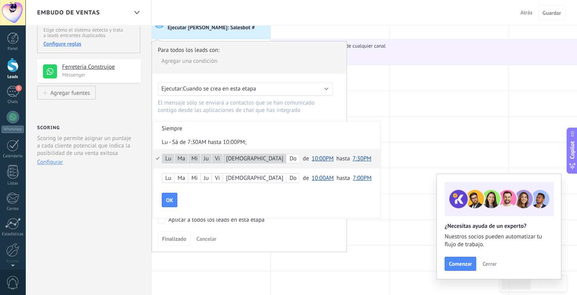
click at [312, 158] on span "10:00PM" at bounding box center [323, 158] width 22 height 7
click at [309, 206] on span "10:30PM" at bounding box center [324, 202] width 30 height 7
click at [352, 163] on button "7:30PM" at bounding box center [361, 159] width 19 height 14
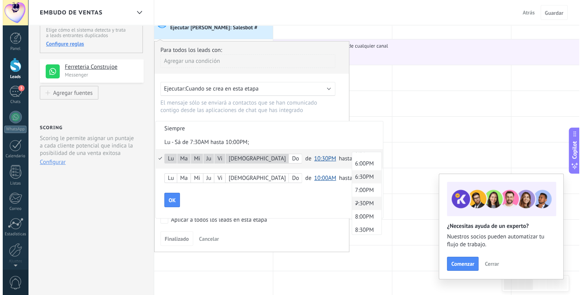
scroll to position [487, 0]
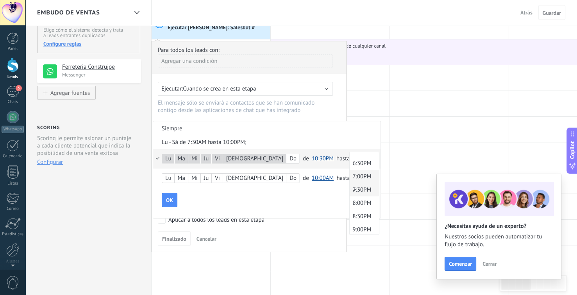
click at [349, 183] on li "7:00PM" at bounding box center [363, 176] width 29 height 13
click at [163, 199] on button "OK" at bounding box center [170, 200] width 16 height 15
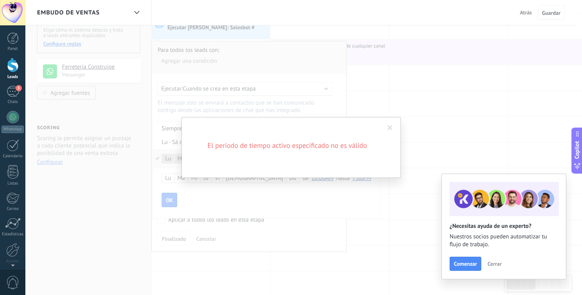
click at [275, 212] on div "El período de tiempo activo especificado no es válido" at bounding box center [291, 147] width 582 height 295
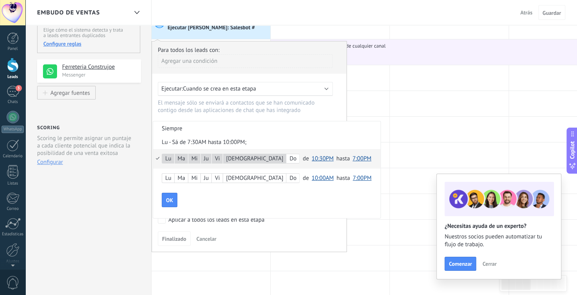
click at [188, 127] on li "Siempre" at bounding box center [266, 128] width 227 height 14
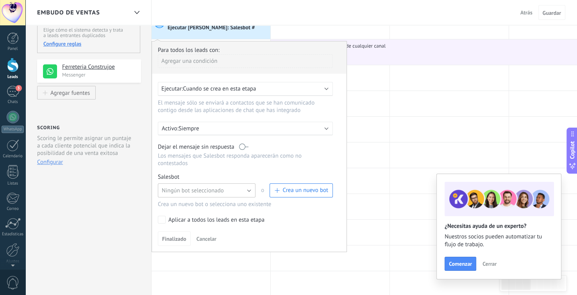
click at [218, 187] on span "Ningún bot seleccionado" at bounding box center [193, 190] width 62 height 7
click at [225, 210] on li "Bot de bienvenida" at bounding box center [204, 216] width 102 height 13
click at [198, 174] on link "Gestionar" at bounding box center [194, 177] width 21 height 7
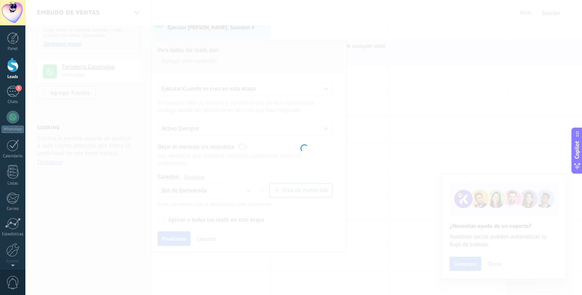
type input "**********"
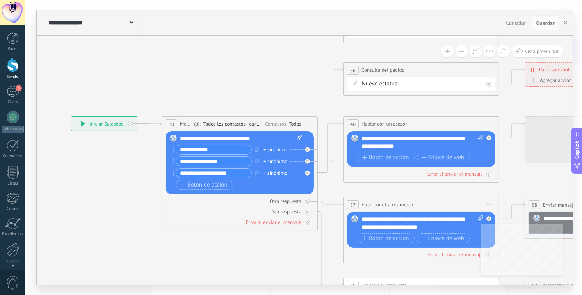
drag, startPoint x: 356, startPoint y: 76, endPoint x: 123, endPoint y: 89, distance: 233.5
click at [124, 89] on icon at bounding box center [465, 177] width 1179 height 725
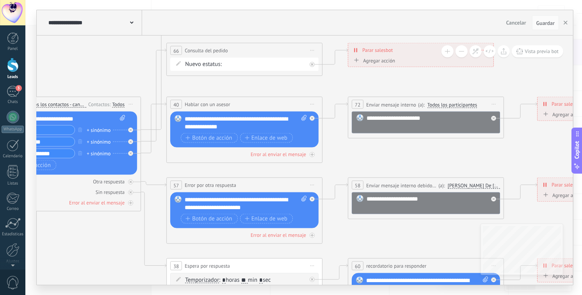
drag, startPoint x: 525, startPoint y: 134, endPoint x: 412, endPoint y: 98, distance: 118.8
click at [448, 79] on icon at bounding box center [288, 157] width 1179 height 725
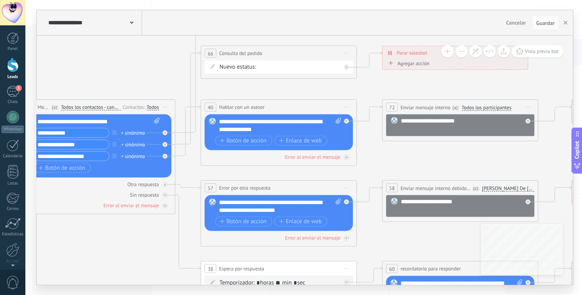
drag, startPoint x: 317, startPoint y: 89, endPoint x: 559, endPoint y: 32, distance: 248.8
click at [334, 91] on icon at bounding box center [322, 160] width 1179 height 725
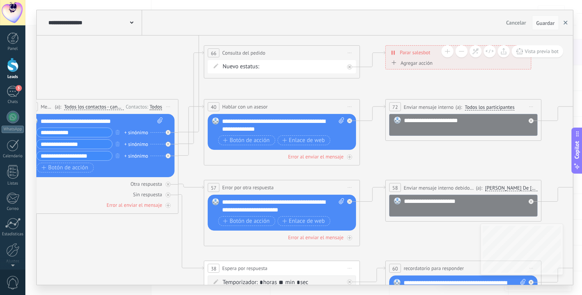
click at [563, 22] on button "button" at bounding box center [566, 22] width 12 height 15
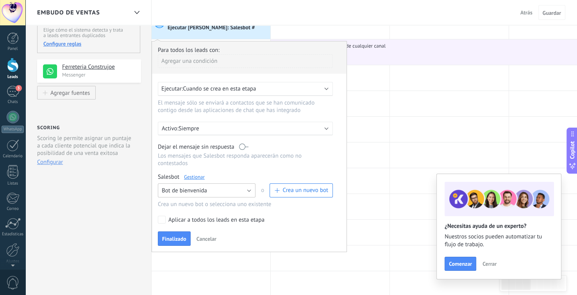
click at [206, 187] on span "Bot de bienvenida" at bounding box center [184, 190] width 45 height 7
click at [196, 200] on span "Bot de bienvenida" at bounding box center [203, 203] width 100 height 7
click at [200, 174] on link "Gestionar" at bounding box center [194, 177] width 21 height 7
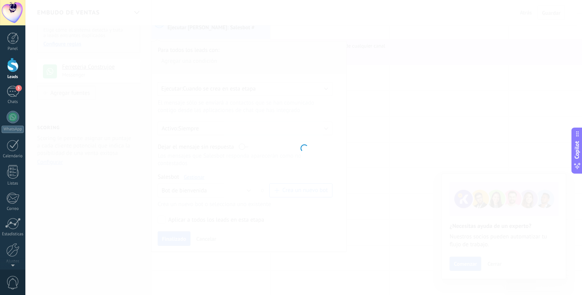
type input "**********"
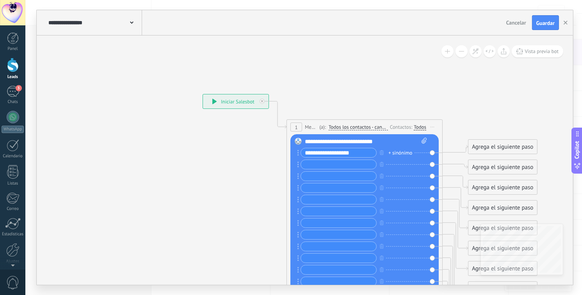
drag, startPoint x: 352, startPoint y: 84, endPoint x: 257, endPoint y: 67, distance: 96.7
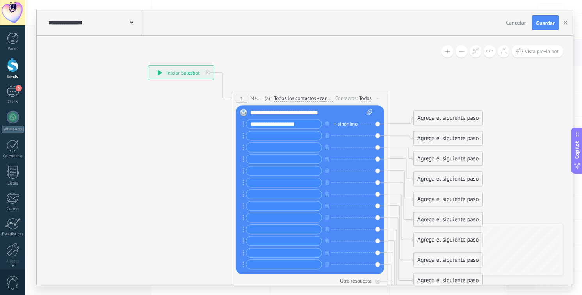
drag, startPoint x: 337, startPoint y: 82, endPoint x: 285, endPoint y: 55, distance: 58.7
click at [284, 54] on icon at bounding box center [562, 268] width 1218 height 796
click at [376, 99] on span "Iniciar vista previa aquí Cambiar nombre Duplicar [GEOGRAPHIC_DATA]" at bounding box center [377, 98] width 12 height 11
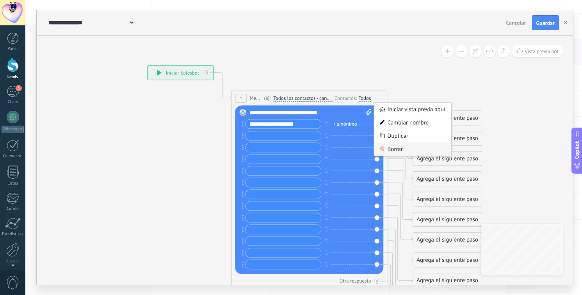
click at [394, 146] on div "Borrar" at bounding box center [412, 149] width 77 height 13
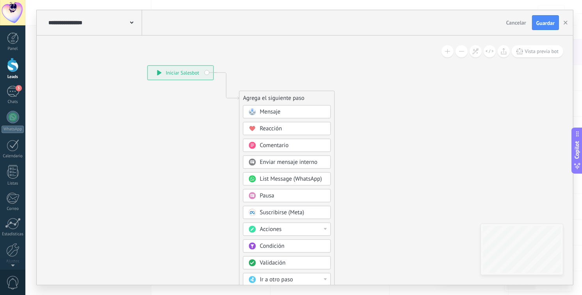
click at [110, 30] on div "**********" at bounding box center [94, 22] width 96 height 25
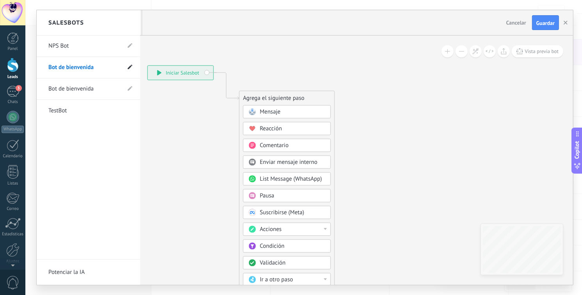
click at [132, 68] on icon at bounding box center [130, 67] width 5 height 5
click at [98, 68] on input "**********" at bounding box center [76, 68] width 56 height 12
type input "**********"
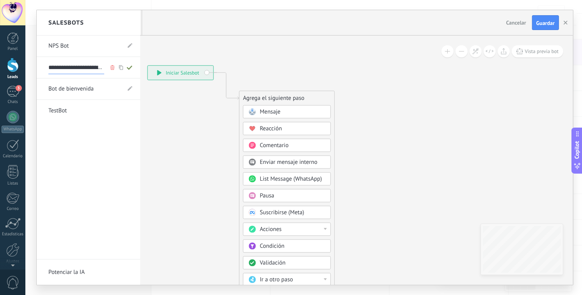
click at [157, 126] on div at bounding box center [305, 147] width 536 height 275
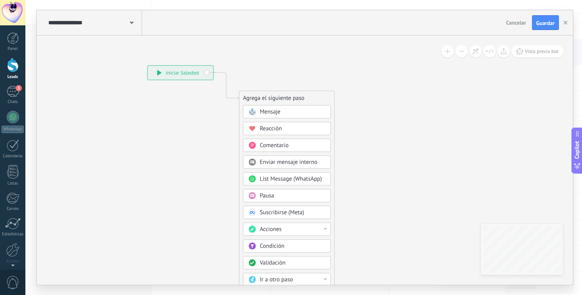
click at [271, 110] on span "Mensaje" at bounding box center [270, 111] width 21 height 7
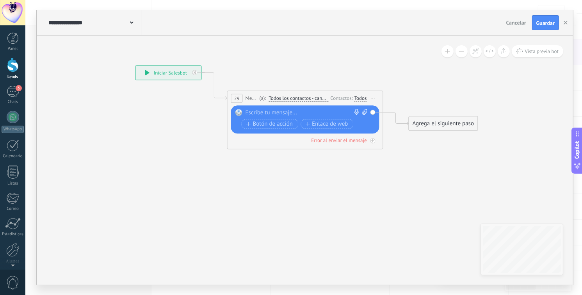
click at [273, 114] on div at bounding box center [304, 113] width 116 height 8
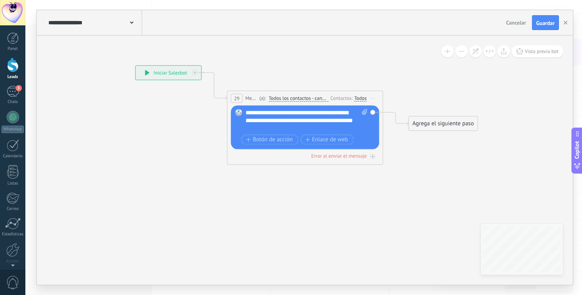
click at [448, 126] on div "Agrega el siguiente paso" at bounding box center [443, 123] width 68 height 13
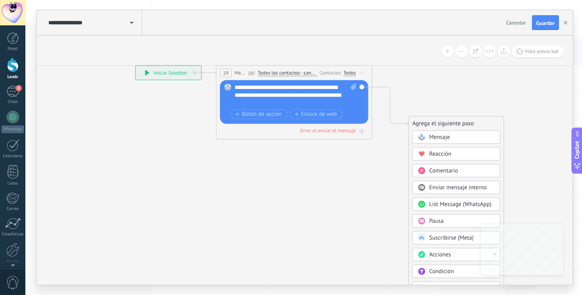
drag, startPoint x: 313, startPoint y: 97, endPoint x: 303, endPoint y: 73, distance: 25.5
click at [302, 72] on span "Todos los contactos - canales seleccionados" at bounding box center [288, 73] width 60 height 6
click at [302, 72] on button "Todos los contactos - canales seleccionados" at bounding box center [303, 73] width 98 height 14
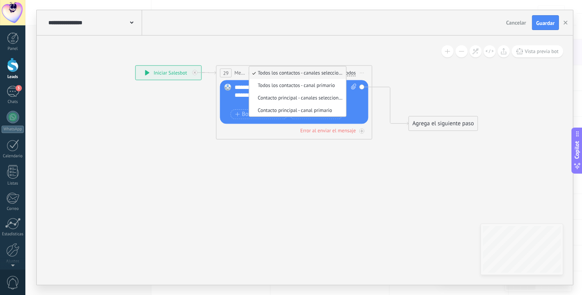
click at [420, 124] on div "Agrega el siguiente paso" at bounding box center [443, 123] width 68 height 13
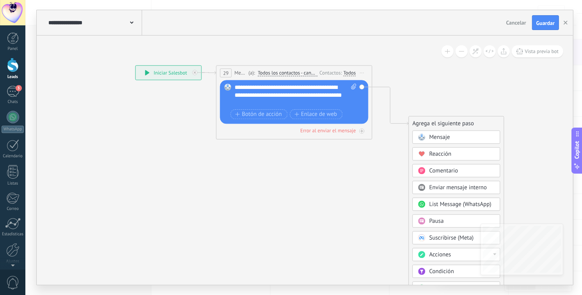
drag, startPoint x: 444, startPoint y: 188, endPoint x: 445, endPoint y: 155, distance: 33.2
click at [445, 155] on div "Mensaje Mensaje Mensaje Reacción Comentario Enviar mensaje interno" at bounding box center [457, 266] width 88 height 272
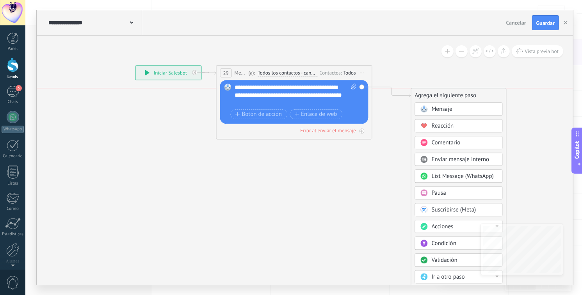
drag, startPoint x: 451, startPoint y: 124, endPoint x: 455, endPoint y: 69, distance: 55.6
click at [455, 89] on div "Agrega el siguiente paso" at bounding box center [458, 95] width 95 height 13
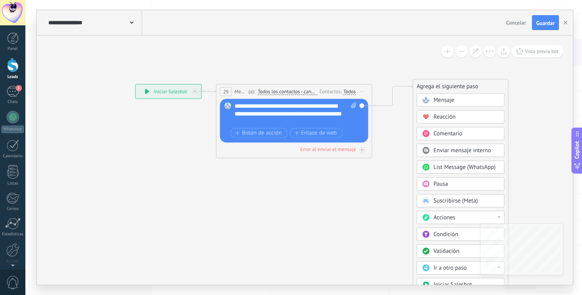
click at [452, 215] on span "Acciones" at bounding box center [445, 217] width 22 height 7
click at [451, 202] on span "Suscribirse (Meta)" at bounding box center [456, 200] width 45 height 7
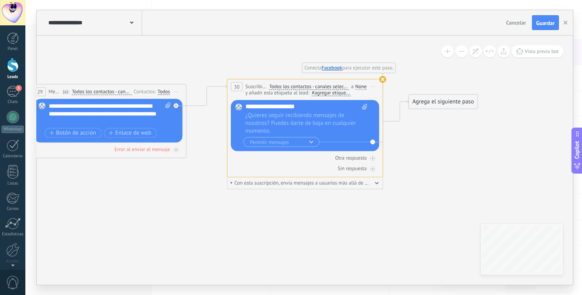
click at [384, 81] on use at bounding box center [382, 79] width 7 height 7
click at [382, 80] on use at bounding box center [382, 79] width 7 height 7
click at [375, 88] on span "Iniciar vista previa aquí Cambiar nombre Duplicar [GEOGRAPHIC_DATA]" at bounding box center [373, 86] width 12 height 11
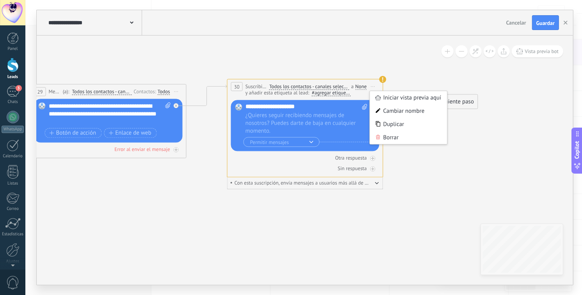
drag, startPoint x: 390, startPoint y: 134, endPoint x: 314, endPoint y: 117, distance: 77.9
click at [390, 134] on div "Borrar" at bounding box center [408, 137] width 77 height 13
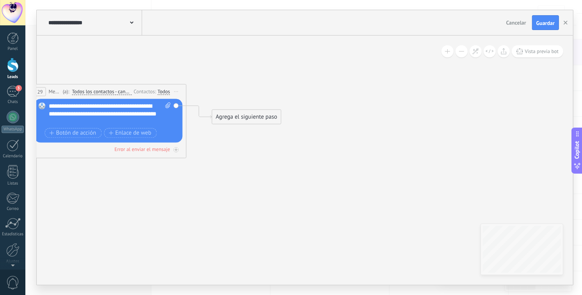
click at [243, 115] on div "Agrega el siguiente paso" at bounding box center [246, 116] width 68 height 13
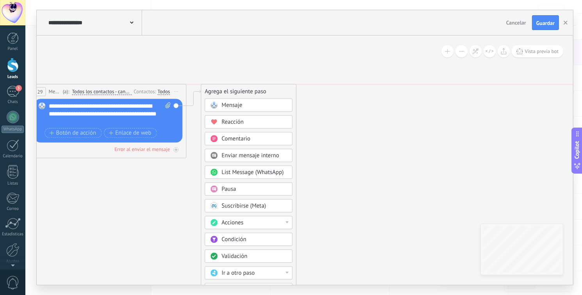
drag, startPoint x: 249, startPoint y: 117, endPoint x: 239, endPoint y: 91, distance: 28.0
click at [239, 91] on div "Agrega el siguiente paso" at bounding box center [248, 91] width 95 height 13
click at [230, 242] on span "Condición" at bounding box center [233, 239] width 25 height 7
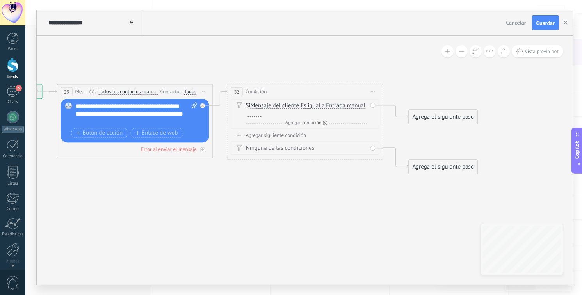
click at [373, 92] on icon at bounding box center [373, 91] width 4 height 1
click at [398, 138] on div "Borrar" at bounding box center [408, 142] width 77 height 13
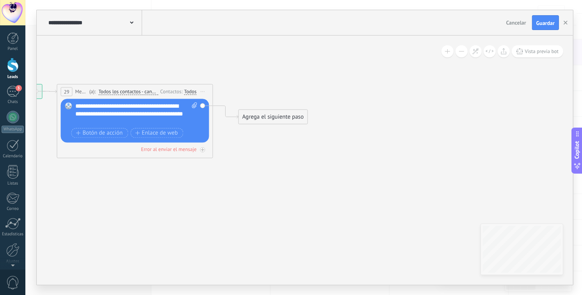
click at [251, 121] on div "Agrega el siguiente paso" at bounding box center [273, 116] width 68 height 13
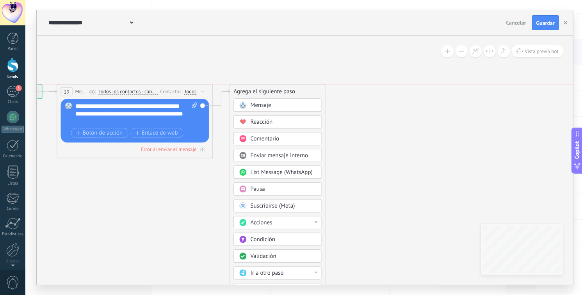
drag, startPoint x: 255, startPoint y: 114, endPoint x: 246, endPoint y: 87, distance: 27.5
click at [246, 87] on div "Agrega el siguiente paso" at bounding box center [277, 91] width 95 height 13
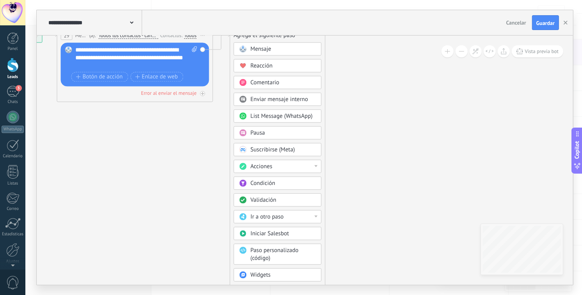
click at [289, 134] on div "Pausa" at bounding box center [284, 133] width 66 height 8
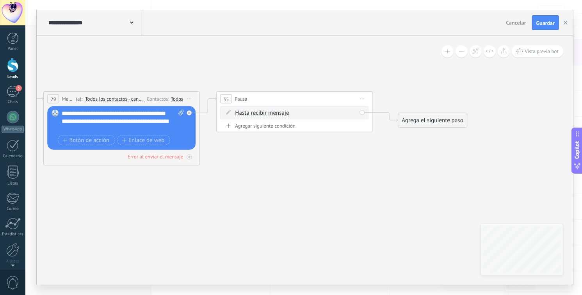
drag, startPoint x: 314, startPoint y: 108, endPoint x: 299, endPoint y: 160, distance: 53.8
click at [303, 173] on icon at bounding box center [376, 294] width 1218 height 796
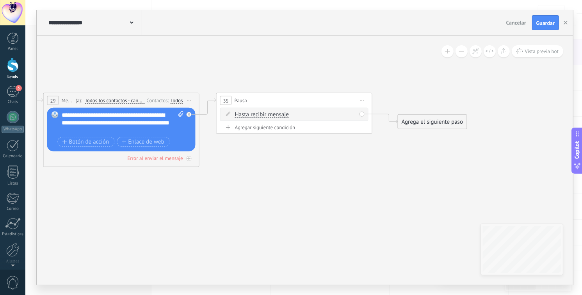
click at [332, 115] on div "Hasta recibir mensaje Hasta recibir mensaje Temporizador Excepto horas laborale…" at bounding box center [295, 115] width 121 height 8
click at [280, 114] on span "Hasta recibir mensaje" at bounding box center [262, 115] width 54 height 6
click at [280, 114] on button "Hasta recibir mensaje" at bounding box center [280, 115] width 98 height 14
click at [265, 128] on span "Temporizador" at bounding box center [273, 129] width 94 height 8
click at [276, 115] on input "*" at bounding box center [274, 115] width 4 height 6
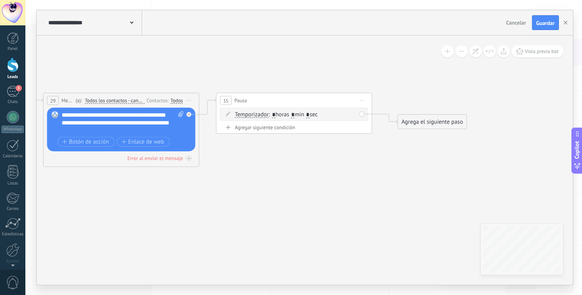
click at [295, 115] on input "*" at bounding box center [293, 115] width 4 height 6
type input "*"
click at [310, 114] on input "*" at bounding box center [308, 115] width 4 height 6
click at [316, 118] on div "Temporizador Hasta recibir mensaje Temporizador Excepto horas laborales Hasta q…" at bounding box center [294, 114] width 148 height 13
click at [317, 113] on span ": * horas * min * sec" at bounding box center [293, 114] width 49 height 7
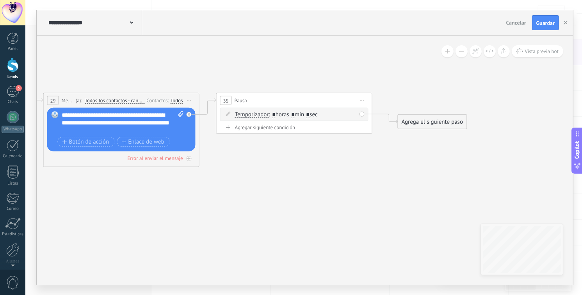
click at [310, 118] on input "*" at bounding box center [308, 115] width 4 height 6
type input "*"
drag, startPoint x: 306, startPoint y: 199, endPoint x: 326, endPoint y: 173, distance: 32.9
click at [308, 196] on icon at bounding box center [376, 296] width 1218 height 796
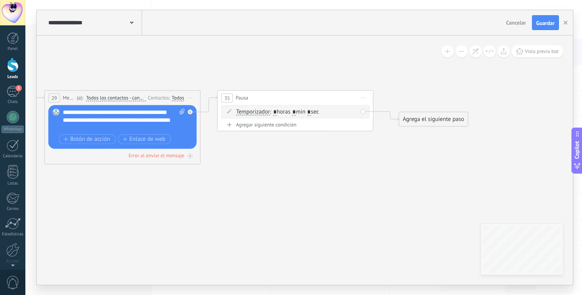
click at [413, 119] on div "Agrega el siguiente paso" at bounding box center [433, 119] width 68 height 13
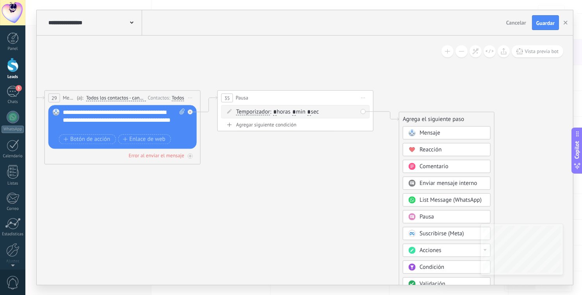
click at [413, 134] on rect at bounding box center [411, 132] width 7 height 7
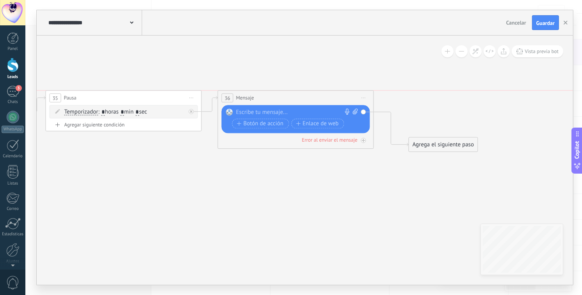
drag, startPoint x: 330, startPoint y: 124, endPoint x: 322, endPoint y: 104, distance: 21.8
click at [322, 104] on div "36 Mensaje ******* (a): Todos los contactos - canales seleccionados Todos los c…" at bounding box center [295, 98] width 155 height 14
click at [265, 114] on div at bounding box center [295, 113] width 116 height 8
click at [274, 112] on div "**********" at bounding box center [298, 113] width 123 height 8
click at [326, 110] on div "**********" at bounding box center [298, 113] width 123 height 8
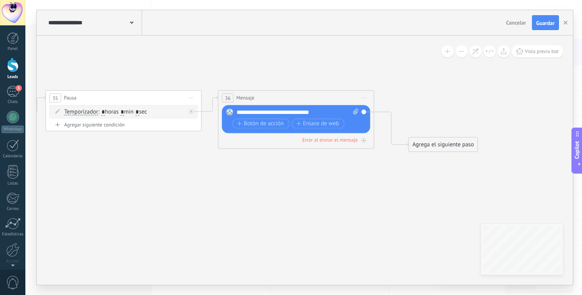
drag, startPoint x: 304, startPoint y: 113, endPoint x: 311, endPoint y: 111, distance: 6.8
click at [305, 112] on div "**********" at bounding box center [298, 113] width 123 height 8
click at [258, 111] on div "**********" at bounding box center [298, 113] width 123 height 8
click at [310, 111] on div "**********" at bounding box center [298, 113] width 123 height 8
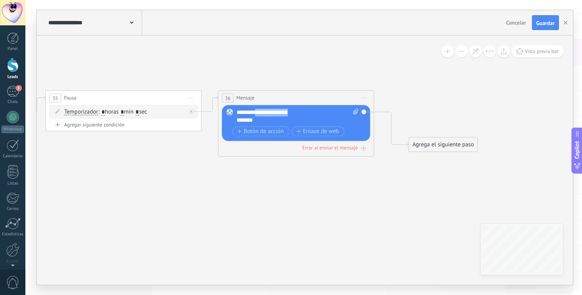
drag, startPoint x: 293, startPoint y: 112, endPoint x: 258, endPoint y: 113, distance: 35.5
click at [258, 113] on div "**********" at bounding box center [298, 117] width 123 height 16
copy div "**********"
click at [271, 123] on div "*******" at bounding box center [291, 120] width 109 height 8
click at [257, 113] on div "**********" at bounding box center [298, 117] width 123 height 16
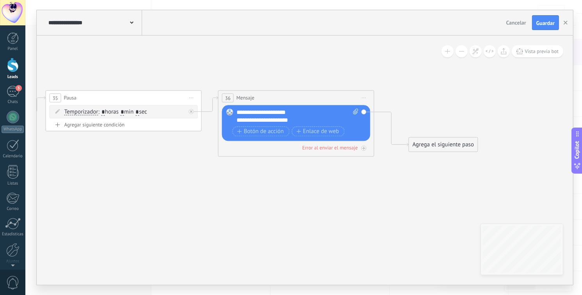
click at [300, 119] on div "**********" at bounding box center [291, 120] width 109 height 8
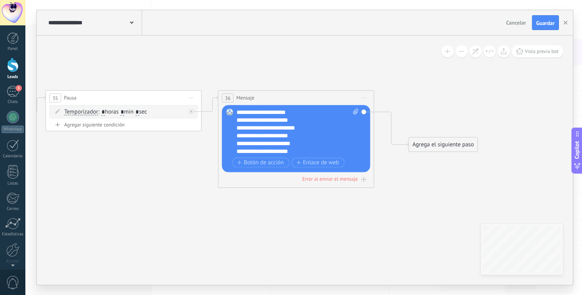
scroll to position [8, 0]
click at [292, 153] on div "**********" at bounding box center [291, 152] width 109 height 8
click at [270, 145] on div "**********" at bounding box center [291, 144] width 109 height 8
drag, startPoint x: 270, startPoint y: 145, endPoint x: 262, endPoint y: 146, distance: 7.8
click at [262, 146] on div "**********" at bounding box center [291, 144] width 109 height 8
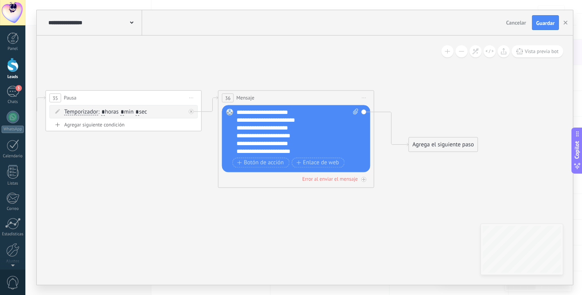
click at [316, 157] on div "**********" at bounding box center [298, 139] width 122 height 61
click at [310, 155] on div "**********" at bounding box center [291, 152] width 109 height 8
click at [275, 150] on div "**********" at bounding box center [291, 152] width 109 height 8
drag, startPoint x: 283, startPoint y: 112, endPoint x: 291, endPoint y: 109, distance: 8.4
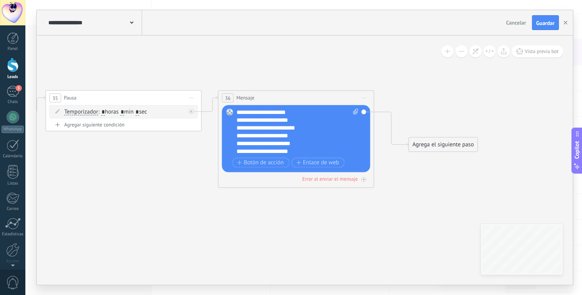
click at [284, 112] on div "**********" at bounding box center [298, 132] width 123 height 47
click at [286, 122] on div "**********" at bounding box center [291, 120] width 109 height 8
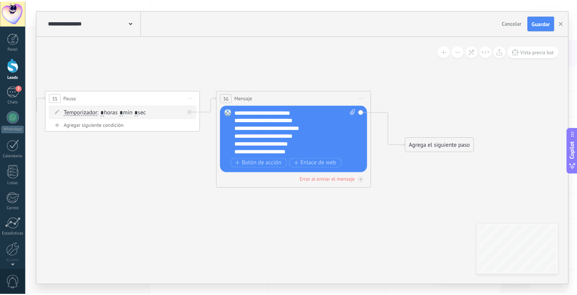
scroll to position [8, 0]
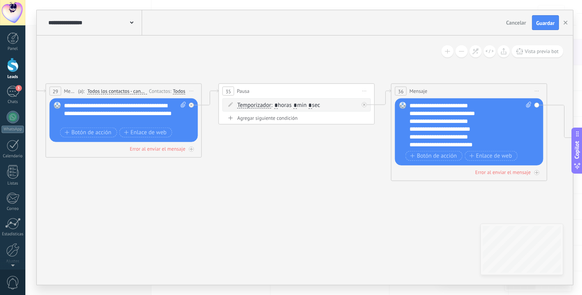
drag, startPoint x: 145, startPoint y: 171, endPoint x: 318, endPoint y: 164, distance: 173.1
click at [318, 164] on icon at bounding box center [379, 286] width 1218 height 796
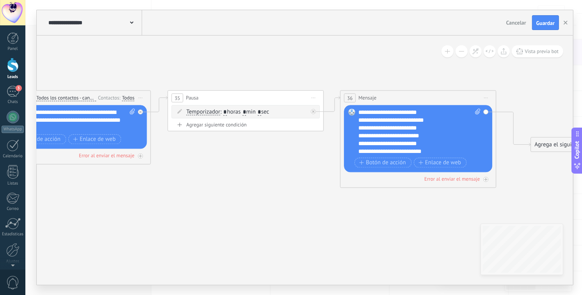
drag, startPoint x: 495, startPoint y: 63, endPoint x: 353, endPoint y: 82, distance: 143.7
click at [353, 82] on icon at bounding box center [328, 293] width 1218 height 796
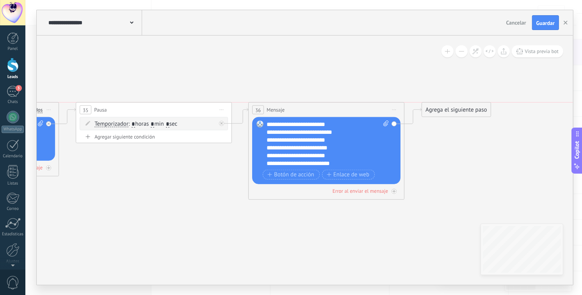
drag, startPoint x: 460, startPoint y: 154, endPoint x: 443, endPoint y: 110, distance: 46.5
click at [443, 110] on div "Agrega el siguiente paso" at bounding box center [456, 109] width 68 height 13
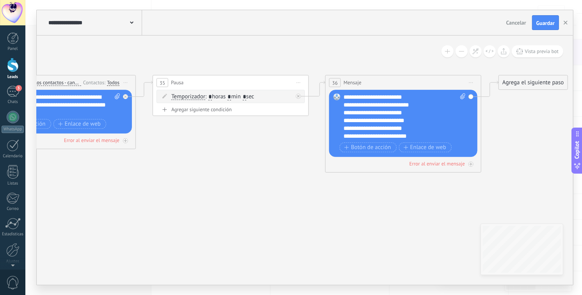
drag, startPoint x: 437, startPoint y: 151, endPoint x: 376, endPoint y: 141, distance: 61.9
click at [403, 138] on icon at bounding box center [313, 278] width 1218 height 796
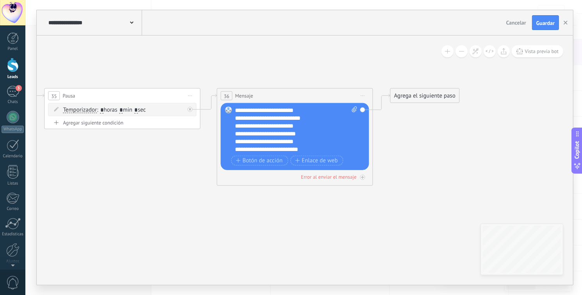
click at [412, 97] on div "Agrega el siguiente paso" at bounding box center [424, 95] width 68 height 13
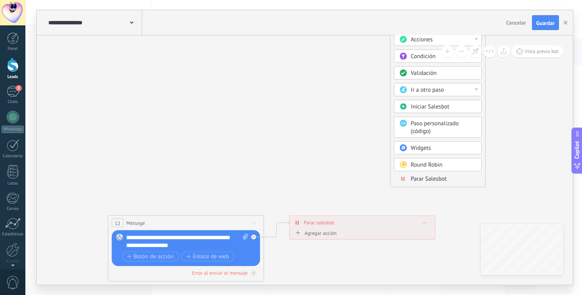
click at [427, 176] on span "Parar Salesbot" at bounding box center [429, 178] width 36 height 7
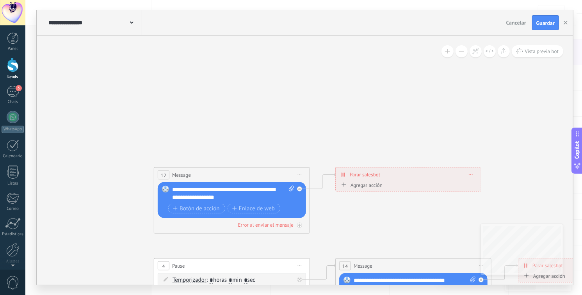
drag, startPoint x: 149, startPoint y: 167, endPoint x: 368, endPoint y: 109, distance: 227.1
click at [368, 109] on icon at bounding box center [250, 85] width 1218 height 854
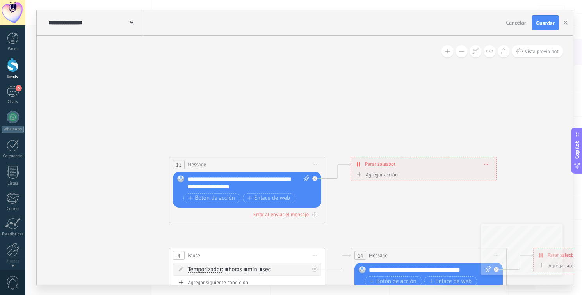
click at [317, 164] on span "Iniciar vista previa aquí Cambiar nombre Duplicar [GEOGRAPHIC_DATA]" at bounding box center [315, 164] width 12 height 11
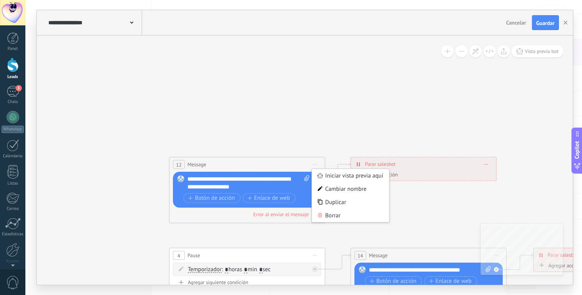
drag, startPoint x: 337, startPoint y: 215, endPoint x: 345, endPoint y: 207, distance: 11.6
click at [337, 215] on div "Borrar" at bounding box center [350, 215] width 77 height 13
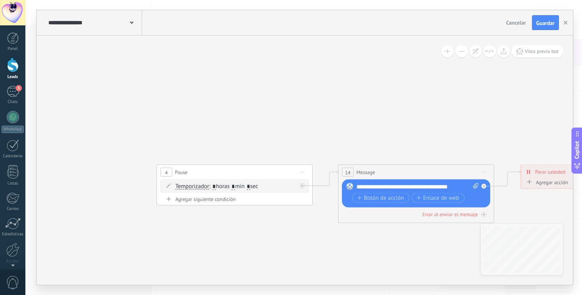
drag, startPoint x: 369, startPoint y: 207, endPoint x: 309, endPoint y: 160, distance: 76.2
click at [301, 170] on span "Iniciar vista previa aquí Cambiar nombre Duplicar [GEOGRAPHIC_DATA]" at bounding box center [301, 172] width 12 height 11
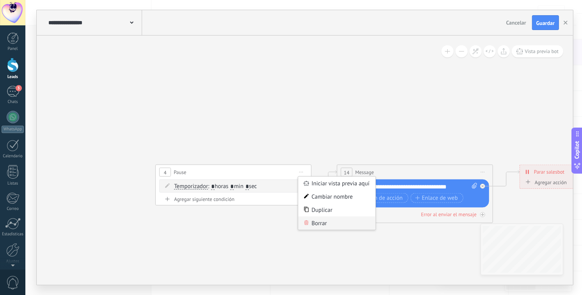
click at [312, 225] on div "Borrar" at bounding box center [336, 223] width 77 height 13
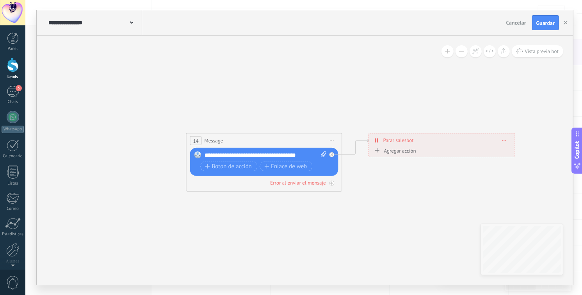
drag, startPoint x: 321, startPoint y: 221, endPoint x: 170, endPoint y: 189, distance: 154.3
click at [337, 141] on span "Iniciar vista previa aquí Cambiar nombre Duplicar [GEOGRAPHIC_DATA]" at bounding box center [332, 140] width 12 height 11
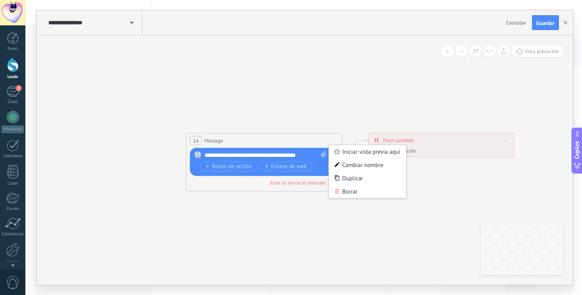
drag, startPoint x: 352, startPoint y: 188, endPoint x: 363, endPoint y: 182, distance: 12.9
click at [352, 189] on div "Borrar" at bounding box center [367, 191] width 77 height 13
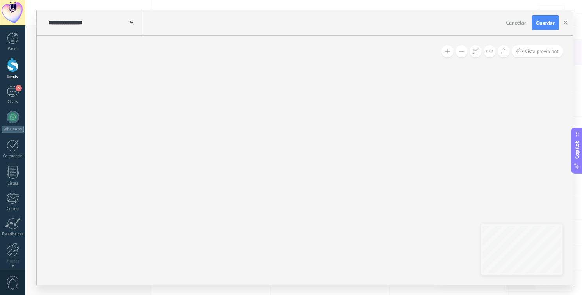
drag, startPoint x: 312, startPoint y: 121, endPoint x: 337, endPoint y: 221, distance: 103.2
click at [337, 221] on icon at bounding box center [113, 19] width 1218 height 854
drag, startPoint x: 330, startPoint y: 178, endPoint x: 341, endPoint y: 232, distance: 54.7
click at [341, 232] on icon at bounding box center [133, 113] width 1218 height 854
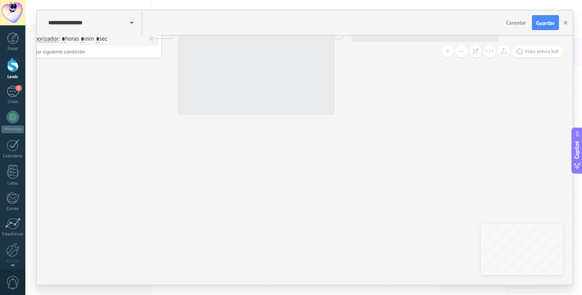
drag, startPoint x: 351, startPoint y: 130, endPoint x: 334, endPoint y: 183, distance: 56.2
click at [375, 213] on icon at bounding box center [166, 249] width 1218 height 854
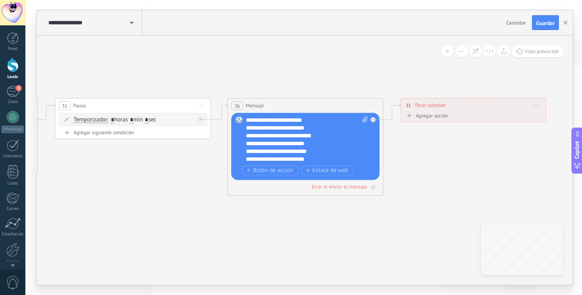
drag, startPoint x: 295, startPoint y: 191, endPoint x: 340, endPoint y: 261, distance: 83.3
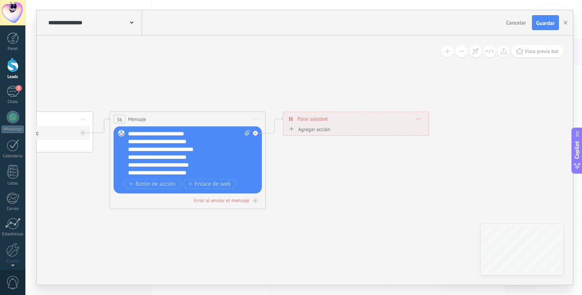
drag, startPoint x: 399, startPoint y: 232, endPoint x: 326, endPoint y: 239, distance: 73.8
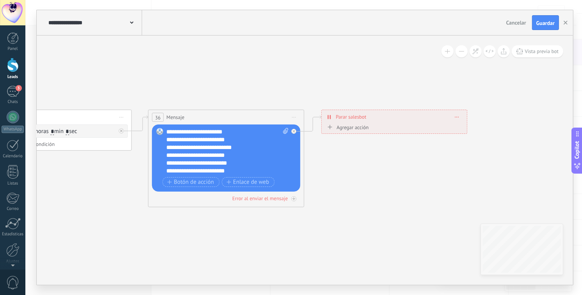
click at [543, 21] on span "Guardar" at bounding box center [545, 22] width 18 height 5
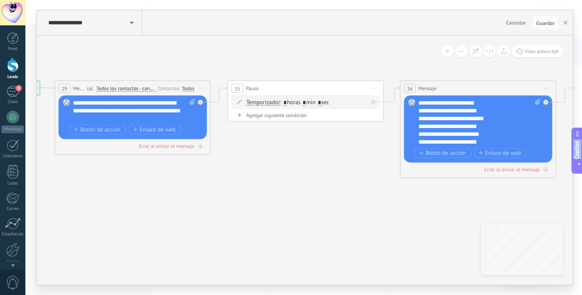
drag, startPoint x: 434, startPoint y: 163, endPoint x: 582, endPoint y: 150, distance: 148.1
click at [582, 150] on body ".abecls-1,.abecls-2{fill-rule:evenodd}.abecls-2{fill:#fff} .abhcls-1{fill:none}…" at bounding box center [291, 69] width 582 height 295
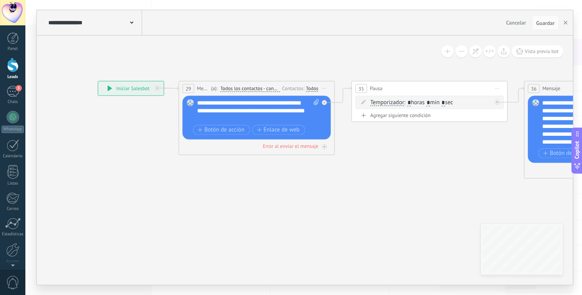
drag, startPoint x: 293, startPoint y: 150, endPoint x: 416, endPoint y: 150, distance: 123.0
click at [235, 103] on div "**********" at bounding box center [258, 110] width 123 height 23
click at [217, 119] on div "**********" at bounding box center [258, 110] width 123 height 23
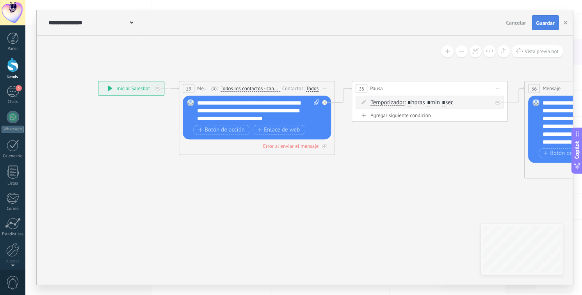
click at [544, 25] on span "Guardar" at bounding box center [545, 22] width 18 height 5
click at [565, 25] on button "button" at bounding box center [566, 23] width 12 height 14
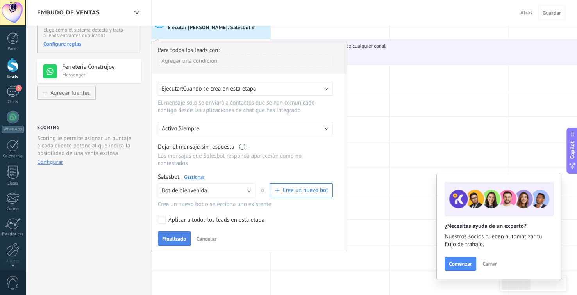
click at [170, 235] on button "Finalizado" at bounding box center [174, 239] width 33 height 15
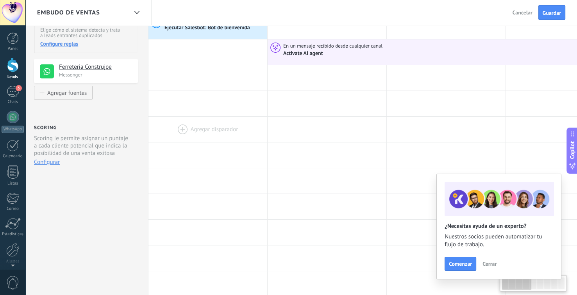
scroll to position [0, 7]
drag, startPoint x: 229, startPoint y: 93, endPoint x: 222, endPoint y: 133, distance: 40.8
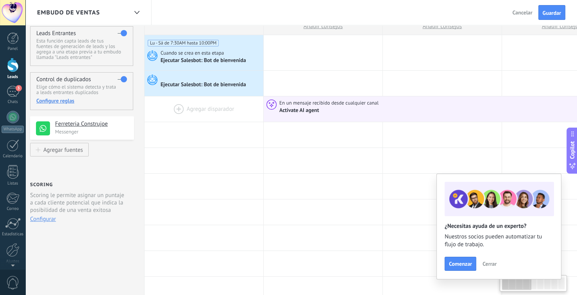
scroll to position [0, 0]
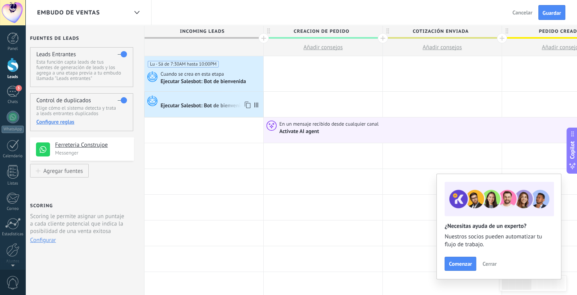
click at [220, 109] on div "Ejecutar Salesbot: Bot de bienvenida" at bounding box center [203, 106] width 87 height 7
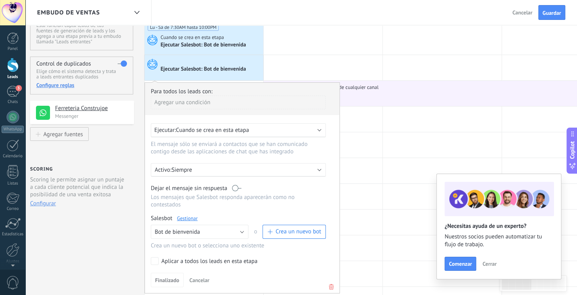
scroll to position [39, 0]
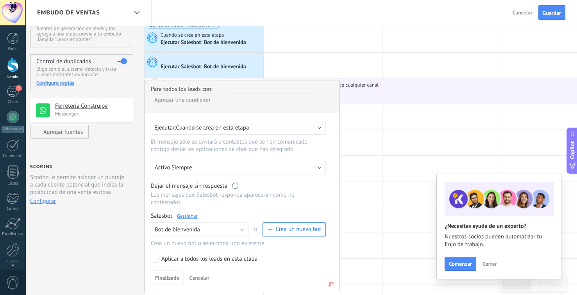
click at [192, 213] on link "Gestionar" at bounding box center [187, 216] width 21 height 7
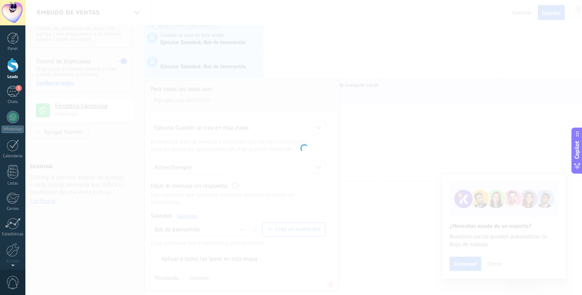
type input "**********"
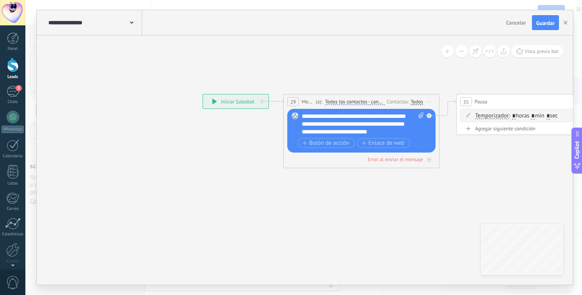
click at [130, 25] on span at bounding box center [132, 21] width 4 height 7
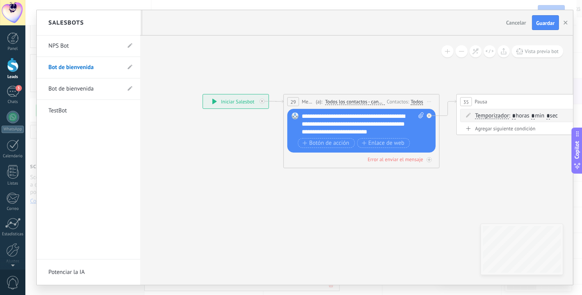
click at [106, 69] on link "Bot de bienvenida" at bounding box center [84, 68] width 72 height 22
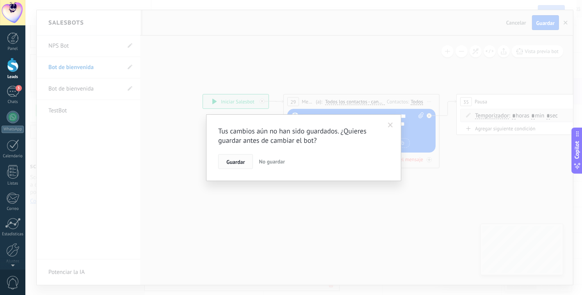
click at [246, 162] on button "Guardar" at bounding box center [235, 161] width 35 height 15
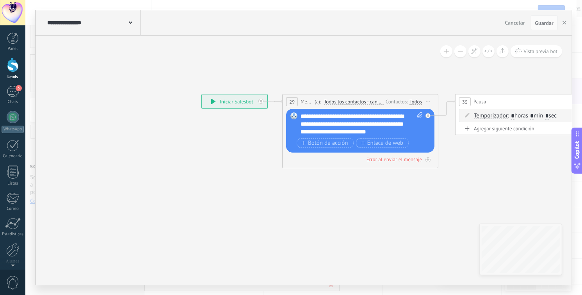
click at [134, 25] on div "**********" at bounding box center [93, 22] width 96 height 25
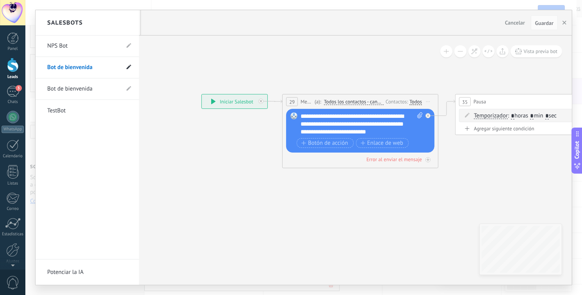
click at [128, 68] on use at bounding box center [128, 67] width 5 height 5
click at [96, 64] on input "**********" at bounding box center [75, 68] width 56 height 12
type input "**********"
click at [132, 68] on icon at bounding box center [128, 67] width 9 height 5
type input "**********"
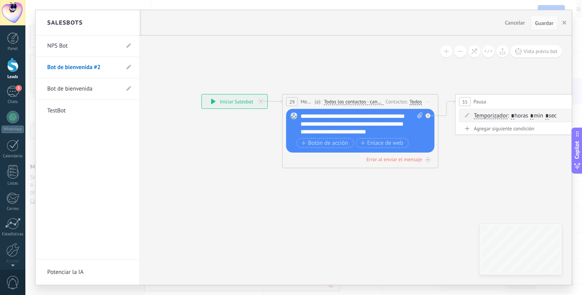
click at [559, 25] on div at bounding box center [304, 147] width 536 height 275
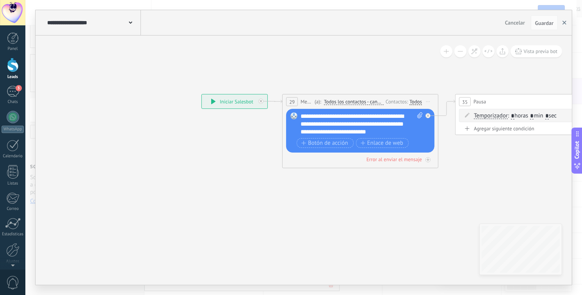
click at [562, 23] on button "button" at bounding box center [565, 22] width 12 height 15
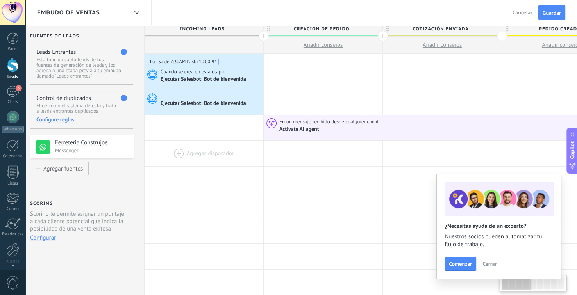
scroll to position [0, 0]
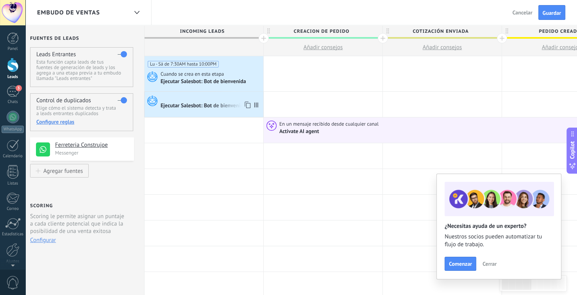
click at [223, 109] on div "Ejecutar Salesbot: Bot de bienvenida" at bounding box center [203, 106] width 87 height 7
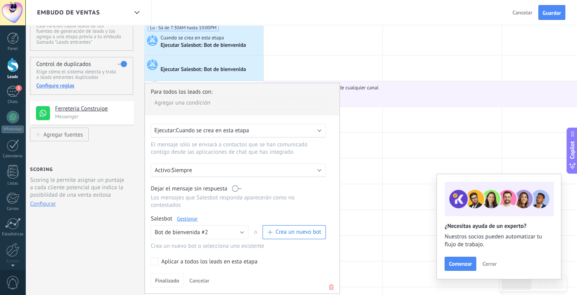
scroll to position [39, 0]
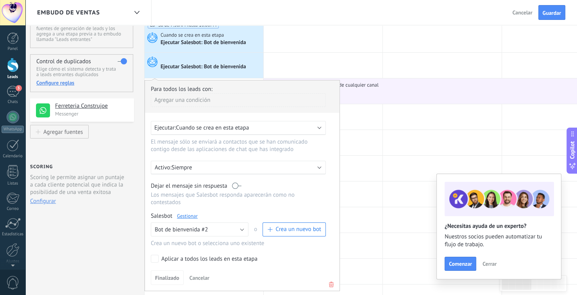
click at [108, 209] on div "Scoring Scoring le permite asignar un puntaje a cada cliente potencial que indi…" at bounding box center [82, 187] width 104 height 48
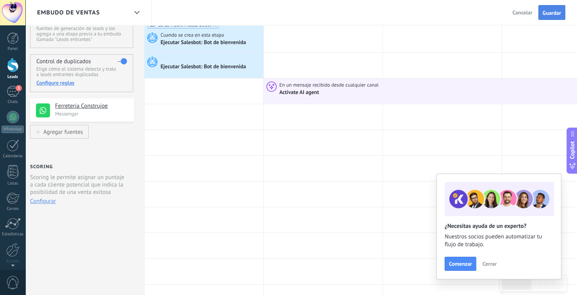
click at [556, 7] on button "Guardar" at bounding box center [551, 12] width 27 height 15
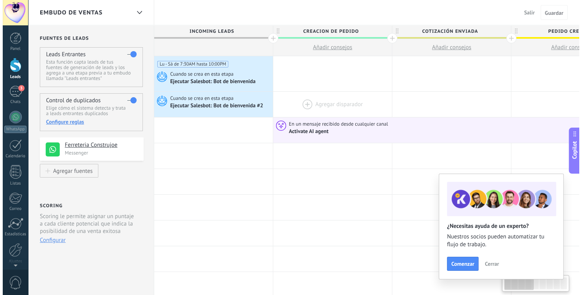
scroll to position [0, 7]
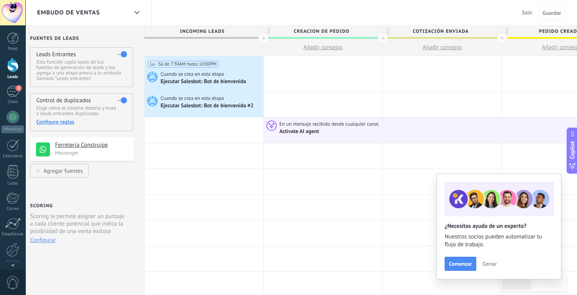
click at [487, 267] on button "Cerrar" at bounding box center [489, 264] width 21 height 12
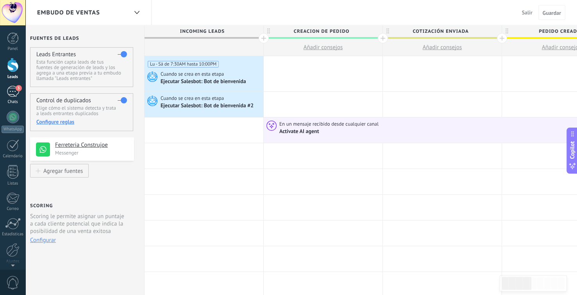
click at [15, 91] on div "3" at bounding box center [13, 91] width 12 height 11
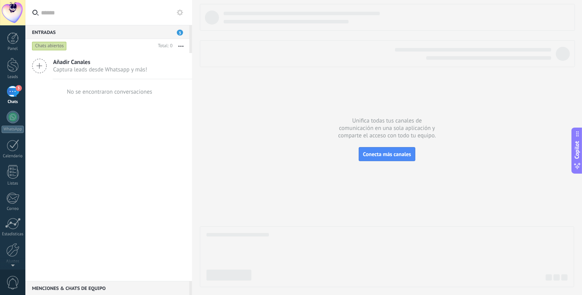
click at [183, 34] on div "Entradas 3" at bounding box center [107, 32] width 164 height 14
click at [178, 31] on span "3" at bounding box center [180, 33] width 6 height 6
click at [12, 115] on div at bounding box center [13, 117] width 12 height 12
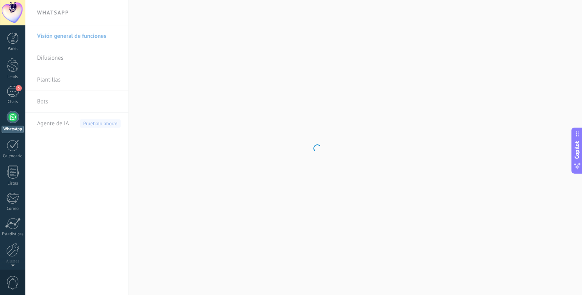
click at [16, 85] on div "Panel Leads 3 Chats WhatsApp Clientes" at bounding box center [12, 165] width 25 height 267
drag, startPoint x: 27, startPoint y: 87, endPoint x: 11, endPoint y: 93, distance: 17.8
click at [11, 92] on div "3" at bounding box center [13, 91] width 12 height 11
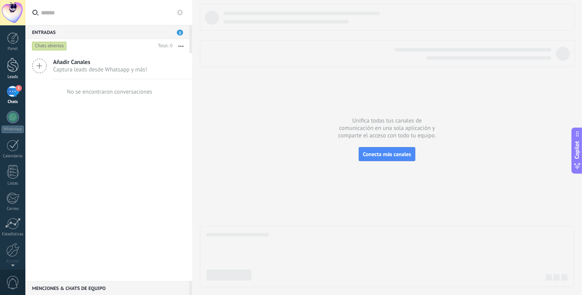
click at [11, 69] on div at bounding box center [13, 65] width 12 height 14
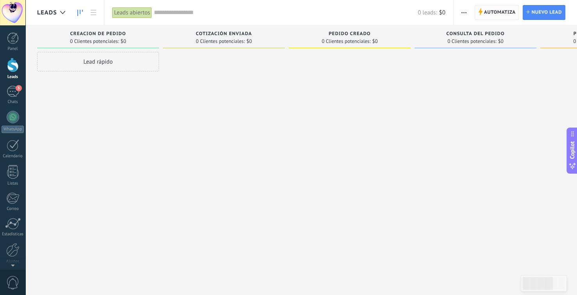
click at [500, 14] on span "Automatiza" at bounding box center [500, 12] width 32 height 14
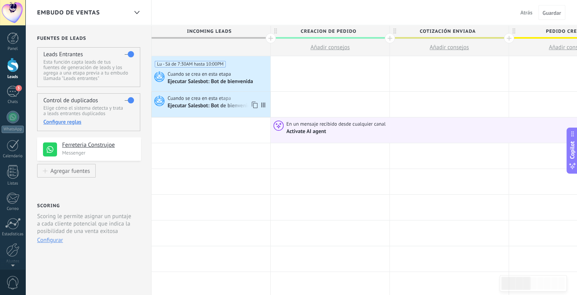
click at [213, 107] on div "Ejecutar Salesbot: Bot de bienvenida #2" at bounding box center [214, 106] width 94 height 7
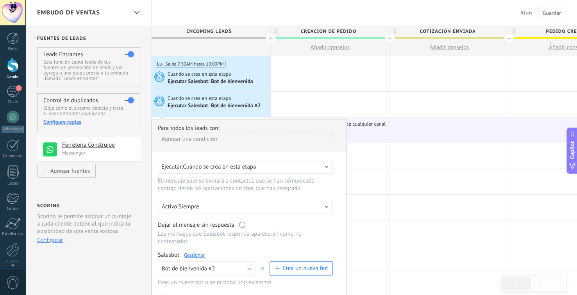
click at [198, 207] on p "Siempre" at bounding box center [246, 206] width 137 height 7
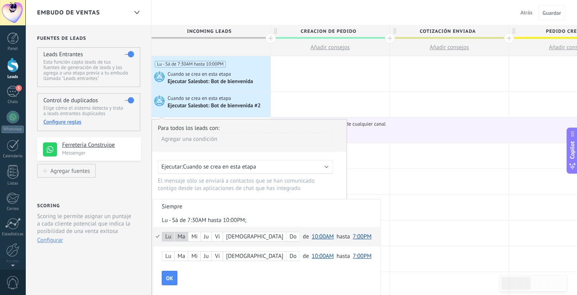
click at [201, 233] on div "Lu Ma Mi Ju Vi Sá Do" at bounding box center [231, 237] width 138 height 10
click at [312, 238] on span "10:00AM" at bounding box center [323, 236] width 22 height 7
click at [309, 175] on span "6:00AM" at bounding box center [324, 170] width 30 height 7
click at [349, 237] on span "7:00PM" at bounding box center [358, 236] width 19 height 7
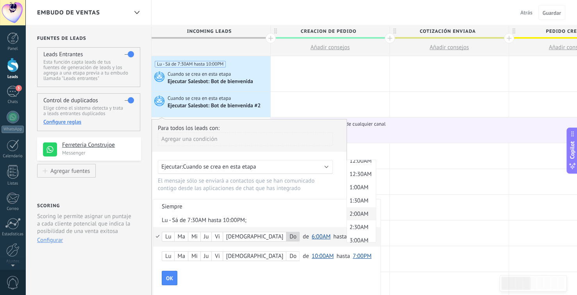
scroll to position [0, 0]
click at [347, 167] on span "12:00AM" at bounding box center [360, 166] width 27 height 7
click at [172, 276] on span "OK" at bounding box center [169, 278] width 7 height 5
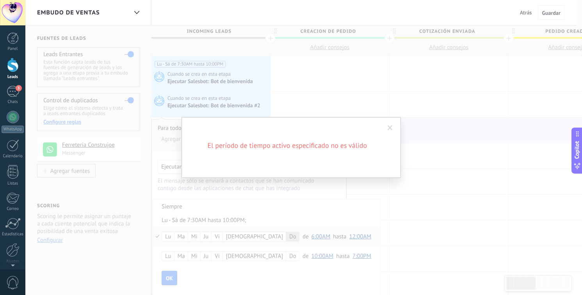
click at [284, 219] on div "El período de tiempo activo especificado no es válido" at bounding box center [291, 147] width 582 height 295
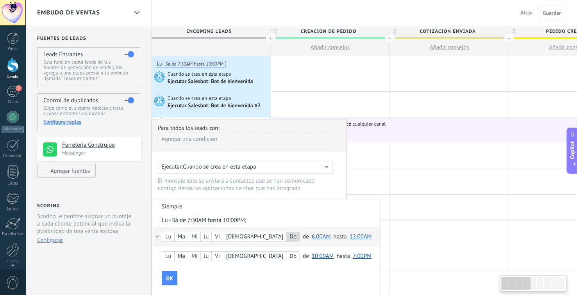
click at [312, 236] on span "6:00AM" at bounding box center [321, 236] width 19 height 7
click at [301, 214] on li "Lu - Sá de 7:30AM hasta 10:00PM;" at bounding box center [266, 220] width 227 height 14
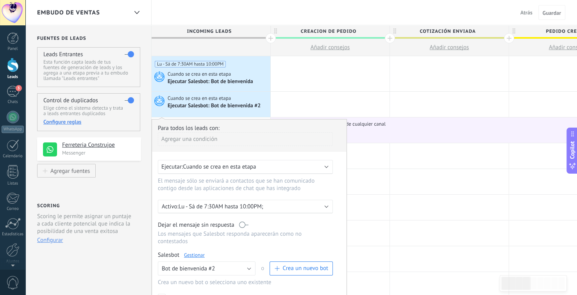
click at [250, 210] on p "Lu - Sá de 7:30AM hasta 10:00PM;" at bounding box center [246, 206] width 137 height 7
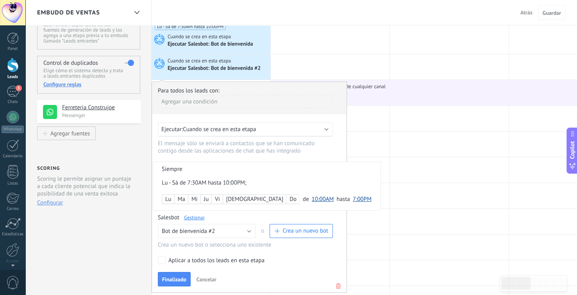
scroll to position [39, 0]
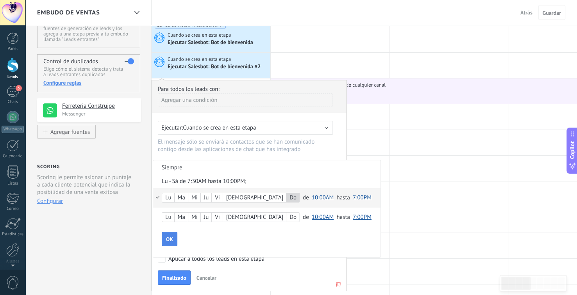
click at [167, 240] on span "OK" at bounding box center [169, 239] width 7 height 5
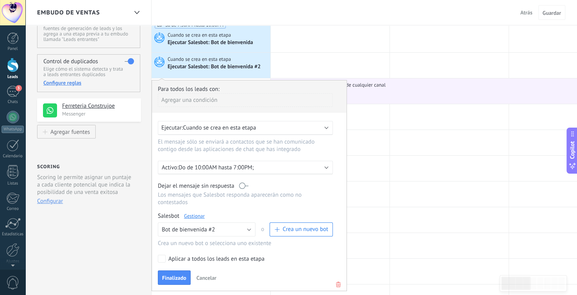
click at [281, 171] on p "Do de 10:00AM hasta 7:00PM;" at bounding box center [246, 167] width 137 height 7
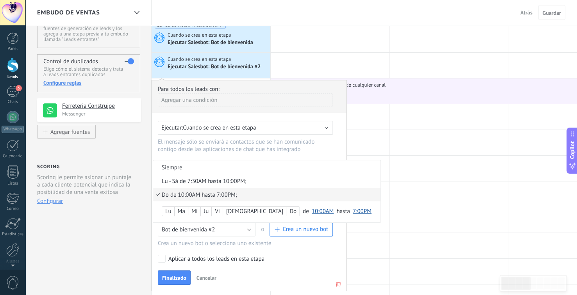
click at [246, 194] on div "Do de 10:00AM hasta 7:00PM;" at bounding box center [247, 194] width 170 height 7
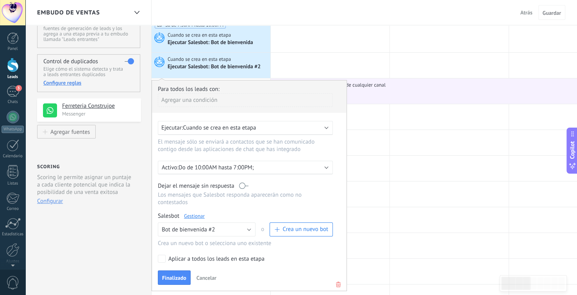
click at [259, 172] on div at bounding box center [249, 185] width 194 height 210
click at [277, 168] on p "Do de 10:00AM hasta 7:00PM;" at bounding box center [246, 167] width 137 height 7
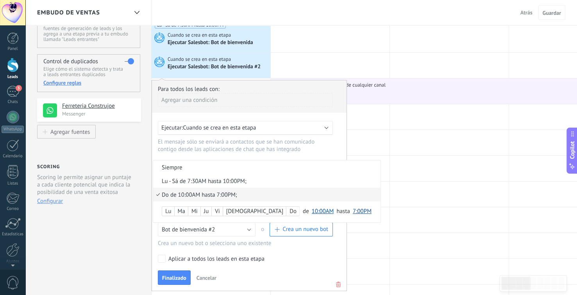
click at [312, 211] on span "10:00AM" at bounding box center [323, 211] width 22 height 7
click at [309, 225] on span "12:30AM" at bounding box center [324, 224] width 30 height 7
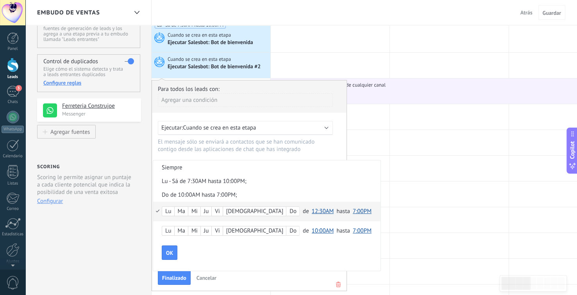
click at [353, 210] on span "7:00PM" at bounding box center [362, 211] width 19 height 7
click at [350, 258] on span "7:30PM" at bounding box center [363, 256] width 27 height 7
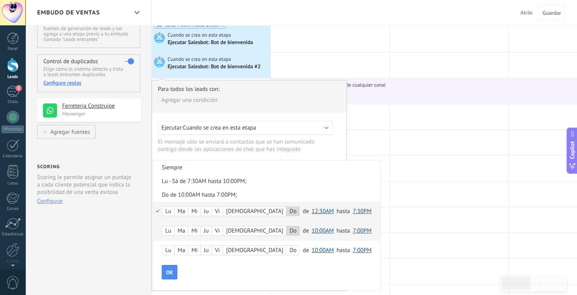
click at [312, 230] on span "10:00AM" at bounding box center [323, 230] width 22 height 7
click at [309, 170] on span "7:30AM" at bounding box center [324, 165] width 30 height 7
click at [349, 230] on span "7:00PM" at bounding box center [358, 230] width 19 height 7
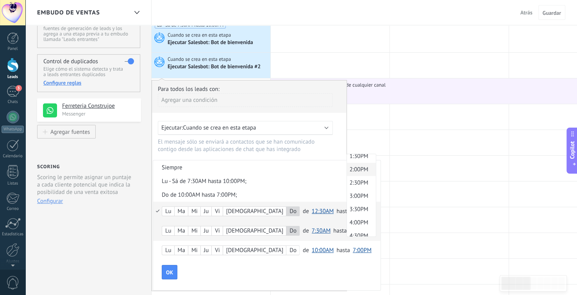
click at [347, 173] on span "2:00PM" at bounding box center [360, 169] width 27 height 7
click at [349, 231] on span "2:00PM" at bounding box center [358, 230] width 19 height 7
click at [347, 208] on span "2:30PM" at bounding box center [360, 205] width 27 height 7
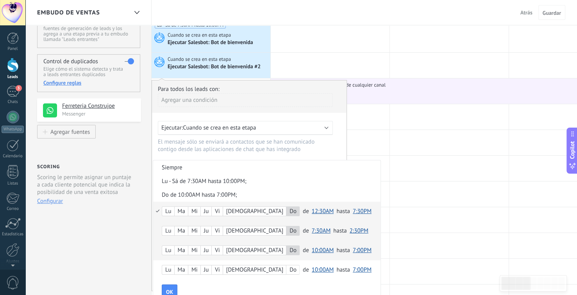
click at [312, 251] on span "10:00AM" at bounding box center [323, 250] width 22 height 7
click at [309, 219] on span "2:30PM" at bounding box center [324, 215] width 30 height 7
click at [349, 246] on button "7:00PM" at bounding box center [358, 251] width 19 height 14
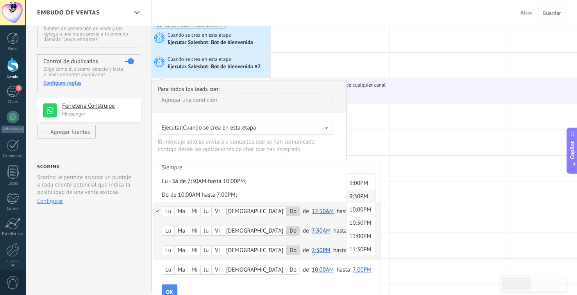
click at [346, 197] on span "9:30PM" at bounding box center [359, 196] width 27 height 7
click at [170, 289] on span "OK" at bounding box center [169, 291] width 7 height 5
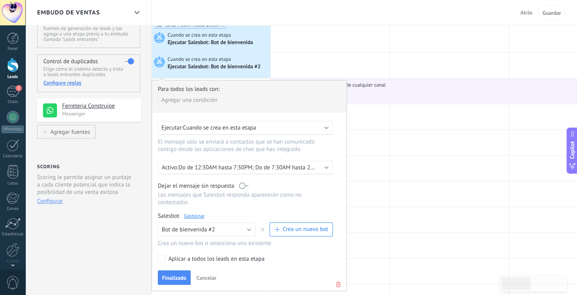
click at [310, 166] on p "Do de 12:30AM hasta 7:30PM; Do de 7:30AM hasta 2:30PM; Do de 2:30PM hasta 9:30P…" at bounding box center [246, 167] width 137 height 7
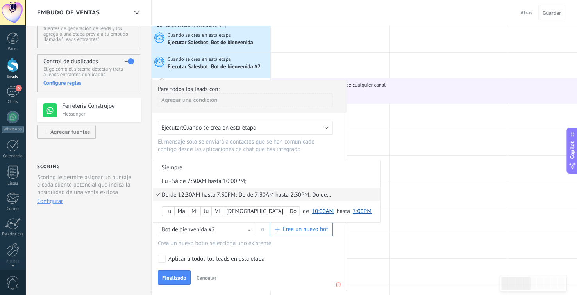
click at [285, 192] on div "Do de 12:30AM hasta 7:30PM; Do de 7:30AM hasta 2:30PM; Do de 2:30PM hasta 9:30P…" at bounding box center [247, 194] width 170 height 7
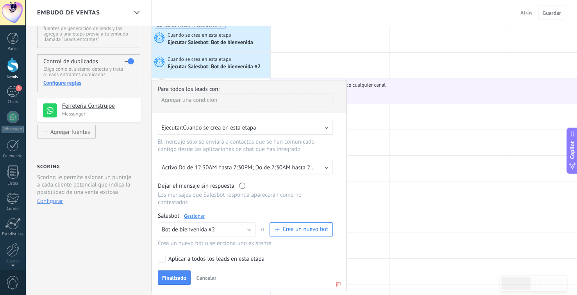
click at [284, 167] on div at bounding box center [249, 185] width 194 height 210
click at [305, 167] on p "Do de 12:30AM hasta 7:30PM; Do de 7:30AM hasta 2:30PM; Do de 2:30PM hasta 9:30P…" at bounding box center [246, 167] width 137 height 7
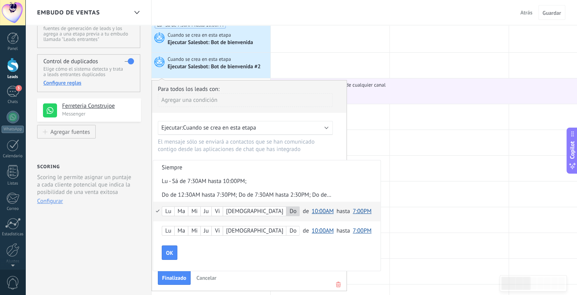
click at [312, 211] on span "10:00AM" at bounding box center [323, 211] width 22 height 7
click at [219, 198] on div "Do de 12:30AM hasta 7:30PM; Do de 7:30AM hasta 2:30PM; Do de 2:30PM hasta 9:30P…" at bounding box center [247, 194] width 170 height 7
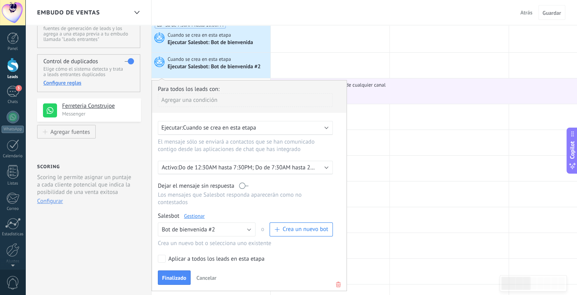
click at [215, 169] on div at bounding box center [249, 185] width 194 height 210
click at [226, 169] on p "Do de 12:30AM hasta 7:30PM; Do de 7:30AM hasta 2:30PM; Do de 2:30PM hasta 9:30P…" at bounding box center [246, 167] width 137 height 7
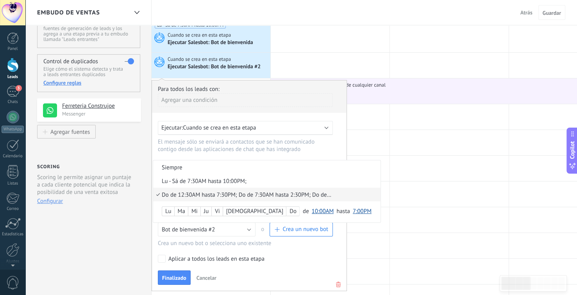
click at [210, 193] on div "Do de 12:30AM hasta 7:30PM; Do de 7:30AM hasta 2:30PM; Do de 2:30PM hasta 9:30P…" at bounding box center [247, 194] width 170 height 7
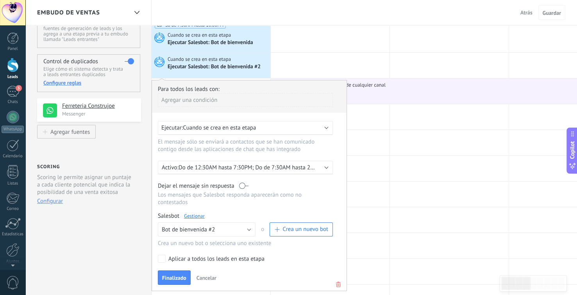
click at [211, 194] on div at bounding box center [249, 185] width 194 height 210
click at [253, 173] on div "Activo: Do de 12:30AM hasta 7:30PM; Do de 7:30AM hasta 2:30PM; Do de 2:30PM has…" at bounding box center [245, 168] width 175 height 14
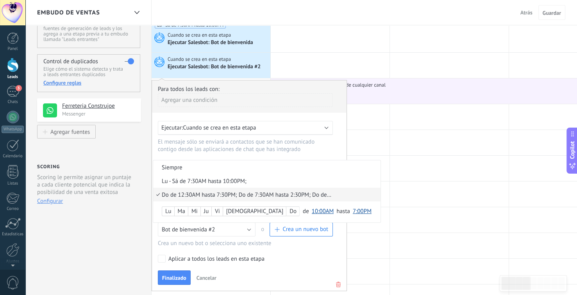
click at [232, 192] on div "Do de 12:30AM hasta 7:30PM; Do de 7:30AM hasta 2:30PM; Do de 2:30PM hasta 9:30P…" at bounding box center [247, 194] width 170 height 7
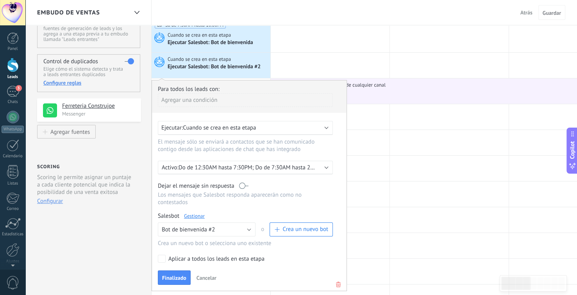
click at [259, 173] on div at bounding box center [249, 185] width 194 height 210
click at [261, 171] on p "Do de 12:30AM hasta 7:30PM; Do de 7:30AM hasta 2:30PM; Do de 2:30PM hasta 9:30P…" at bounding box center [246, 167] width 137 height 7
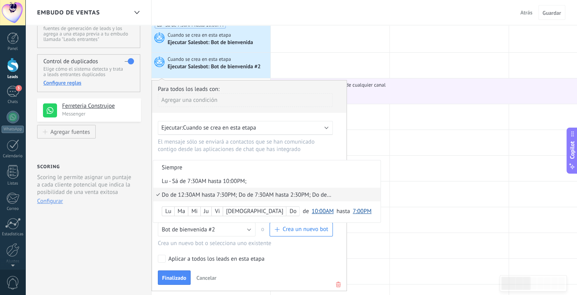
click at [286, 213] on div "Do" at bounding box center [292, 211] width 13 height 11
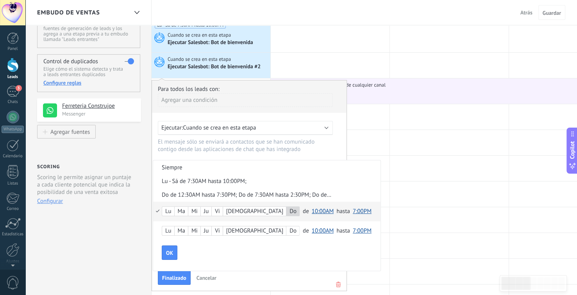
click at [312, 210] on span "10:00AM" at bounding box center [323, 211] width 22 height 7
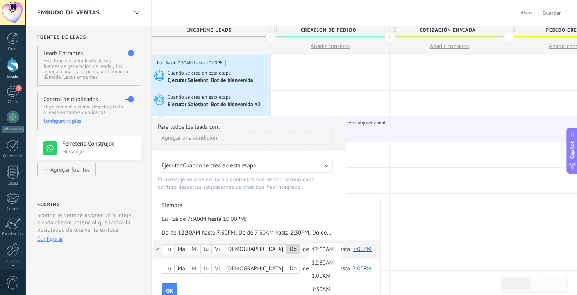
scroll to position [0, 0]
click at [309, 251] on span "12:00AM" at bounding box center [324, 250] width 30 height 7
click at [353, 249] on span "7:00PM" at bounding box center [362, 250] width 19 height 7
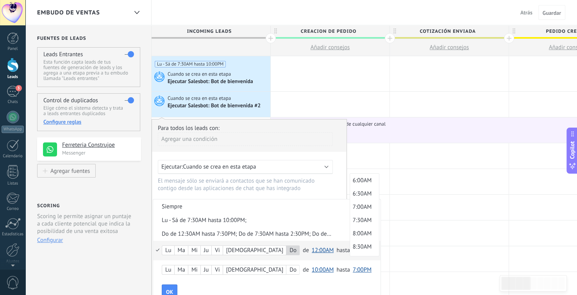
scroll to position [161, 0]
click at [350, 209] on span "7:00AM" at bounding box center [363, 205] width 27 height 7
click at [353, 250] on span "7:00AM" at bounding box center [362, 250] width 19 height 7
click at [281, 287] on div "OK" at bounding box center [271, 292] width 219 height 15
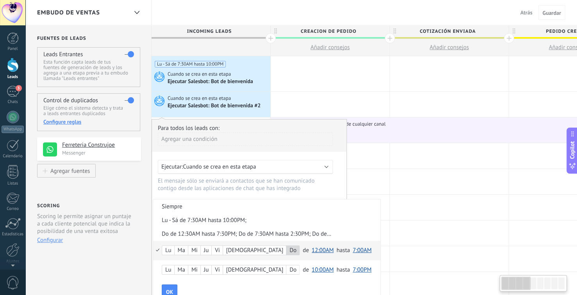
click at [312, 267] on span "10:00AM" at bounding box center [323, 269] width 22 height 7
click at [309, 232] on span "7:00AM" at bounding box center [324, 230] width 30 height 7
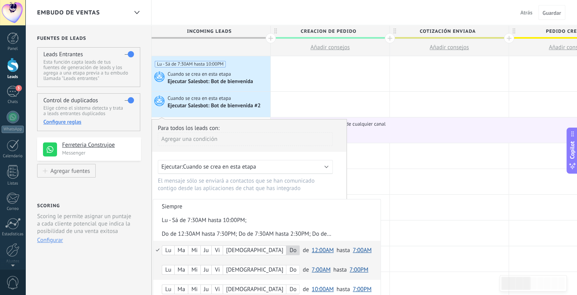
click at [349, 267] on span "7:00PM" at bounding box center [358, 269] width 19 height 7
click at [347, 217] on span "2:00PM" at bounding box center [360, 215] width 27 height 7
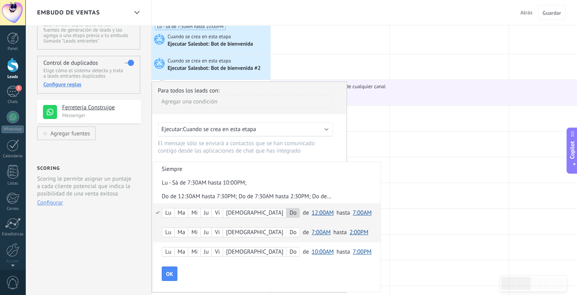
scroll to position [39, 0]
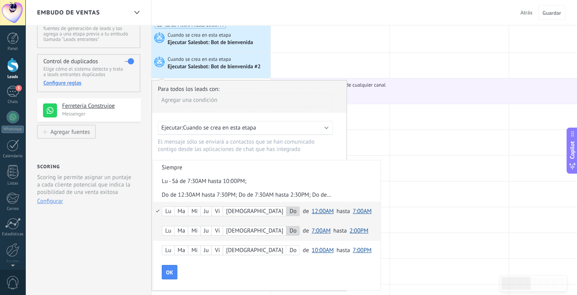
click at [312, 250] on span "10:00AM" at bounding box center [323, 250] width 22 height 7
click at [309, 205] on span "2:00PM" at bounding box center [324, 201] width 30 height 7
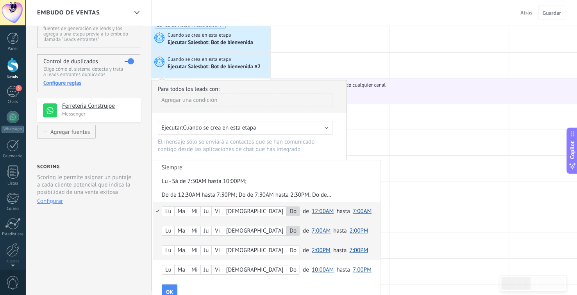
click at [349, 247] on span "7:00PM" at bounding box center [358, 250] width 19 height 7
click at [346, 191] on span "9:00PM" at bounding box center [359, 186] width 27 height 7
click at [312, 269] on span "10:00AM" at bounding box center [323, 269] width 22 height 7
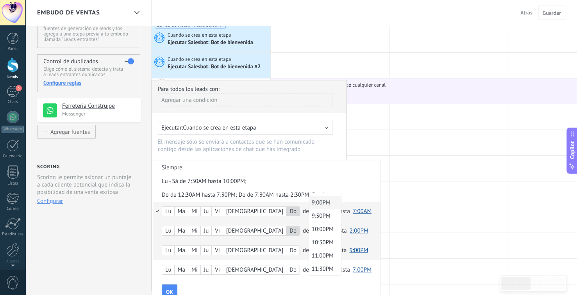
click at [309, 205] on span "9:00PM" at bounding box center [324, 202] width 30 height 7
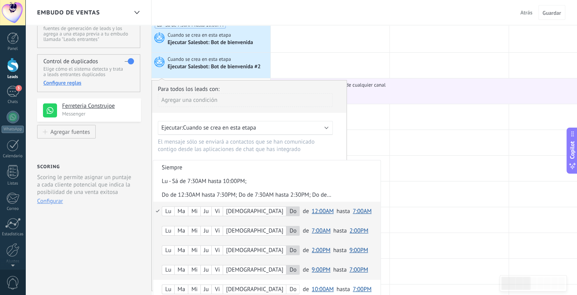
click at [349, 269] on span "7:00PM" at bounding box center [358, 269] width 19 height 7
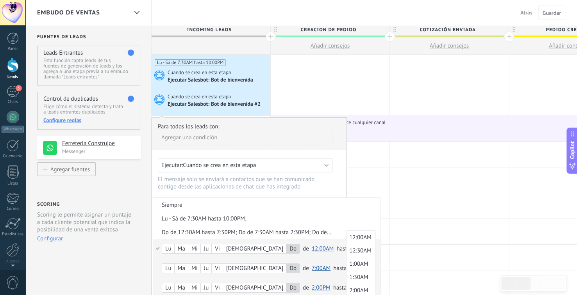
scroll to position [0, 0]
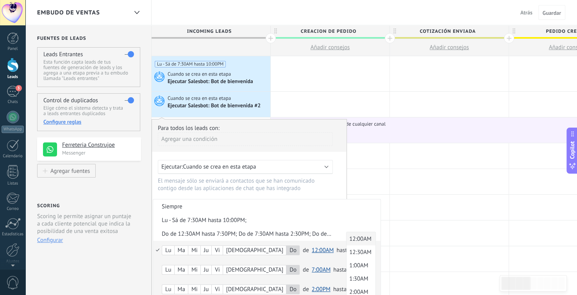
click at [346, 240] on span "12:00AM" at bounding box center [359, 238] width 27 height 7
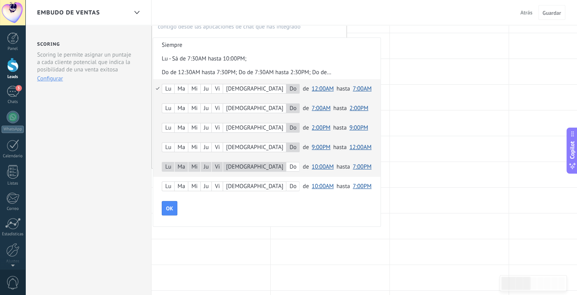
click at [312, 164] on span "10:00AM" at bounding box center [323, 166] width 22 height 7
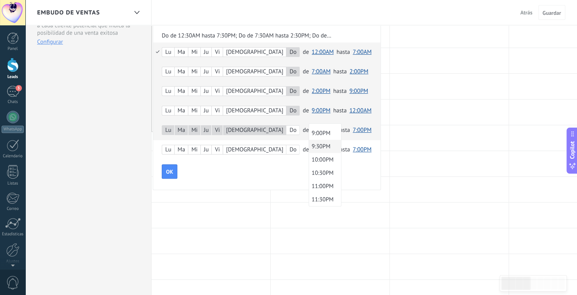
scroll to position [201, 0]
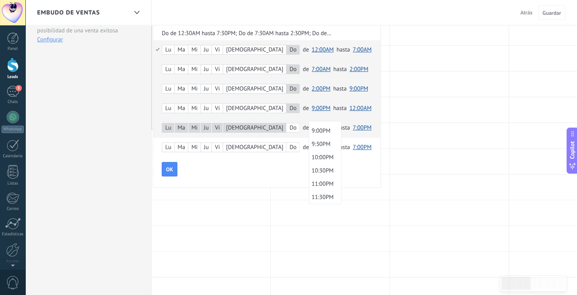
click at [309, 158] on span "10:00PM" at bounding box center [324, 157] width 30 height 7
click at [352, 128] on span "7:00PM" at bounding box center [361, 127] width 19 height 7
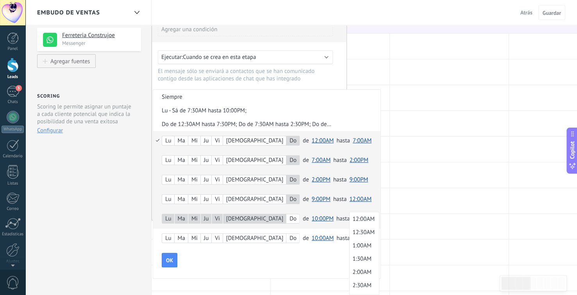
scroll to position [117, 0]
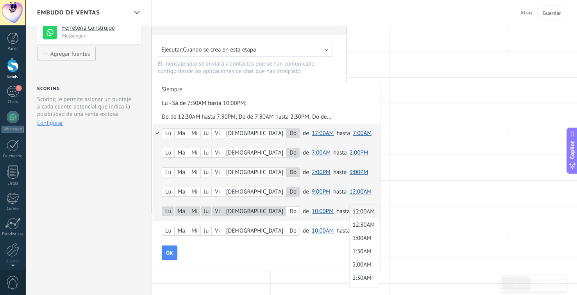
click at [349, 215] on span "12:00AM" at bounding box center [362, 211] width 27 height 7
click at [168, 255] on span "OK" at bounding box center [169, 252] width 7 height 5
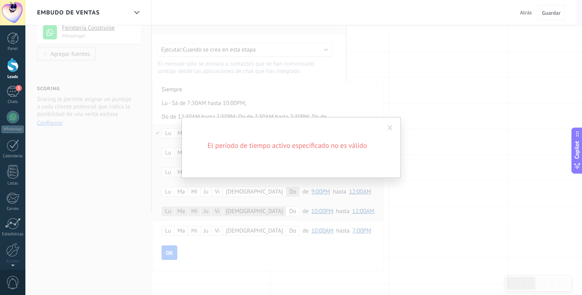
drag, startPoint x: 388, startPoint y: 125, endPoint x: 367, endPoint y: 139, distance: 25.2
click at [388, 125] on span at bounding box center [390, 127] width 5 height 5
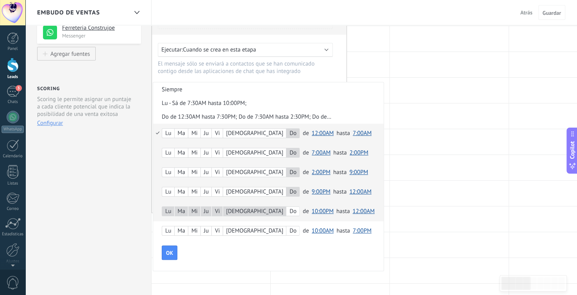
click at [286, 191] on div "Do" at bounding box center [292, 192] width 13 height 11
click at [198, 209] on div "Mi" at bounding box center [194, 211] width 12 height 11
click at [199, 211] on div "Mi" at bounding box center [194, 211] width 12 height 11
click at [169, 257] on button "OK" at bounding box center [170, 253] width 16 height 15
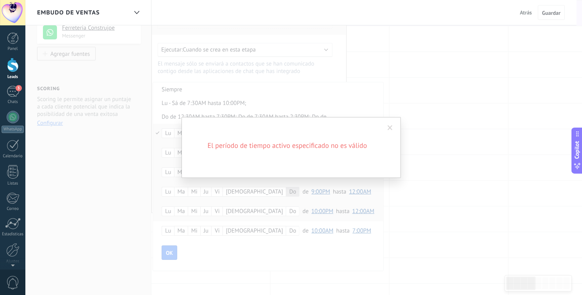
click at [391, 131] on span at bounding box center [390, 127] width 13 height 13
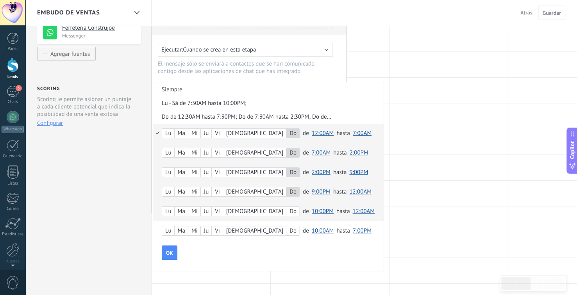
click at [286, 191] on div "Do" at bounding box center [292, 192] width 13 height 11
click at [349, 190] on span "12:00AM" at bounding box center [360, 191] width 22 height 7
click at [346, 260] on span "11:30PM" at bounding box center [361, 261] width 30 height 7
click at [170, 253] on span "OK" at bounding box center [169, 252] width 7 height 5
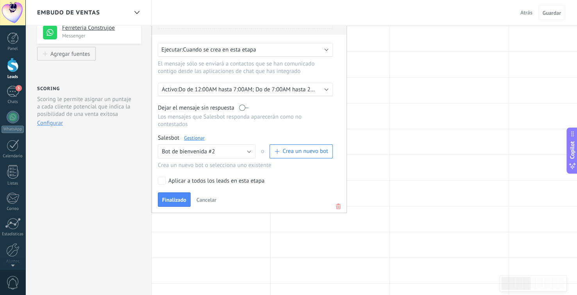
click at [303, 88] on p "Do de 12:00AM hasta 7:00AM; Do de 7:00AM hasta 2:00PM; Do de 2:00PM hasta 9:00P…" at bounding box center [246, 89] width 137 height 7
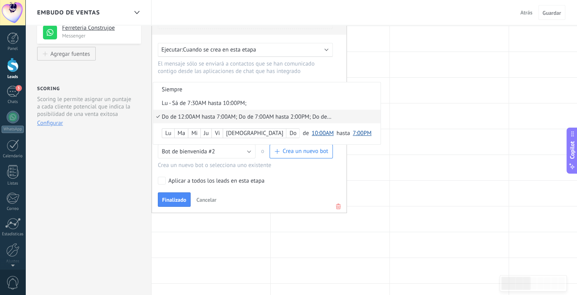
click at [281, 162] on div at bounding box center [249, 107] width 194 height 210
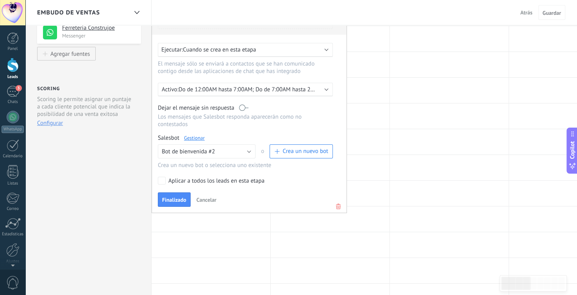
click at [198, 135] on link "Gestionar" at bounding box center [194, 138] width 21 height 7
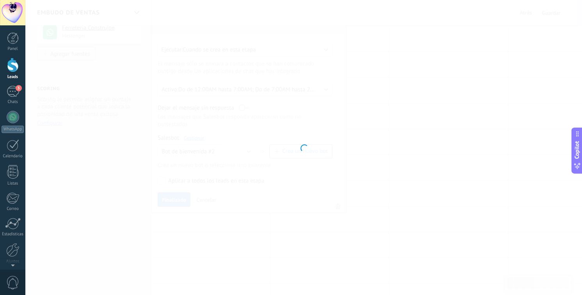
type input "**********"
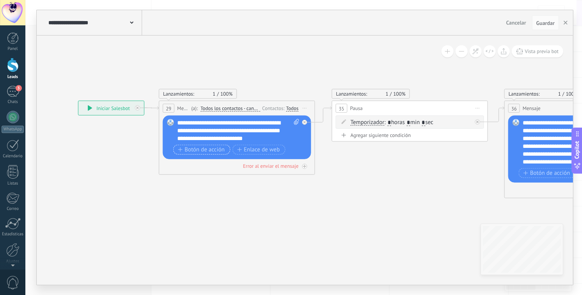
drag, startPoint x: 229, startPoint y: 148, endPoint x: 176, endPoint y: 149, distance: 53.1
click at [101, 154] on icon at bounding box center [451, 150] width 1136 height 488
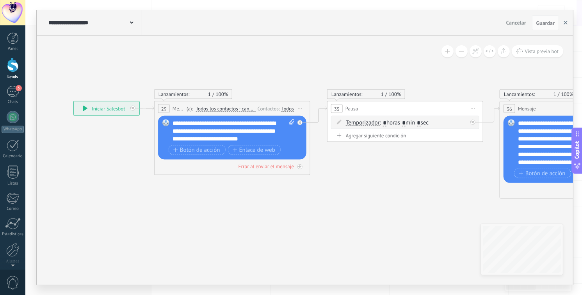
click at [566, 23] on use "button" at bounding box center [566, 23] width 4 height 4
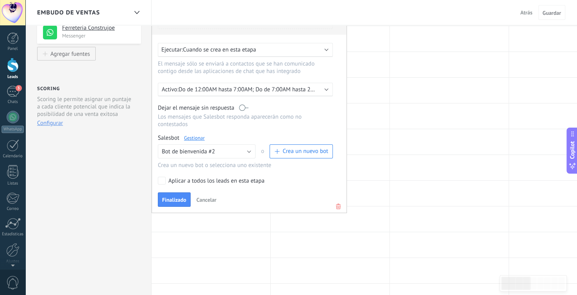
drag, startPoint x: 242, startPoint y: 121, endPoint x: 227, endPoint y: 135, distance: 20.4
click at [227, 135] on div "Para todos los leads con: Agregar una condición Ejecutar: Cuando se crea en est…" at bounding box center [248, 107] width 195 height 211
drag, startPoint x: 240, startPoint y: 133, endPoint x: 228, endPoint y: 164, distance: 33.9
click at [228, 165] on div "Para todos los leads con: Agregar una condición Ejecutar: Cuando se crea en est…" at bounding box center [248, 107] width 195 height 211
click at [223, 134] on div "Salesbot Gestionar" at bounding box center [245, 137] width 175 height 7
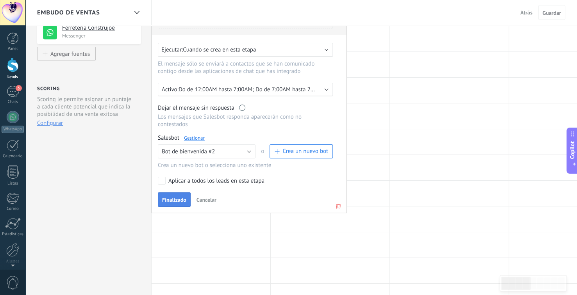
click at [175, 197] on span "Finalizado" at bounding box center [174, 199] width 24 height 5
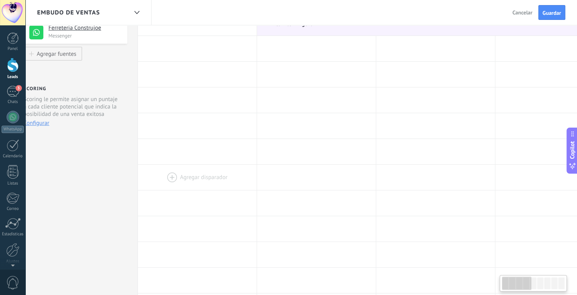
drag, startPoint x: 239, startPoint y: 107, endPoint x: 224, endPoint y: 177, distance: 71.7
drag, startPoint x: 243, startPoint y: 85, endPoint x: 235, endPoint y: 209, distance: 124.4
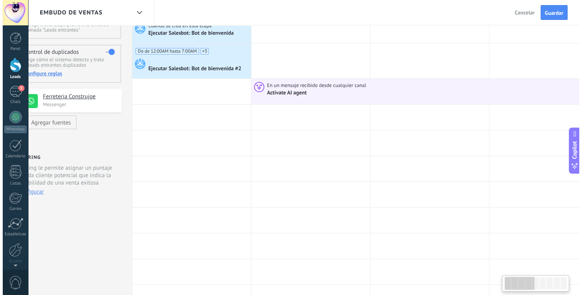
scroll to position [0, 0]
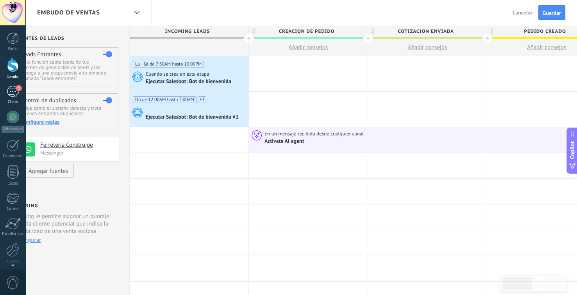
click at [9, 102] on div "Chats" at bounding box center [13, 102] width 23 height 5
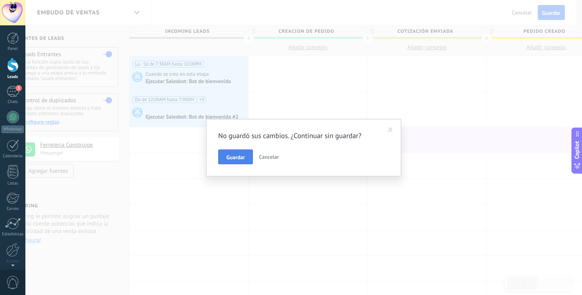
click at [239, 160] on button "Guardar" at bounding box center [235, 157] width 35 height 15
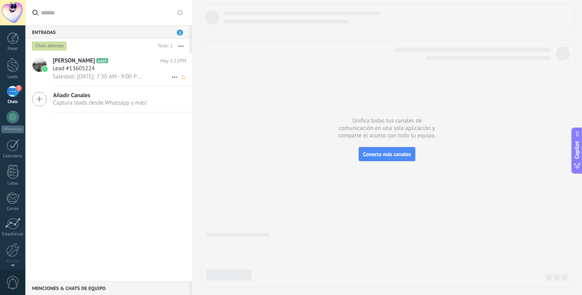
click at [170, 73] on icon at bounding box center [174, 77] width 9 height 9
click at [180, 80] on div "Conversación cerrada" at bounding box center [205, 82] width 62 height 16
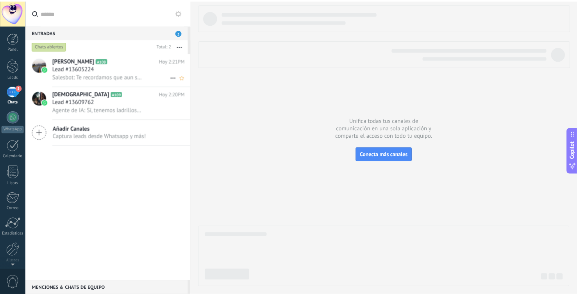
scroll to position [52, 0]
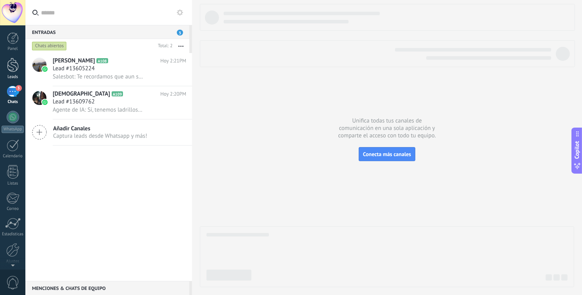
click at [4, 69] on link "Leads" at bounding box center [12, 69] width 25 height 22
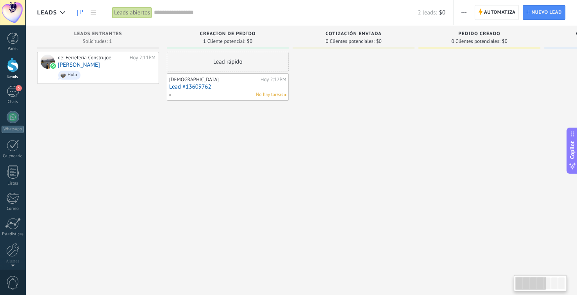
drag, startPoint x: 355, startPoint y: 64, endPoint x: 374, endPoint y: 61, distance: 18.9
click at [374, 61] on div at bounding box center [353, 148] width 122 height 193
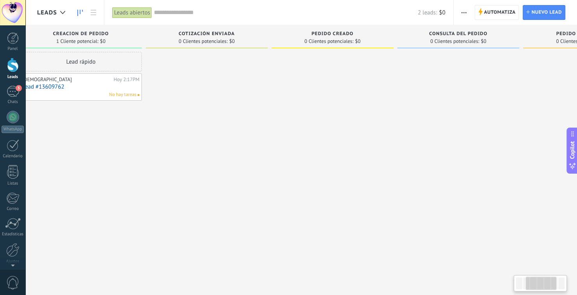
drag, startPoint x: 378, startPoint y: 79, endPoint x: 172, endPoint y: 84, distance: 205.8
click at [159, 91] on div at bounding box center [207, 148] width 122 height 193
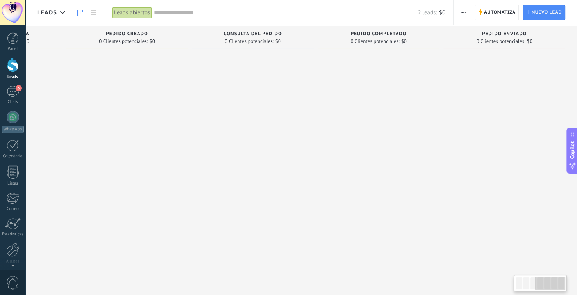
drag, startPoint x: 569, startPoint y: 83, endPoint x: 320, endPoint y: 94, distance: 249.3
click at [320, 94] on div at bounding box center [378, 148] width 122 height 193
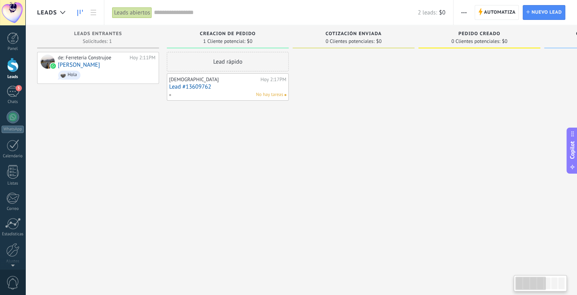
drag, startPoint x: 204, startPoint y: 76, endPoint x: 582, endPoint y: 93, distance: 377.9
click at [577, 93] on html ".abecls-1,.abecls-2{fill-rule:evenodd}.abecls-2{fill:#fff} .abhcls-1{fill:none}…" at bounding box center [288, 147] width 577 height 295
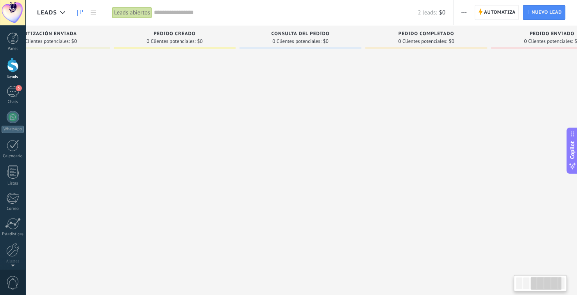
scroll to position [0, 352]
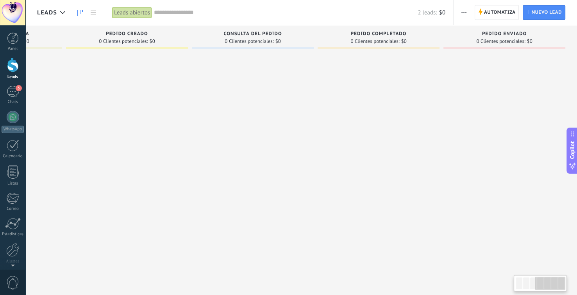
drag, startPoint x: 460, startPoint y: 86, endPoint x: 48, endPoint y: 91, distance: 411.5
click at [48, 91] on div "Leads Entrantes Solicitudes: 1 0 0 0 1 0 0 0 1 de: Ferreteria Construjoe [DATE]…" at bounding box center [131, 135] width 892 height 220
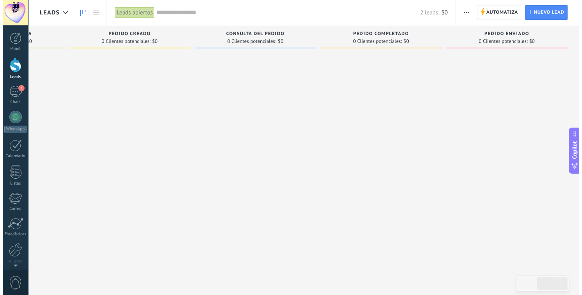
scroll to position [0, 0]
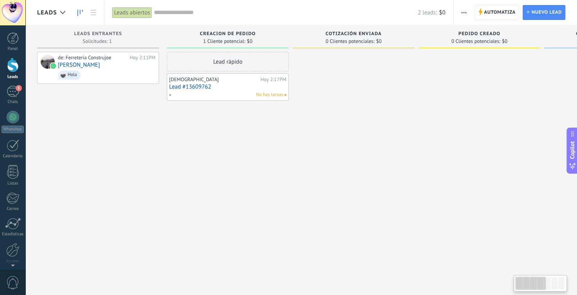
drag, startPoint x: 358, startPoint y: 85, endPoint x: 582, endPoint y: 112, distance: 224.9
click at [577, 112] on html ".abecls-1,.abecls-2{fill-rule:evenodd}.abecls-2{fill:#fff} .abhcls-1{fill:none}…" at bounding box center [288, 147] width 577 height 295
click at [481, 11] on use at bounding box center [480, 11] width 4 height 7
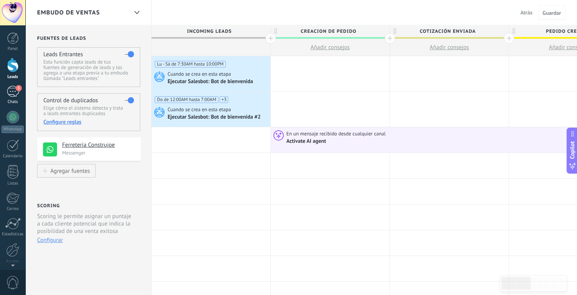
click at [10, 96] on div "3" at bounding box center [13, 91] width 12 height 11
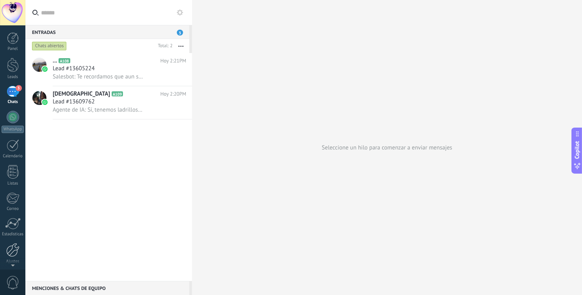
click at [8, 250] on div at bounding box center [12, 250] width 13 height 14
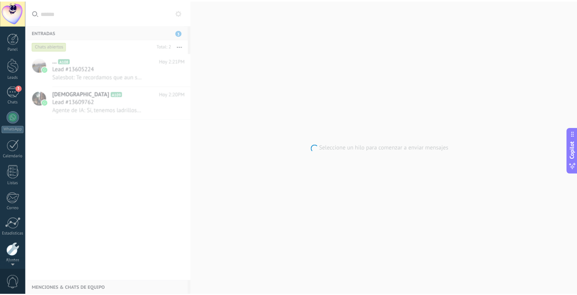
scroll to position [29, 0]
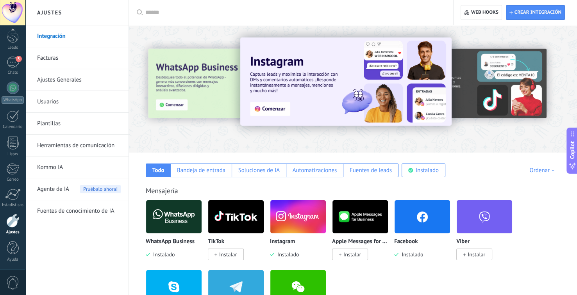
click at [52, 191] on span "Agente de IA" at bounding box center [53, 189] width 32 height 22
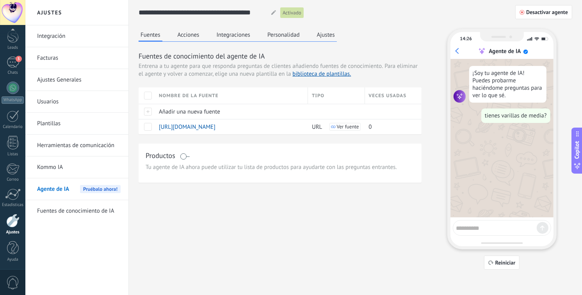
click at [238, 35] on button "Integraciones" at bounding box center [234, 35] width 38 height 12
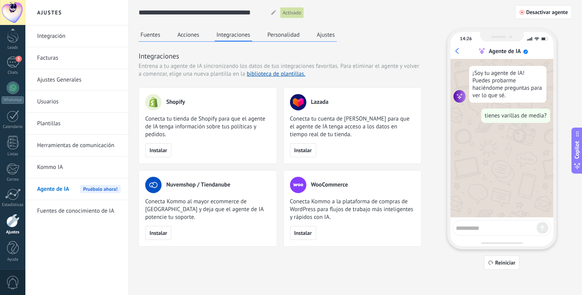
click at [181, 41] on div "Fuentes Acciones Integraciones Personalidad Ajustes" at bounding box center [238, 35] width 198 height 13
click at [188, 38] on button "Acciones" at bounding box center [189, 35] width 26 height 12
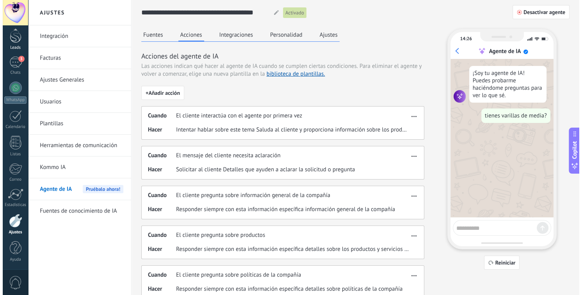
scroll to position [29, 0]
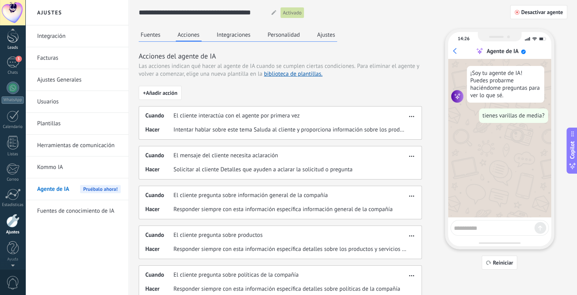
click at [17, 40] on div at bounding box center [13, 36] width 12 height 14
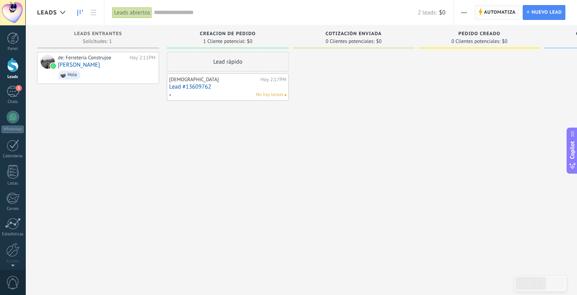
click at [490, 18] on span "Automatiza" at bounding box center [500, 12] width 32 height 14
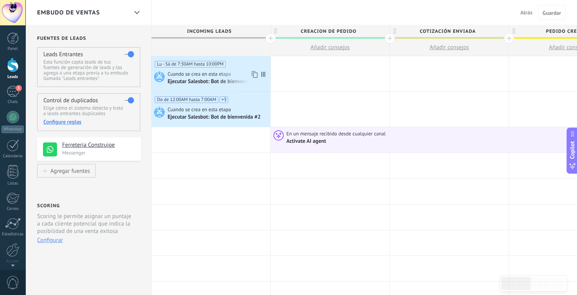
click at [229, 79] on div "Ejecutar Salesbot: Bot de bienvenida" at bounding box center [210, 81] width 87 height 7
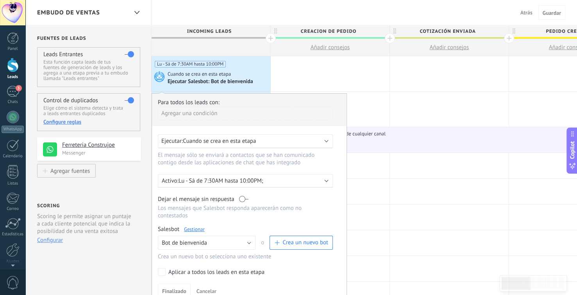
click at [195, 226] on div "Salesbot Gestionar" at bounding box center [245, 229] width 175 height 7
click at [192, 226] on link "Gestionar" at bounding box center [194, 229] width 21 height 7
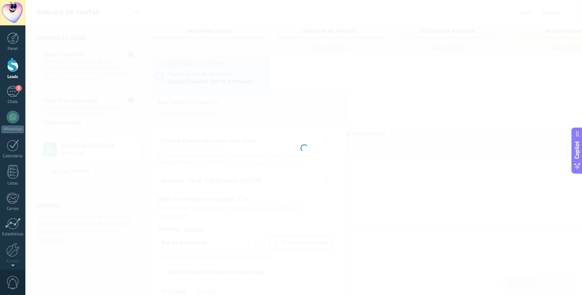
type input "**********"
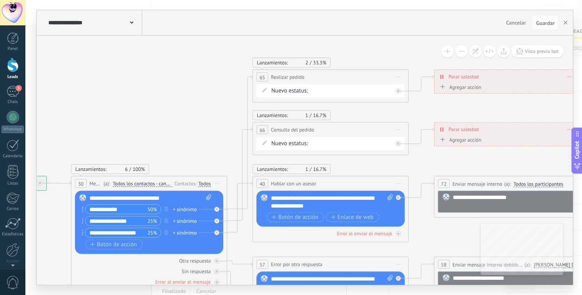
drag, startPoint x: 384, startPoint y: 83, endPoint x: 153, endPoint y: 142, distance: 238.4
click at [153, 143] on icon at bounding box center [374, 236] width 1179 height 725
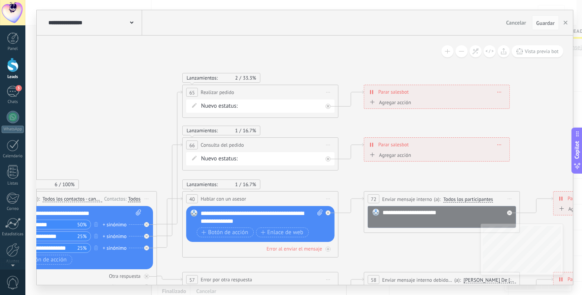
drag, startPoint x: 399, startPoint y: 114, endPoint x: 331, endPoint y: 130, distance: 69.4
click at [333, 134] on icon at bounding box center [304, 252] width 1179 height 725
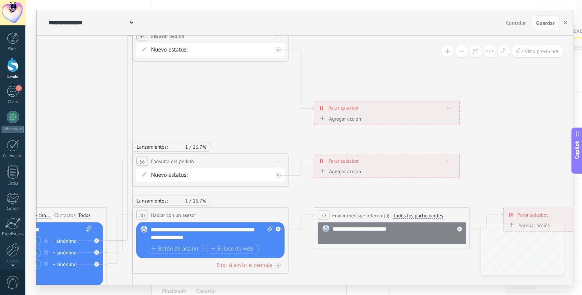
drag, startPoint x: 177, startPoint y: 110, endPoint x: 180, endPoint y: 37, distance: 72.7
click at [180, 37] on span "Realizar pedido" at bounding box center [168, 35] width 34 height 7
click at [109, 240] on icon at bounding box center [119, 137] width 25 height 207
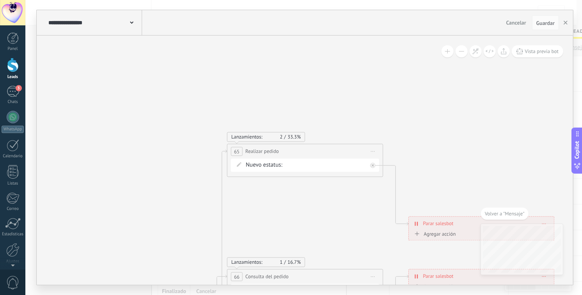
click at [374, 151] on icon at bounding box center [373, 151] width 4 height 1
click at [395, 198] on div "Borrar" at bounding box center [408, 202] width 77 height 13
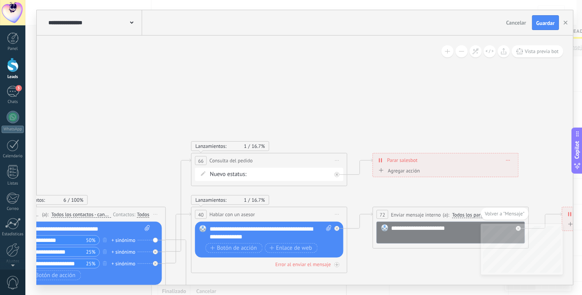
drag, startPoint x: 424, startPoint y: 183, endPoint x: 413, endPoint y: 30, distance: 154.2
click at [413, 30] on div "**********" at bounding box center [305, 147] width 536 height 275
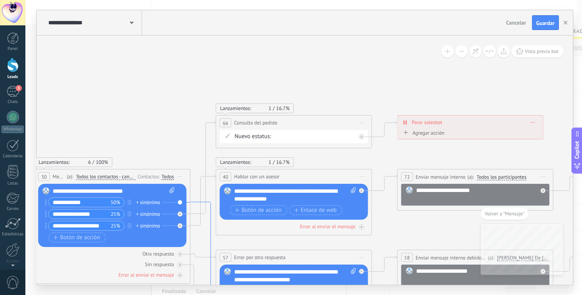
click at [193, 203] on icon at bounding box center [203, 288] width 25 height 173
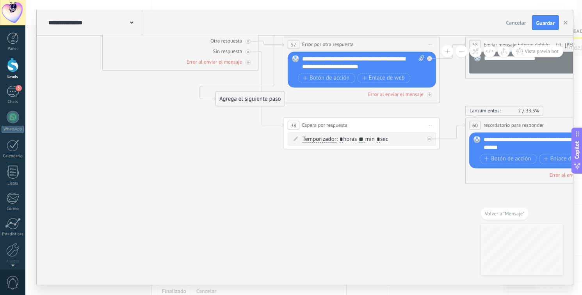
drag, startPoint x: 305, startPoint y: 164, endPoint x: 220, endPoint y: 108, distance: 100.9
click at [220, 106] on div "Agrega el siguiente paso" at bounding box center [250, 99] width 68 height 13
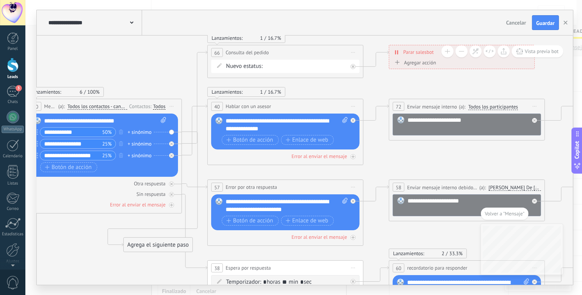
drag, startPoint x: 198, startPoint y: 266, endPoint x: 156, endPoint y: 266, distance: 41.8
click at [157, 281] on icon at bounding box center [329, 186] width 1179 height 672
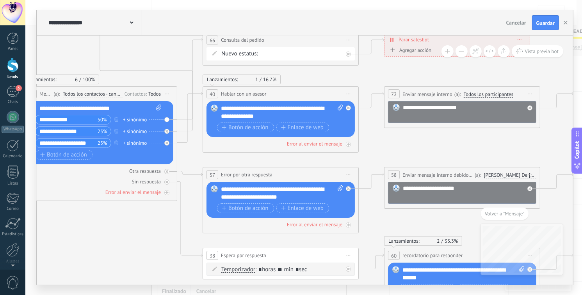
drag, startPoint x: 163, startPoint y: 233, endPoint x: 159, endPoint y: 50, distance: 182.8
click at [159, 34] on div "Agrega el siguiente paso" at bounding box center [150, 27] width 68 height 13
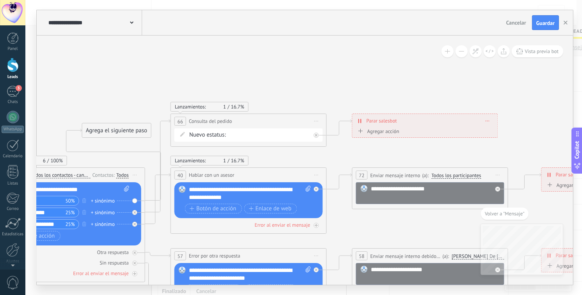
drag, startPoint x: 181, startPoint y: 63, endPoint x: 132, endPoint y: 179, distance: 125.8
click at [132, 179] on icon at bounding box center [292, 254] width 1179 height 672
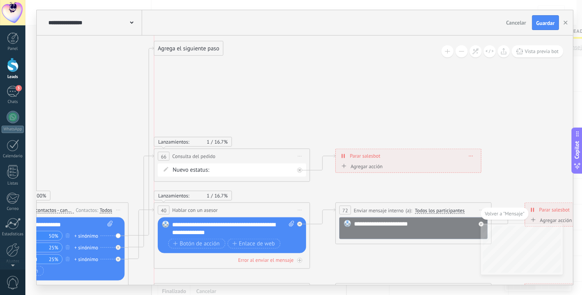
drag, startPoint x: 118, startPoint y: 165, endPoint x: 208, endPoint y: 48, distance: 147.5
click at [208, 48] on div "Agrega el siguiente paso" at bounding box center [188, 48] width 68 height 13
click at [195, 50] on div "Agrega el siguiente paso" at bounding box center [188, 48] width 68 height 13
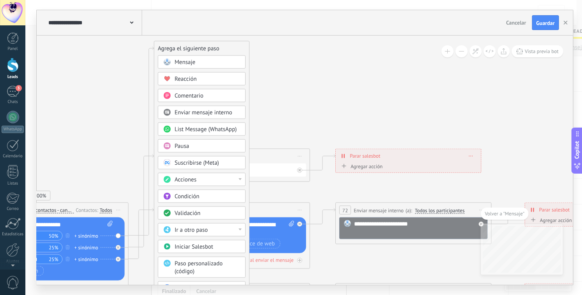
click at [188, 61] on span "Mensaje" at bounding box center [185, 62] width 21 height 7
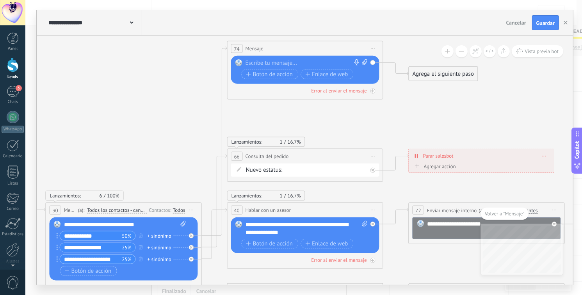
click at [254, 62] on div at bounding box center [304, 63] width 116 height 8
click at [354, 60] on div "**********" at bounding box center [307, 63] width 123 height 8
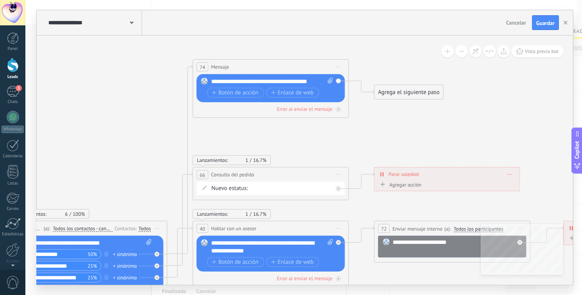
drag, startPoint x: 388, startPoint y: 110, endPoint x: 310, endPoint y: 151, distance: 87.8
click at [310, 151] on icon at bounding box center [315, 254] width 1179 height 780
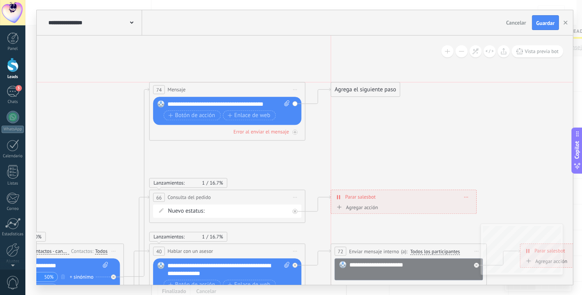
drag, startPoint x: 353, startPoint y: 105, endPoint x: 351, endPoint y: 89, distance: 16.0
click at [351, 89] on div "Agrega el siguiente paso" at bounding box center [365, 89] width 68 height 13
click at [353, 89] on div "Agrega el siguiente paso" at bounding box center [365, 89] width 68 height 13
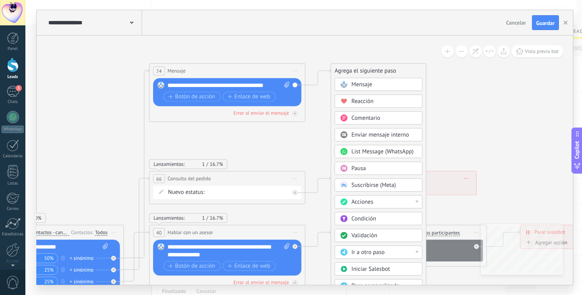
click at [368, 249] on span "Ir a otro paso" at bounding box center [367, 252] width 33 height 7
click at [481, 120] on icon at bounding box center [271, 225] width 1179 height 714
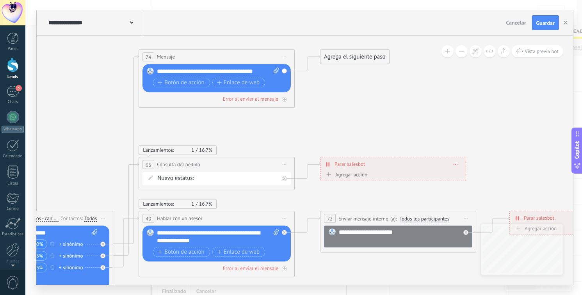
drag, startPoint x: 481, startPoint y: 120, endPoint x: 428, endPoint y: 88, distance: 61.7
click at [463, 100] on icon at bounding box center [260, 211] width 1179 height 714
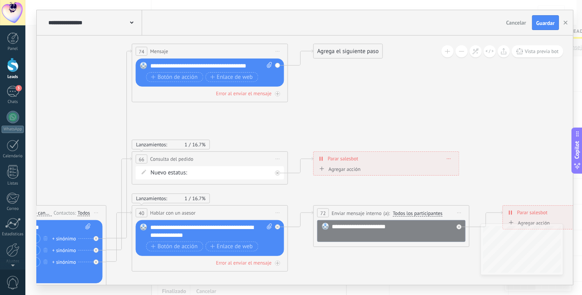
click at [346, 57] on div "Agrega el siguiente paso" at bounding box center [348, 51] width 68 height 13
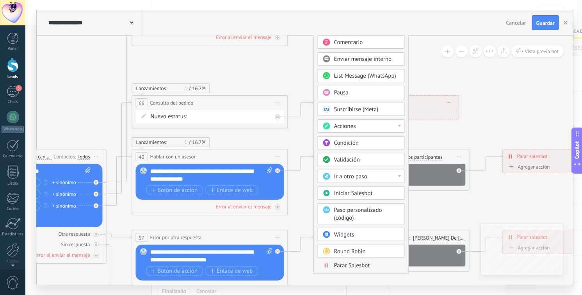
click at [376, 173] on div "Ir a otro paso" at bounding box center [367, 177] width 66 height 8
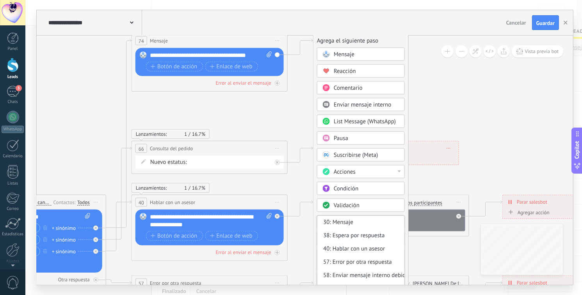
drag, startPoint x: 442, startPoint y: 82, endPoint x: 442, endPoint y: 126, distance: 44.5
click at [442, 126] on icon at bounding box center [253, 195] width 1179 height 714
click at [430, 104] on icon at bounding box center [253, 195] width 1179 height 714
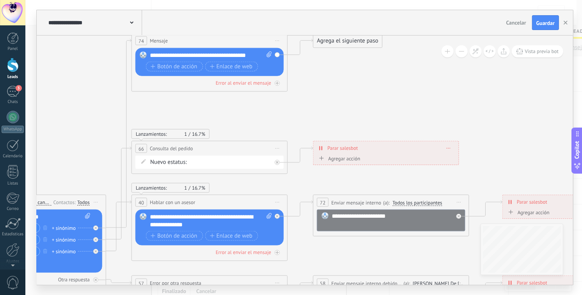
click at [329, 36] on div "**********" at bounding box center [305, 147] width 536 height 275
click at [328, 39] on div "Agrega el siguiente paso" at bounding box center [348, 40] width 68 height 13
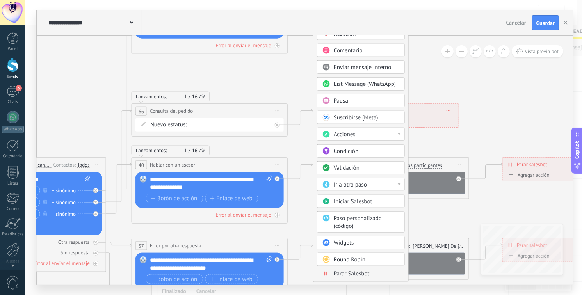
click at [506, 110] on icon at bounding box center [253, 157] width 1179 height 714
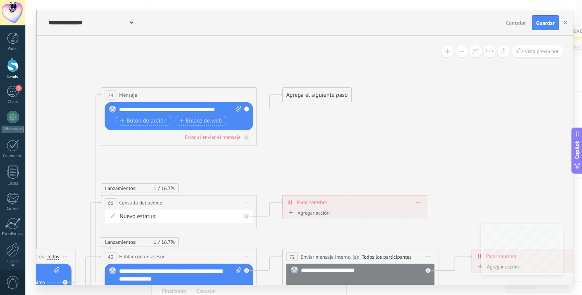
drag, startPoint x: 338, startPoint y: 80, endPoint x: 304, endPoint y: 180, distance: 105.7
click at [304, 180] on icon at bounding box center [222, 249] width 1179 height 714
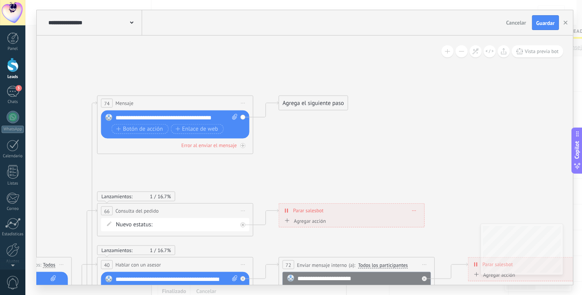
click at [305, 103] on div "Agrega el siguiente paso" at bounding box center [313, 103] width 68 height 13
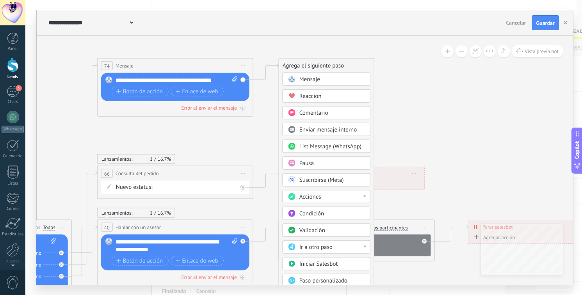
click at [326, 197] on div "Acciones" at bounding box center [332, 197] width 66 height 8
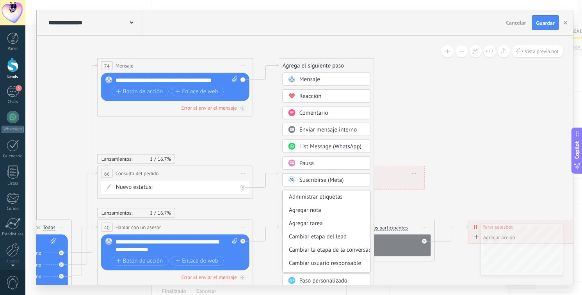
click at [326, 197] on div "Administrar etiquetas" at bounding box center [326, 197] width 87 height 13
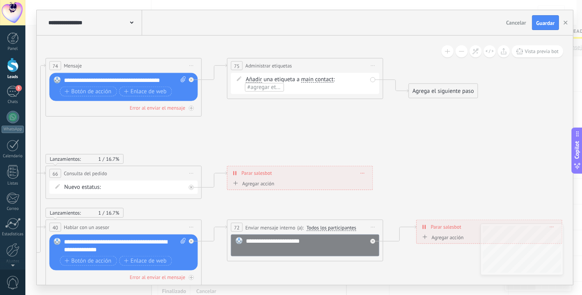
click at [375, 63] on span "Iniciar vista previa aquí Cambiar nombre Duplicar [GEOGRAPHIC_DATA]" at bounding box center [373, 65] width 12 height 11
click at [388, 118] on div "Borrar" at bounding box center [408, 116] width 77 height 13
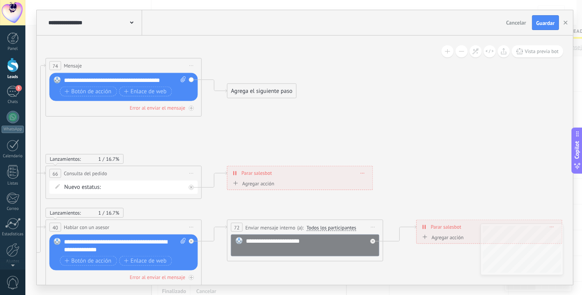
click at [253, 86] on div "Agrega el siguiente paso" at bounding box center [262, 91] width 68 height 13
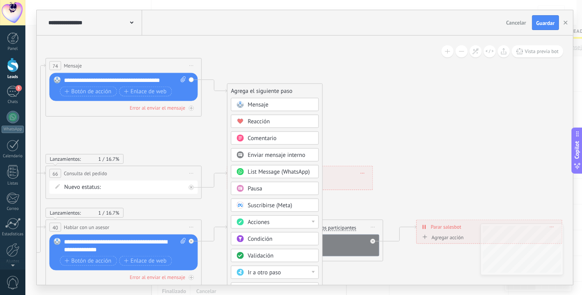
click at [271, 222] on div "Acciones" at bounding box center [281, 223] width 66 height 8
click at [273, 222] on div "Administrar etiquetas" at bounding box center [275, 222] width 87 height 13
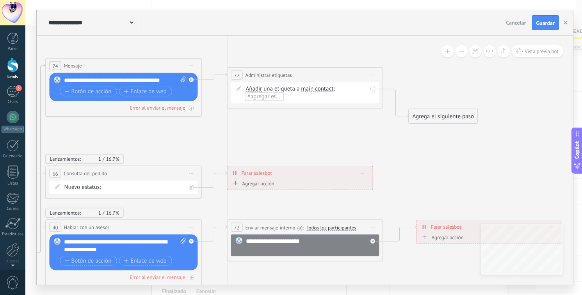
drag, startPoint x: 312, startPoint y: 89, endPoint x: 351, endPoint y: 76, distance: 41.0
click at [312, 75] on div "**********" at bounding box center [305, 75] width 155 height 14
click at [374, 75] on span "Iniciar vista previa aquí Cambiar nombre Duplicar [GEOGRAPHIC_DATA]" at bounding box center [373, 74] width 12 height 11
click at [385, 122] on div "Borrar" at bounding box center [408, 125] width 77 height 13
click at [248, 87] on div "Agrega el siguiente paso" at bounding box center [262, 91] width 68 height 13
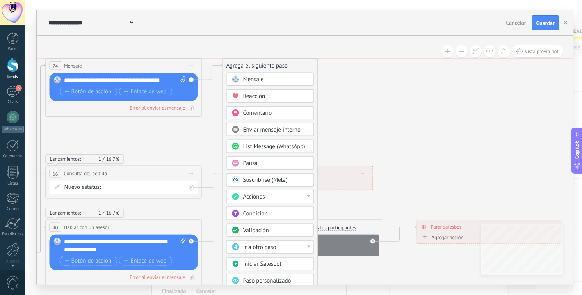
drag, startPoint x: 246, startPoint y: 73, endPoint x: 243, endPoint y: 63, distance: 9.8
click at [243, 63] on div "Agrega el siguiente paso" at bounding box center [270, 65] width 95 height 13
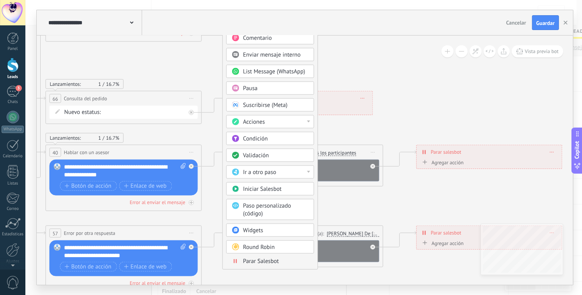
click at [265, 171] on span "Ir a otro paso" at bounding box center [259, 172] width 33 height 7
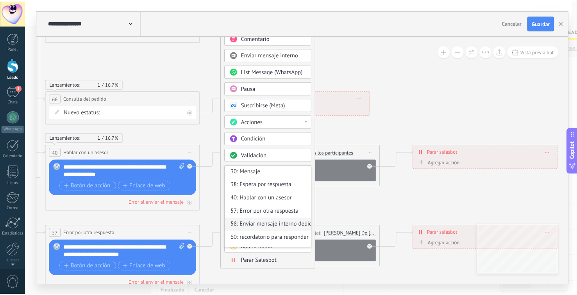
scroll to position [0, 0]
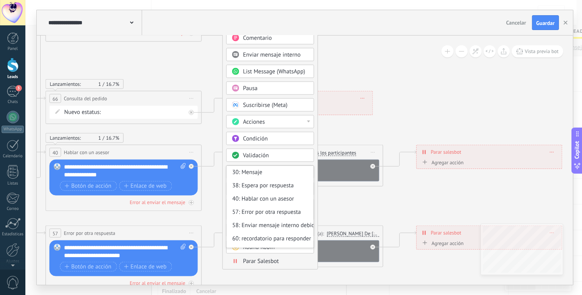
click at [338, 64] on icon at bounding box center [167, 178] width 1179 height 780
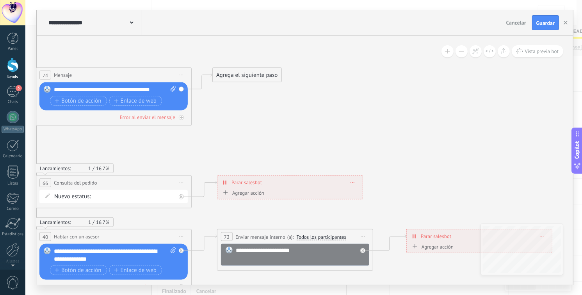
drag, startPoint x: 340, startPoint y: 60, endPoint x: 287, endPoint y: 125, distance: 84.1
click at [330, 143] on icon at bounding box center [157, 262] width 1179 height 780
click at [235, 74] on div "Agrega el siguiente paso" at bounding box center [246, 75] width 68 height 13
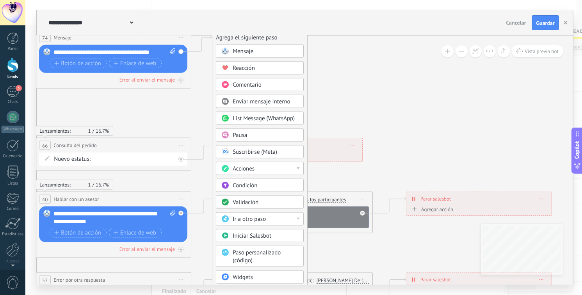
click at [271, 170] on div "Acciones" at bounding box center [266, 169] width 66 height 8
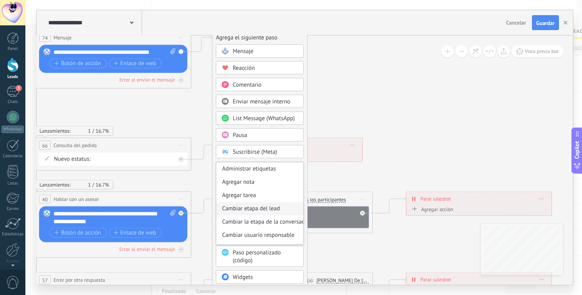
click at [266, 210] on div "Cambiar etapa del lead" at bounding box center [259, 208] width 87 height 13
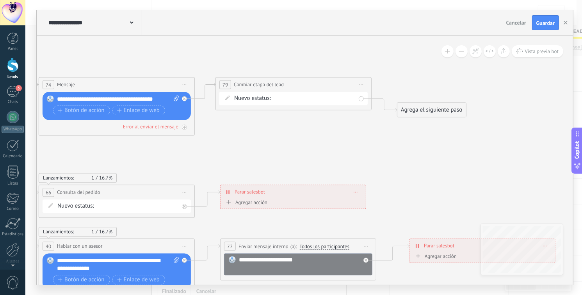
drag, startPoint x: 327, startPoint y: 98, endPoint x: 323, endPoint y: 123, distance: 24.5
click at [323, 123] on icon at bounding box center [160, 272] width 1179 height 780
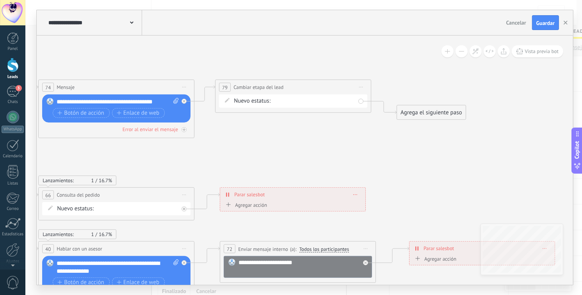
click at [0, 0] on div "Creacion de pedido Cotización enviada Pedido creado consulta del pedido Pedido …" at bounding box center [0, 0] width 0 height 0
click at [0, 0] on label "Cotización enviada" at bounding box center [0, 0] width 0 height 0
click at [0, 0] on div "Creacion de pedido Cotización enviada Pedido creado consulta del pedido Pedido …" at bounding box center [0, 0] width 0 height 0
click at [0, 0] on label "Creacion de pedido" at bounding box center [0, 0] width 0 height 0
drag, startPoint x: 417, startPoint y: 110, endPoint x: 417, endPoint y: 91, distance: 18.3
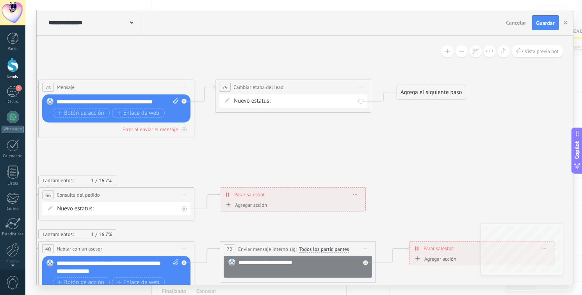
click at [417, 91] on div "Agrega el siguiente paso" at bounding box center [431, 92] width 68 height 13
drag, startPoint x: 413, startPoint y: 93, endPoint x: 426, endPoint y: 89, distance: 13.5
click at [426, 89] on div "Agrega el siguiente paso" at bounding box center [444, 87] width 68 height 13
drag, startPoint x: 282, startPoint y: 89, endPoint x: 289, endPoint y: 88, distance: 6.3
click at [288, 88] on div "**********" at bounding box center [297, 87] width 155 height 14
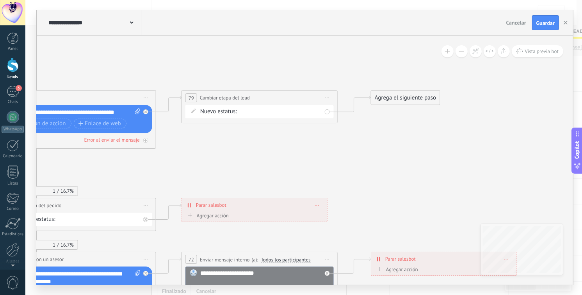
drag, startPoint x: 477, startPoint y: 133, endPoint x: 399, endPoint y: 150, distance: 79.4
click at [403, 154] on icon at bounding box center [122, 252] width 1179 height 714
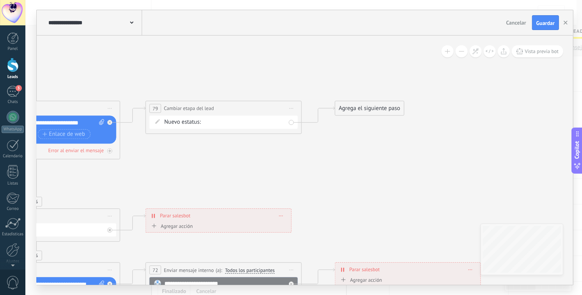
click at [372, 107] on div "Agrega el siguiente paso" at bounding box center [369, 108] width 68 height 13
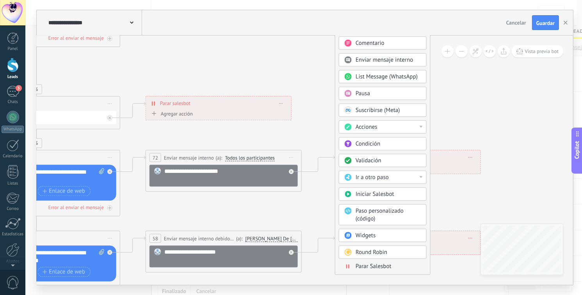
click at [359, 265] on span "Parar Salesbot" at bounding box center [374, 266] width 36 height 7
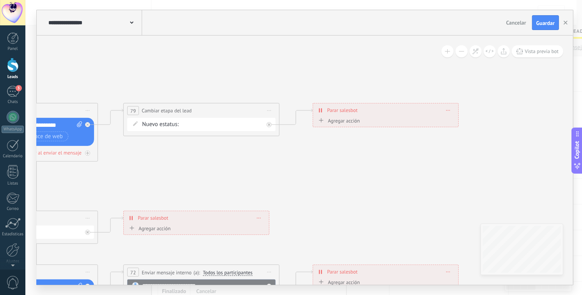
drag, startPoint x: 291, startPoint y: 57, endPoint x: 404, endPoint y: 207, distance: 187.4
click at [404, 207] on icon at bounding box center [64, 265] width 1179 height 714
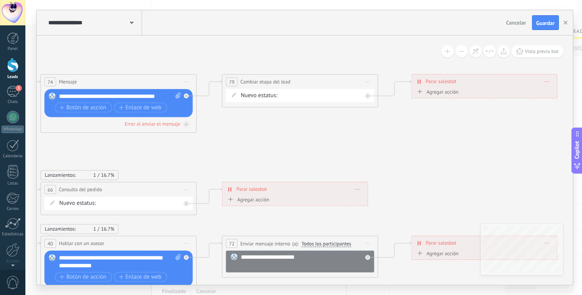
drag, startPoint x: 342, startPoint y: 189, endPoint x: 385, endPoint y: 147, distance: 60.5
click at [385, 147] on icon at bounding box center [162, 236] width 1179 height 714
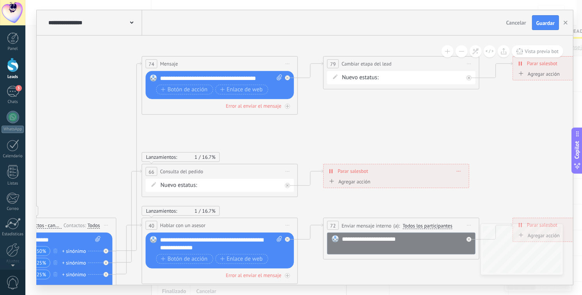
drag, startPoint x: 259, startPoint y: 149, endPoint x: 360, endPoint y: 131, distance: 102.7
click at [360, 131] on icon at bounding box center [263, 218] width 1179 height 714
click at [285, 172] on span "Iniciar vista previa aquí Cambiar nombre Duplicar [GEOGRAPHIC_DATA]" at bounding box center [287, 171] width 12 height 11
click at [298, 222] on div "Borrar" at bounding box center [323, 222] width 77 height 13
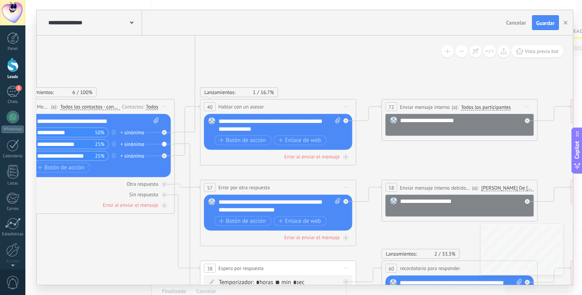
drag, startPoint x: 178, startPoint y: 171, endPoint x: 235, endPoint y: 55, distance: 129.7
click at [235, 55] on icon at bounding box center [322, 132] width 1179 height 780
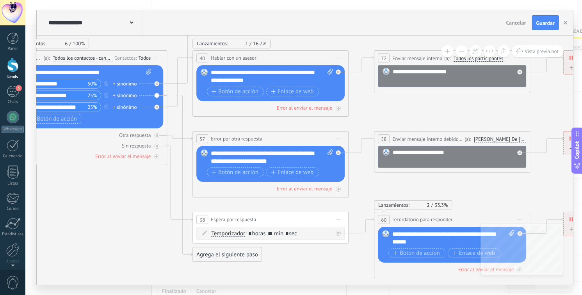
drag, startPoint x: 167, startPoint y: 260, endPoint x: 161, endPoint y: 213, distance: 48.0
click at [160, 210] on icon at bounding box center [314, 84] width 1179 height 780
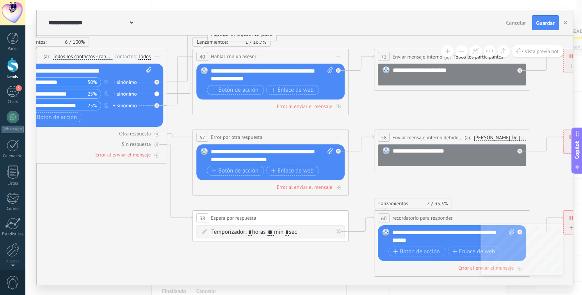
drag, startPoint x: 203, startPoint y: 253, endPoint x: 217, endPoint y: 36, distance: 217.5
click at [217, 35] on div "Agrega el siguiente paso" at bounding box center [242, 34] width 68 height 13
drag, startPoint x: 153, startPoint y: 53, endPoint x: 144, endPoint y: 112, distance: 59.2
click at [143, 122] on div "Lanzamientos: 6 100% Enviados: 6 Leídos: 4 Cliqueados: 4 30 Mensaje ******* (a)…" at bounding box center [89, 106] width 156 height 115
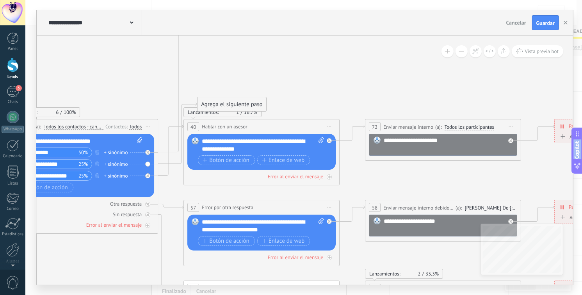
drag, startPoint x: 135, startPoint y: 285, endPoint x: 141, endPoint y: 228, distance: 57.3
click at [125, 291] on div "**********" at bounding box center [303, 147] width 557 height 295
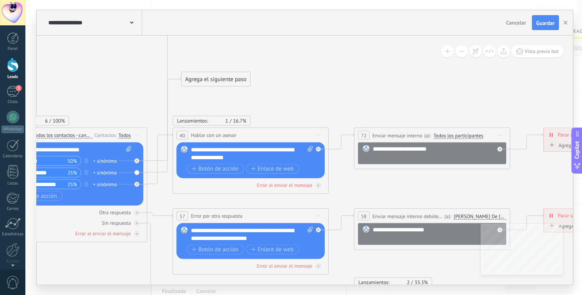
drag, startPoint x: 211, startPoint y: 107, endPoint x: 224, endPoint y: 63, distance: 46.1
click at [206, 73] on div "Agrega el siguiente paso" at bounding box center [216, 79] width 68 height 13
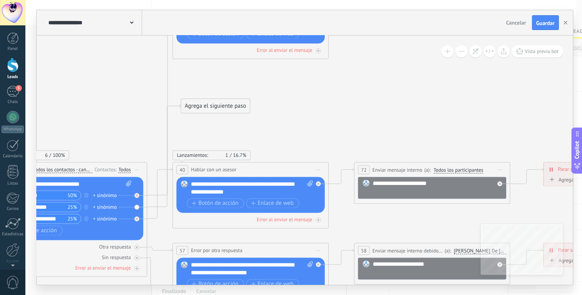
drag, startPoint x: 281, startPoint y: 60, endPoint x: 280, endPoint y: 132, distance: 71.5
click at [280, 132] on icon at bounding box center [294, 196] width 1179 height 780
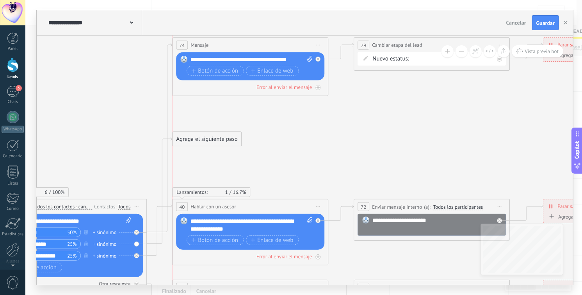
drag, startPoint x: 209, startPoint y: 145, endPoint x: 198, endPoint y: 141, distance: 11.6
click at [198, 141] on div "Agrega el siguiente paso" at bounding box center [207, 139] width 68 height 13
click at [201, 134] on div "Agrega el siguiente paso" at bounding box center [207, 139] width 68 height 13
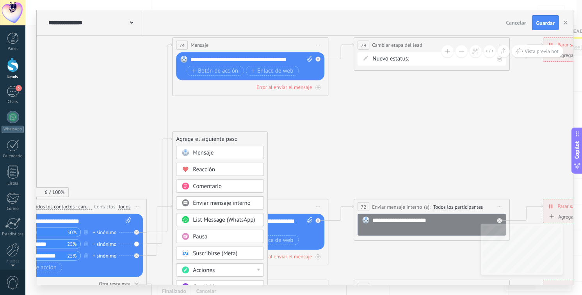
click at [221, 153] on div "Mensaje" at bounding box center [226, 153] width 66 height 8
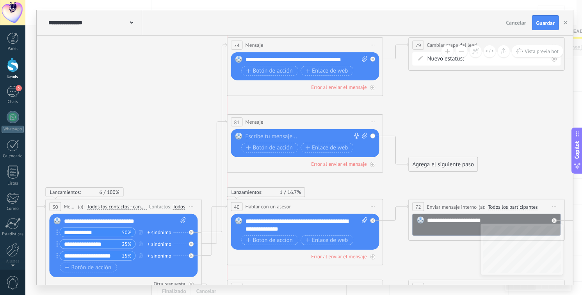
drag, startPoint x: 257, startPoint y: 137, endPoint x: 258, endPoint y: 119, distance: 17.2
click at [258, 119] on span "Mensaje" at bounding box center [255, 121] width 18 height 7
drag, startPoint x: 446, startPoint y: 164, endPoint x: 422, endPoint y: 130, distance: 42.6
click at [445, 123] on div "Agrega el siguiente paso" at bounding box center [443, 122] width 68 height 13
click at [259, 134] on div at bounding box center [304, 137] width 116 height 8
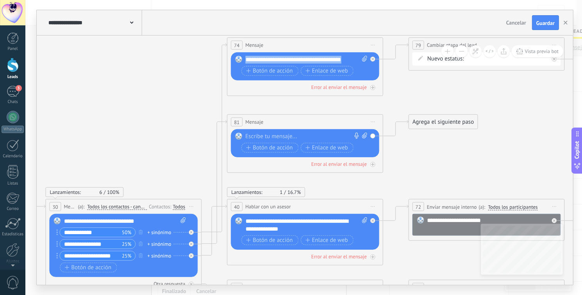
drag, startPoint x: 354, startPoint y: 59, endPoint x: 241, endPoint y: 62, distance: 113.3
click at [241, 62] on div "Reemplazar Quitar Convertir a mensaje de voz Arrastre la imagen aquí para adjun…" at bounding box center [305, 66] width 148 height 28
copy div "**********"
click at [257, 130] on div "Reemplazar Quitar Convertir a mensaje de voz Arrastre la imagen aquí para adjun…" at bounding box center [305, 143] width 148 height 28
click at [253, 134] on div at bounding box center [304, 137] width 116 height 8
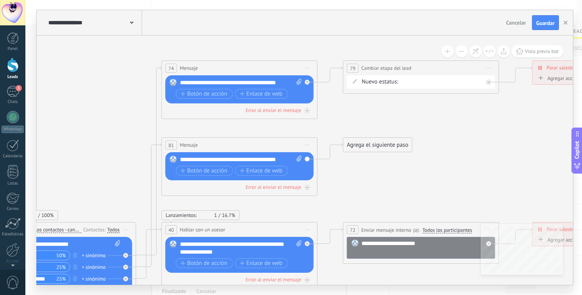
drag, startPoint x: 428, startPoint y: 153, endPoint x: 360, endPoint y: 172, distance: 70.6
click at [362, 175] on icon at bounding box center [283, 255] width 1179 height 780
click at [360, 144] on div "Agrega el siguiente paso" at bounding box center [378, 144] width 68 height 13
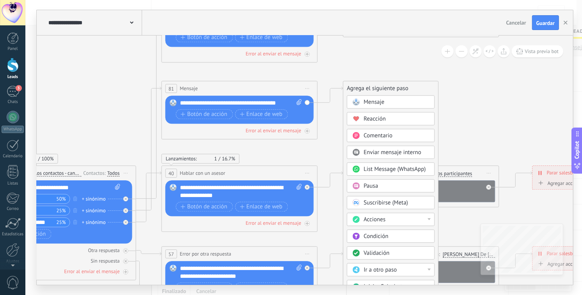
click at [376, 219] on span "Acciones" at bounding box center [375, 219] width 22 height 7
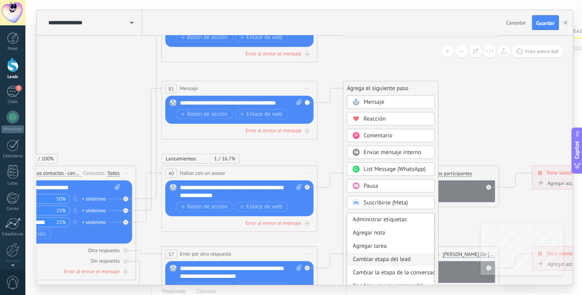
click at [410, 261] on div "Cambiar etapa del lead" at bounding box center [390, 259] width 87 height 13
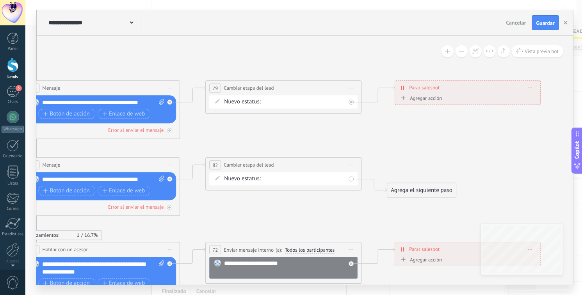
drag, startPoint x: 374, startPoint y: 126, endPoint x: 353, endPoint y: 201, distance: 77.9
click at [353, 201] on icon at bounding box center [145, 275] width 1179 height 780
click at [0, 0] on div "Creacion de pedido Cotización enviada Pedido creado consulta del pedido Pedido …" at bounding box center [0, 0] width 0 height 0
click at [0, 0] on label "consulta del pedido" at bounding box center [0, 0] width 0 height 0
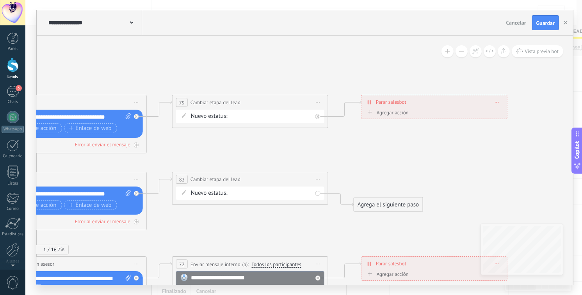
drag, startPoint x: 354, startPoint y: 219, endPoint x: 357, endPoint y: 215, distance: 4.8
click at [329, 232] on icon at bounding box center [112, 290] width 1179 height 780
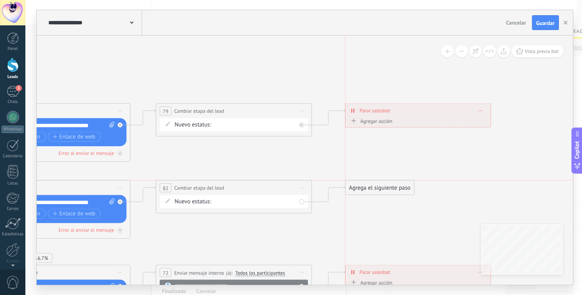
drag, startPoint x: 365, startPoint y: 214, endPoint x: 376, endPoint y: 186, distance: 29.6
click at [376, 186] on div "Agrega el siguiente paso" at bounding box center [380, 188] width 68 height 13
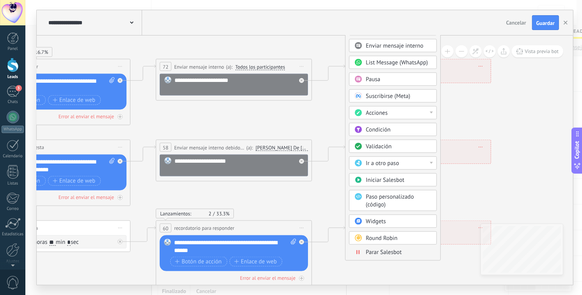
click at [384, 253] on span "Parar Salesbot" at bounding box center [384, 252] width 36 height 7
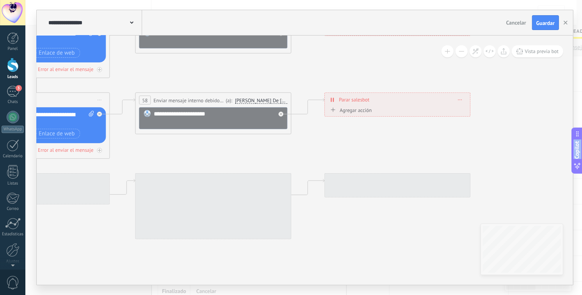
drag, startPoint x: 412, startPoint y: 136, endPoint x: 460, endPoint y: 26, distance: 120.3
click at [513, 0] on html ".abecls-1,.abecls-2{fill-rule:evenodd}.abecls-2{fill:#fff} .abhcls-1{fill:none}…" at bounding box center [291, 147] width 582 height 295
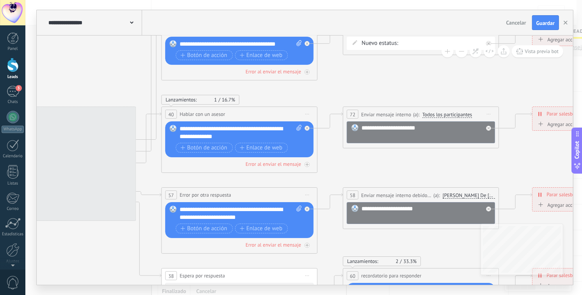
drag, startPoint x: 187, startPoint y: 143, endPoint x: 401, endPoint y: 280, distance: 254.2
click at [401, 280] on icon at bounding box center [283, 107] width 1179 height 714
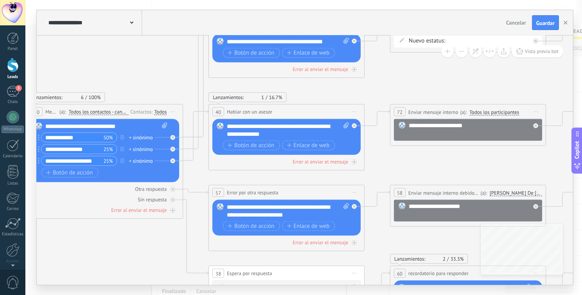
drag, startPoint x: 363, startPoint y: 129, endPoint x: 395, endPoint y: 74, distance: 63.3
click at [395, 74] on icon at bounding box center [330, 104] width 1179 height 714
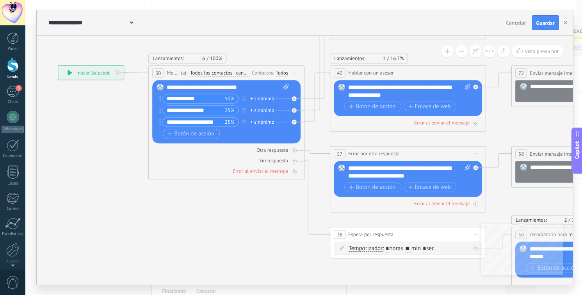
drag, startPoint x: 153, startPoint y: 75, endPoint x: 274, endPoint y: 43, distance: 125.3
click at [274, 36] on icon at bounding box center [452, 66] width 1179 height 714
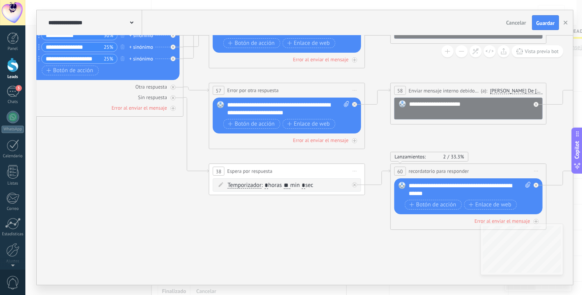
drag, startPoint x: 229, startPoint y: 235, endPoint x: 151, endPoint y: 195, distance: 87.3
click at [151, 195] on icon at bounding box center [331, 2] width 1179 height 714
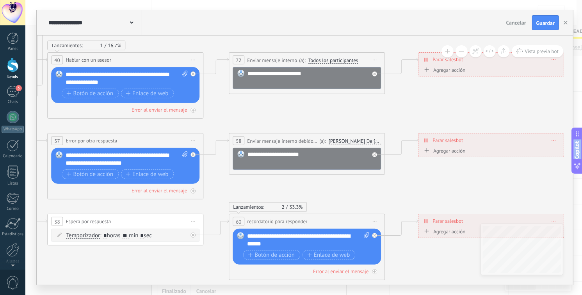
drag, startPoint x: 324, startPoint y: 246, endPoint x: 176, endPoint y: 295, distance: 156.1
click at [176, 295] on html ".abecls-1,.abecls-2{fill-rule:evenodd}.abecls-2{fill:#fff} .abhcls-1{fill:none}…" at bounding box center [291, 147] width 582 height 295
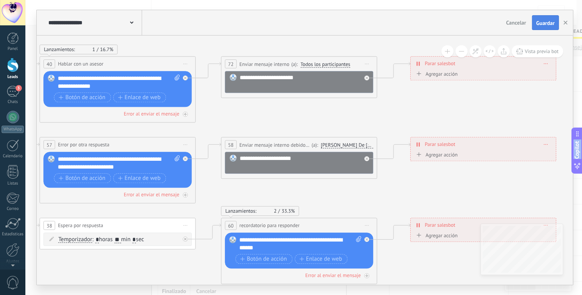
click at [546, 20] on span "Guardar" at bounding box center [545, 22] width 18 height 5
click at [565, 24] on use "button" at bounding box center [566, 23] width 4 height 4
